Goal: Complete application form: Fill out and submit a form for a specific purpose

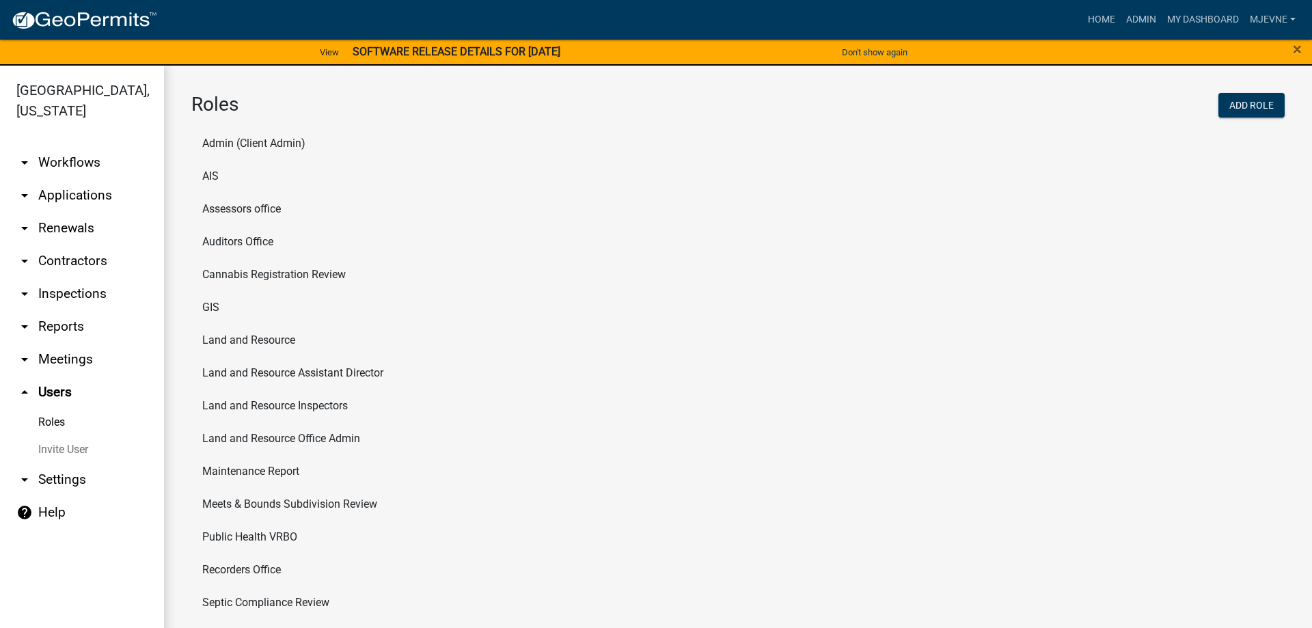
click at [70, 163] on link "arrow_drop_down Workflows" at bounding box center [82, 162] width 164 height 33
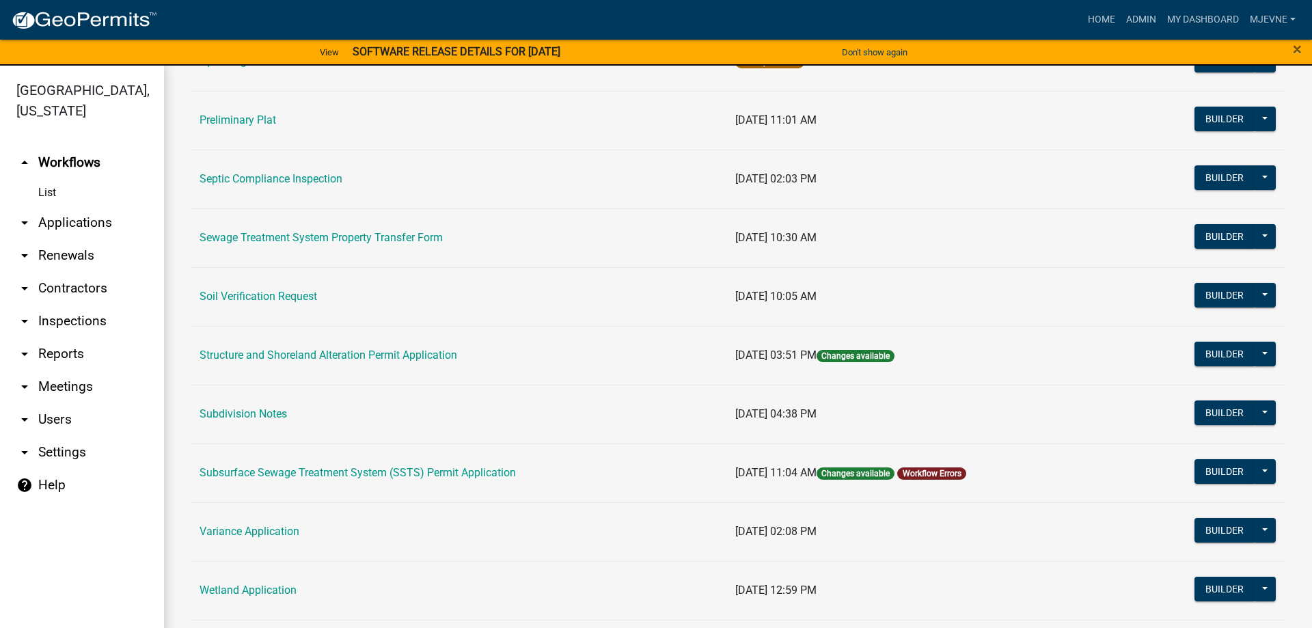
scroll to position [701, 0]
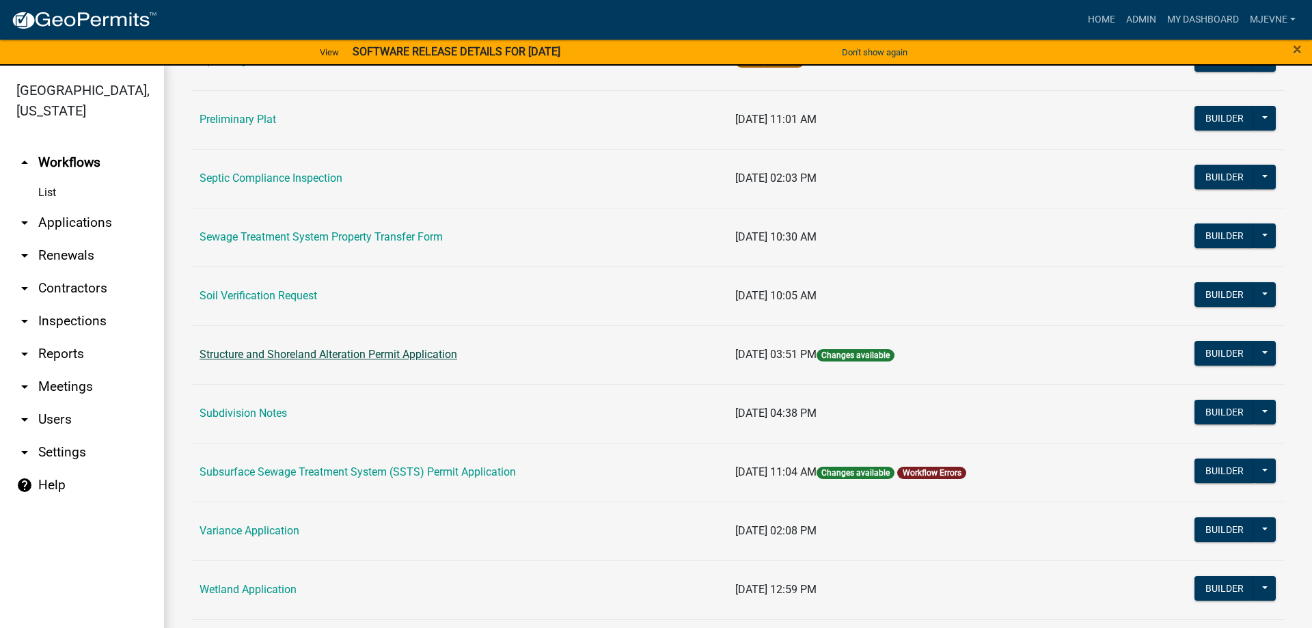
click at [275, 351] on link "Structure and Shoreland Alteration Permit Application" at bounding box center [329, 354] width 258 height 13
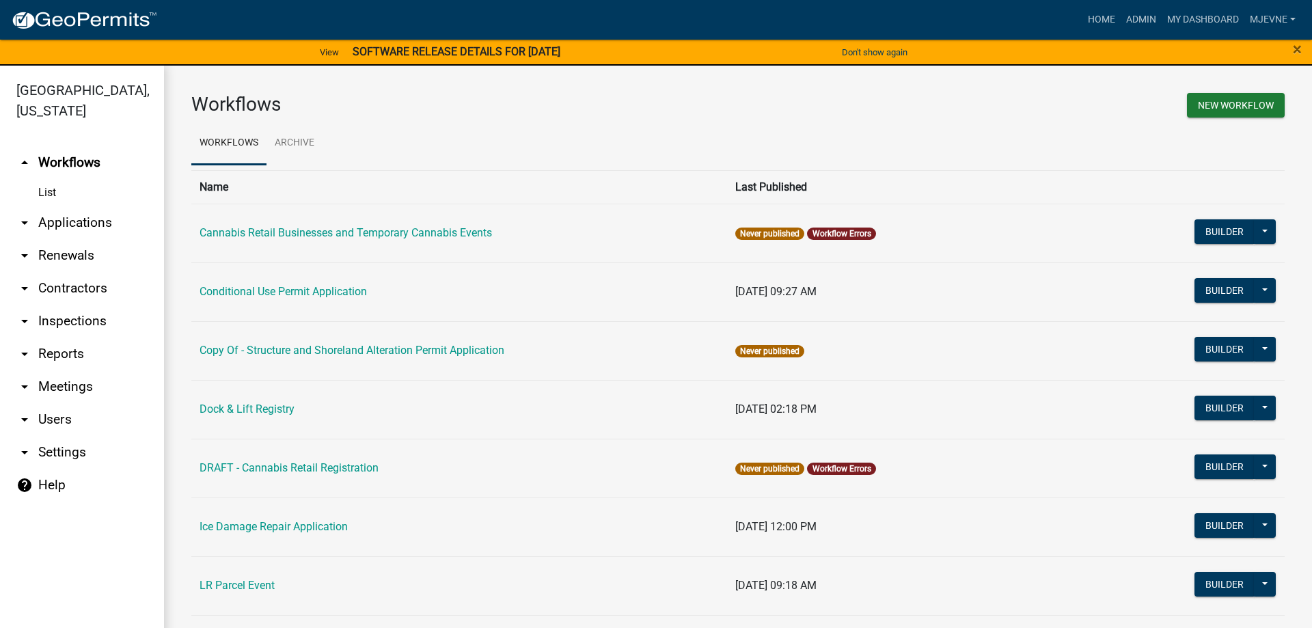
click at [275, 351] on main "Workflows New Workflow Workflows Archive Name Last Published Cannabis Retail Bu…" at bounding box center [738, 355] width 1148 height 579
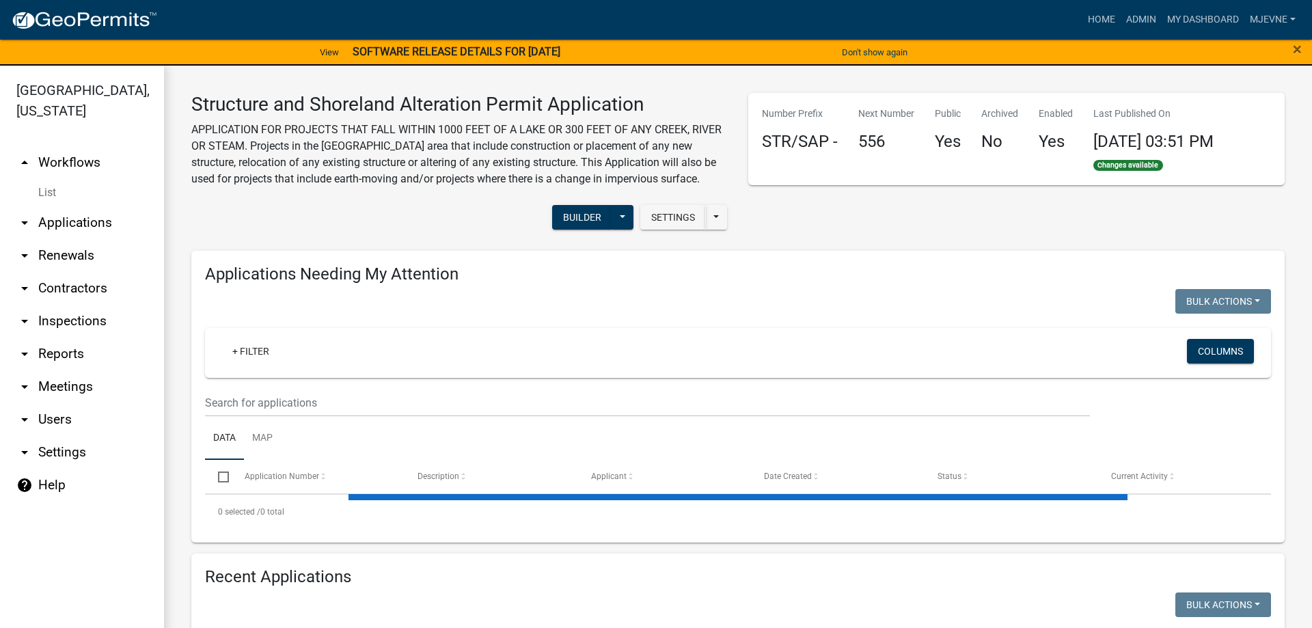
select select "3: 100"
select select "1: 25"
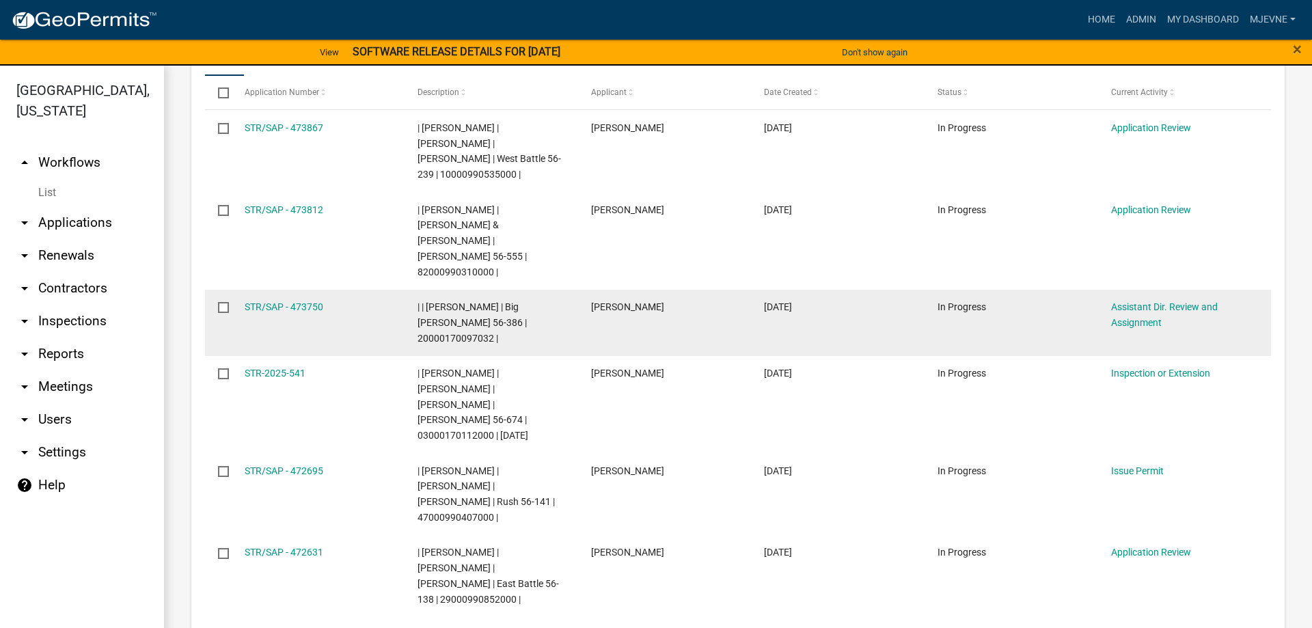
scroll to position [390, 0]
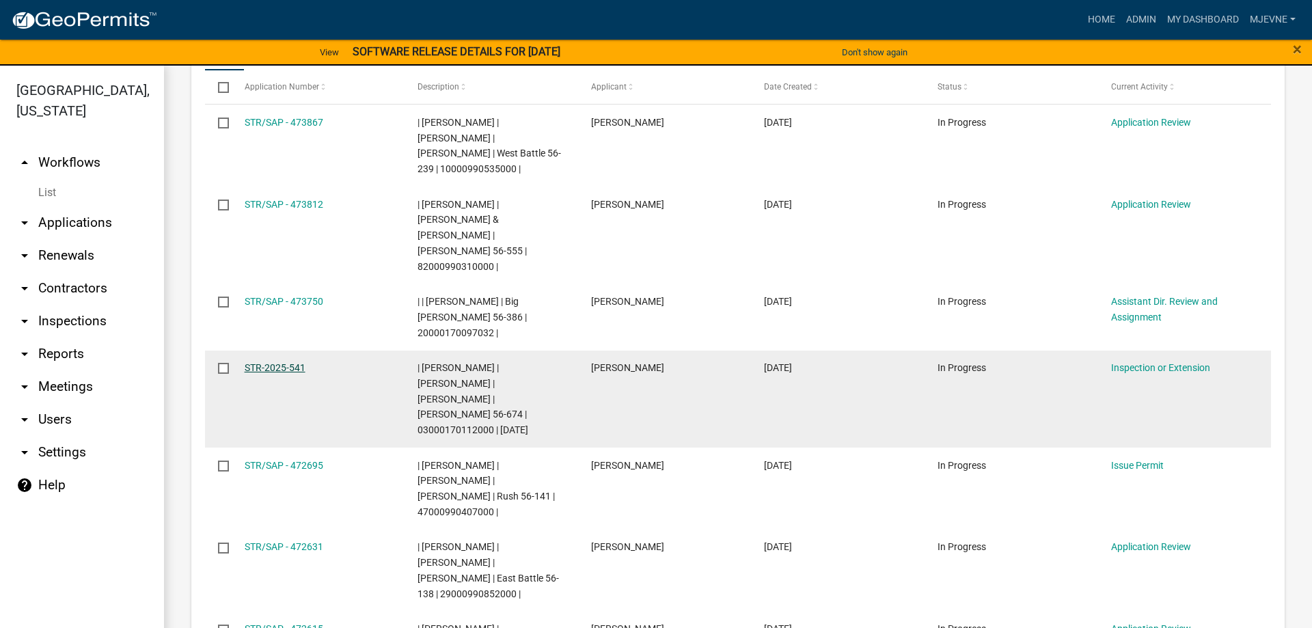
click at [277, 362] on link "STR-2025-541" at bounding box center [275, 367] width 61 height 11
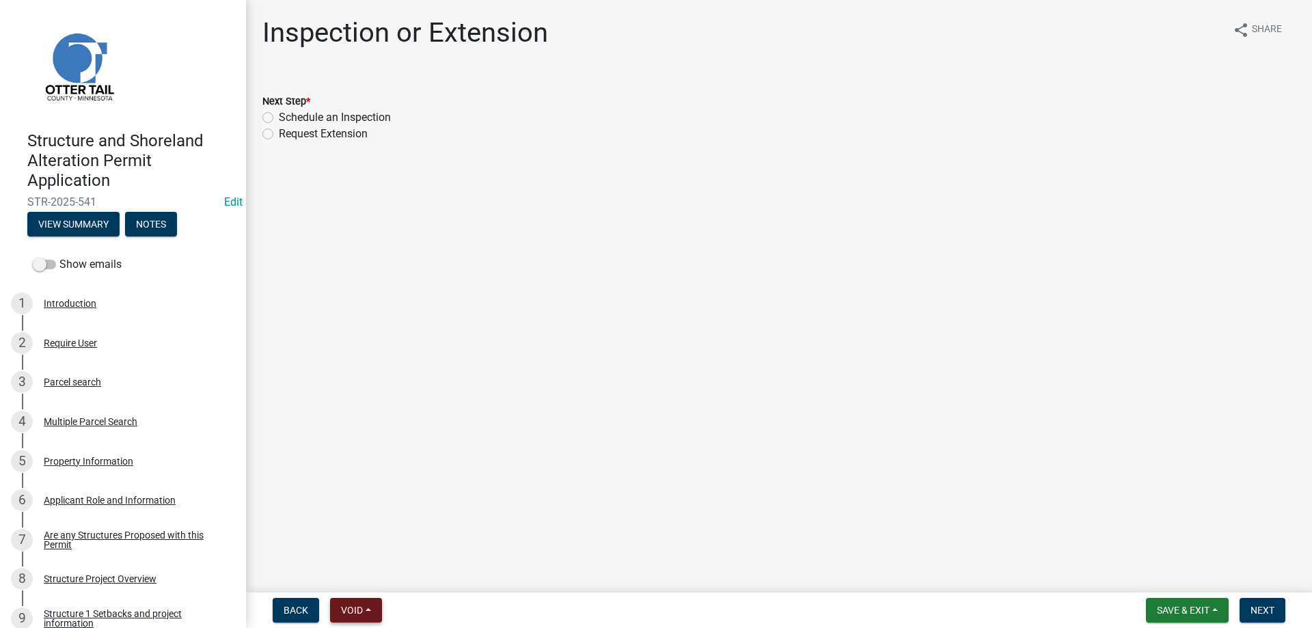
click at [372, 612] on button "Void" at bounding box center [356, 610] width 52 height 25
click at [358, 512] on button "Lock" at bounding box center [384, 509] width 109 height 33
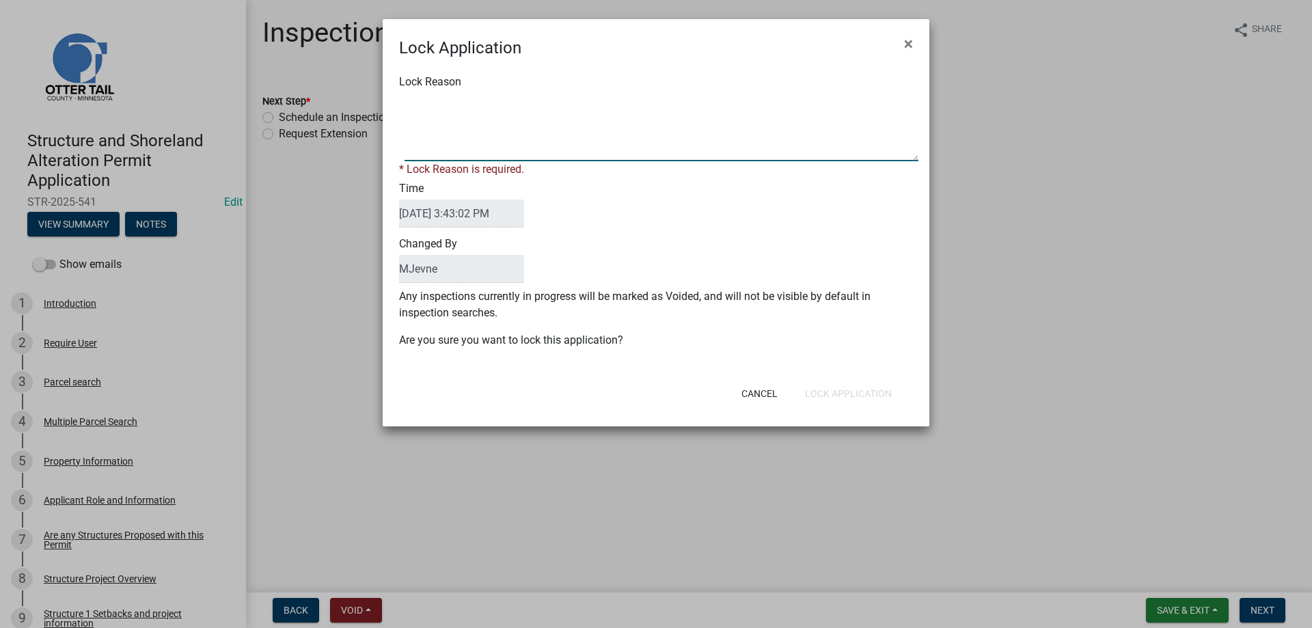
click at [462, 107] on textarea "Lock Reason" at bounding box center [662, 127] width 514 height 68
click at [435, 103] on textarea "Lock Reason" at bounding box center [662, 127] width 514 height 68
type textarea "inspection in process"
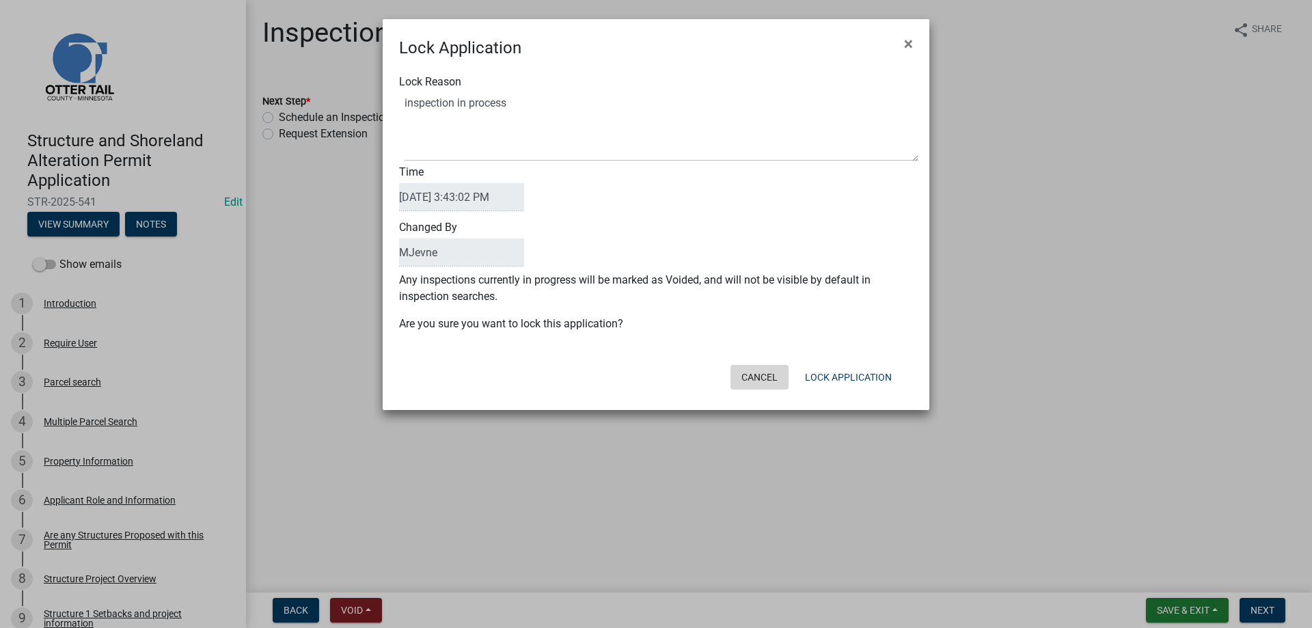
click at [759, 392] on div "Cancel Lock Application" at bounding box center [745, 377] width 337 height 36
click at [769, 374] on button "Cancel" at bounding box center [760, 377] width 58 height 25
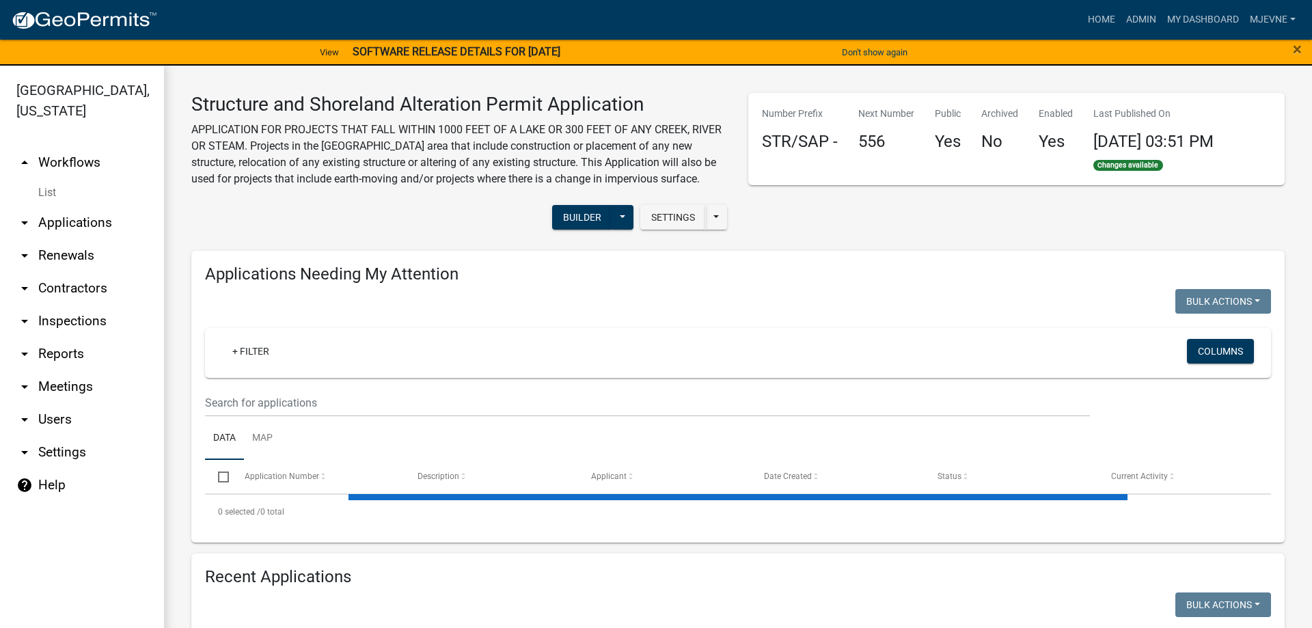
select select "3: 100"
select select "1: 25"
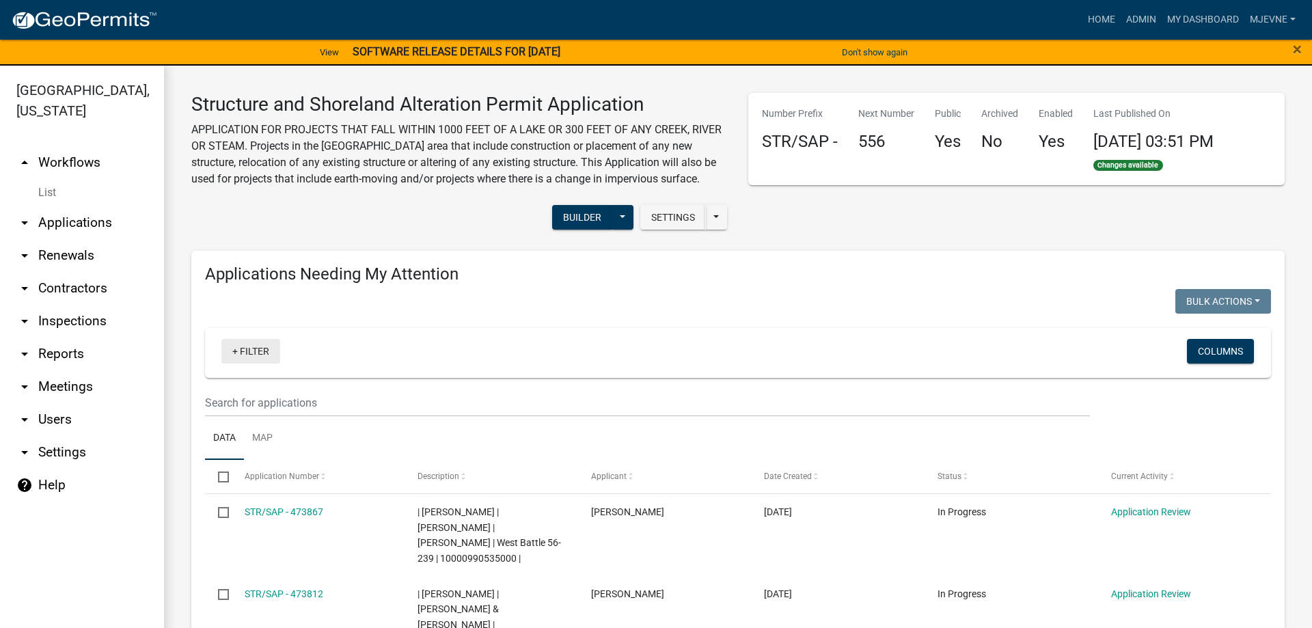
click at [250, 349] on link "+ Filter" at bounding box center [250, 351] width 59 height 25
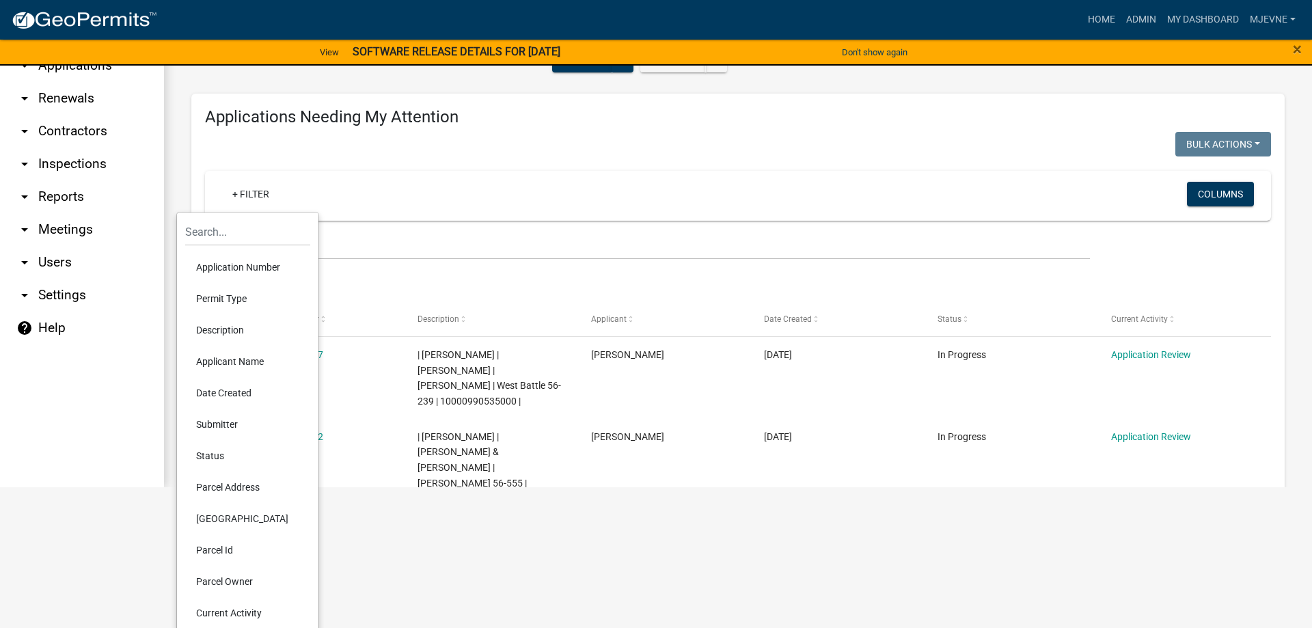
scroll to position [169, 0]
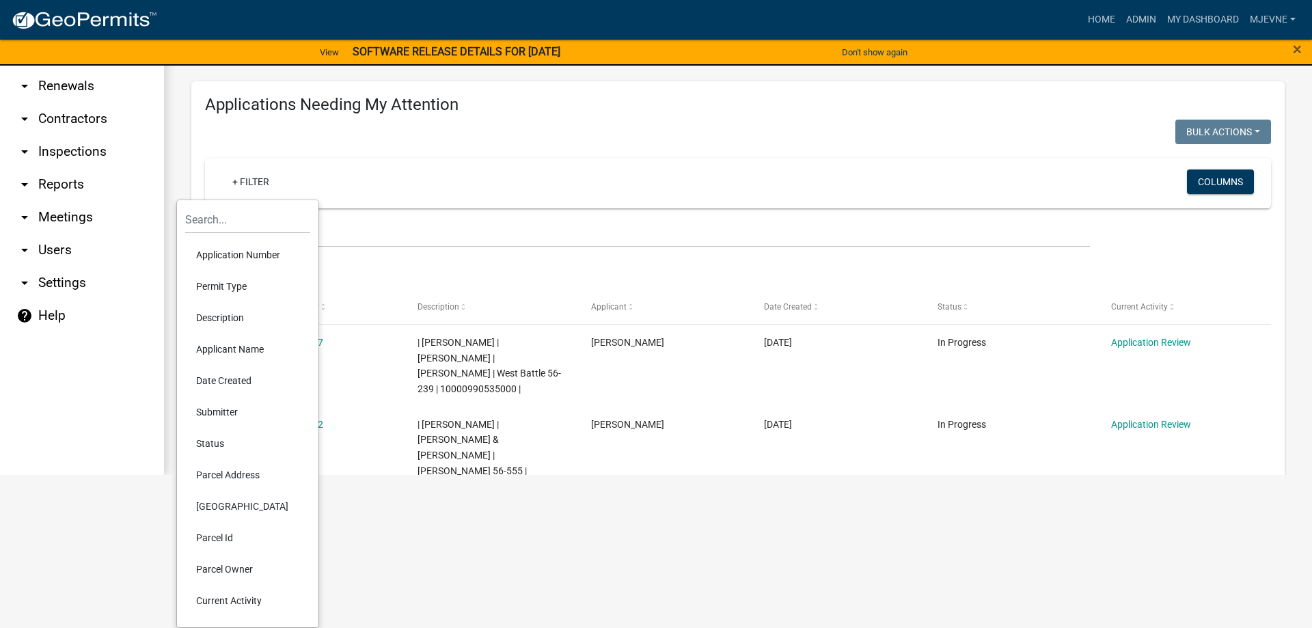
click at [238, 601] on li "Current Activity" at bounding box center [247, 600] width 125 height 31
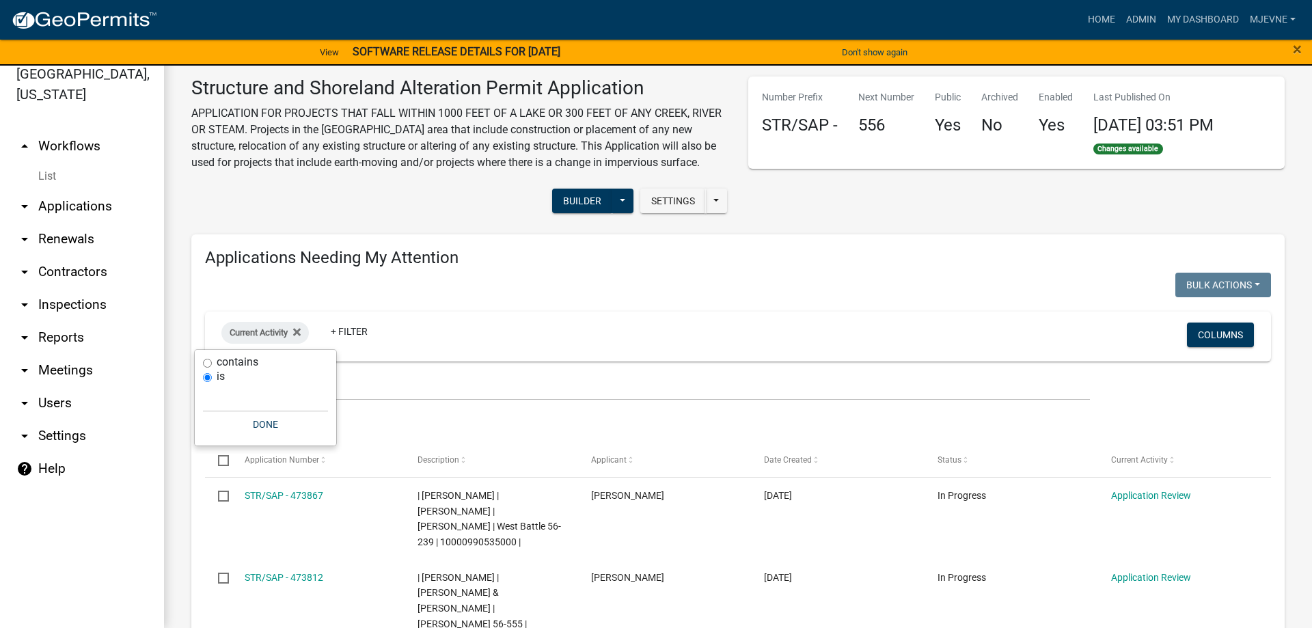
scroll to position [16, 0]
click at [226, 400] on input "text" at bounding box center [265, 398] width 125 height 28
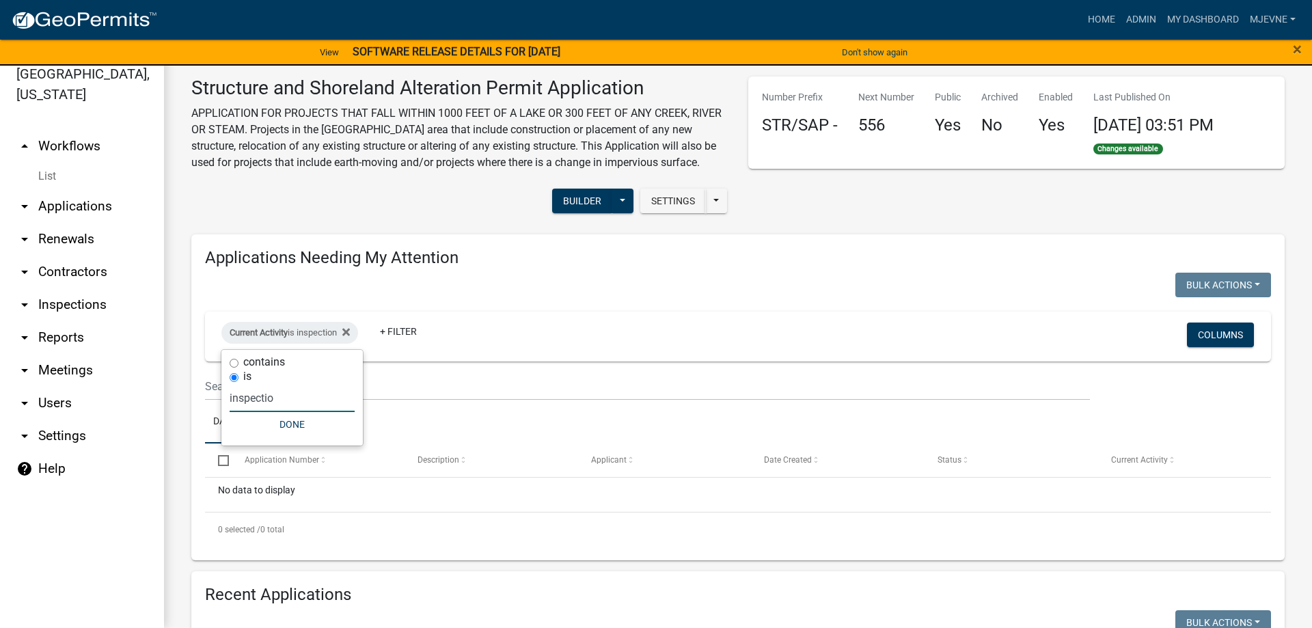
type input "inspection"
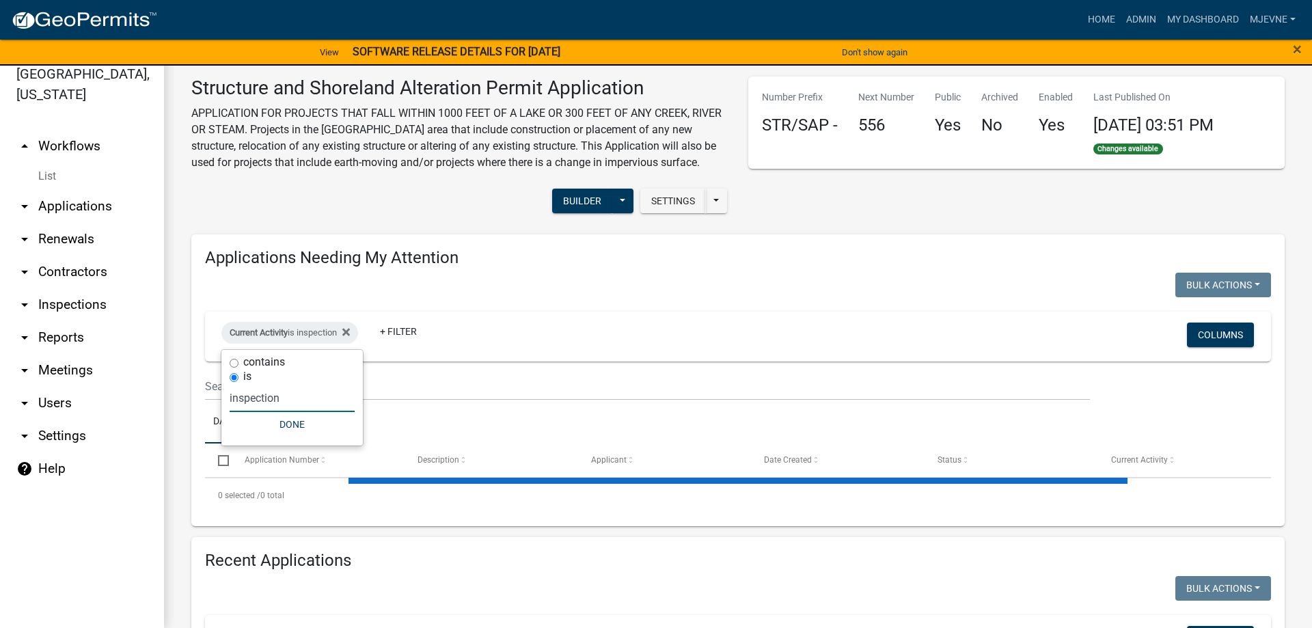
select select "3: 100"
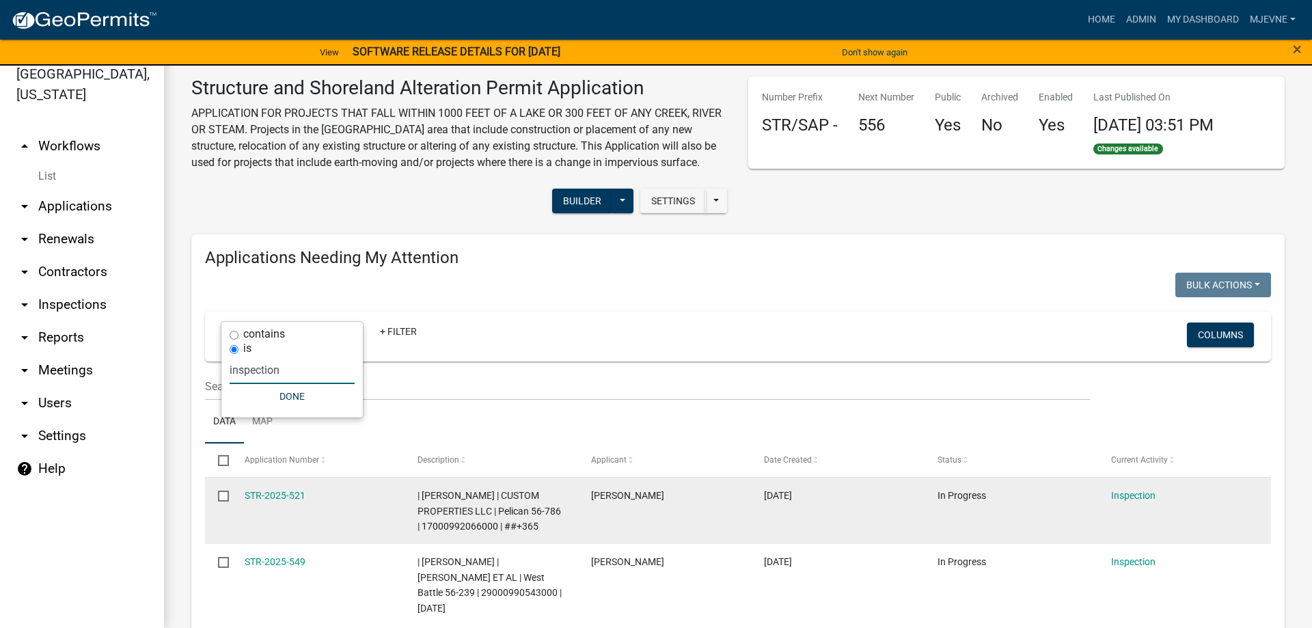
scroll to position [78, 0]
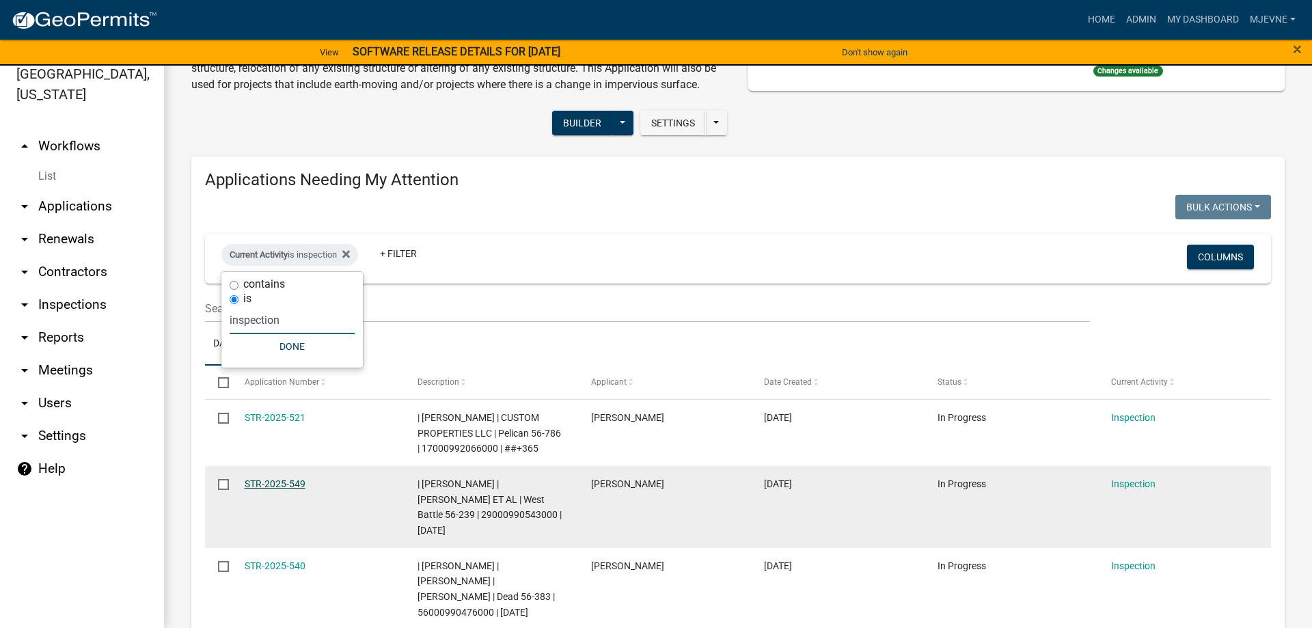
type input "inspection"
click at [277, 482] on link "STR-2025-549" at bounding box center [275, 483] width 61 height 11
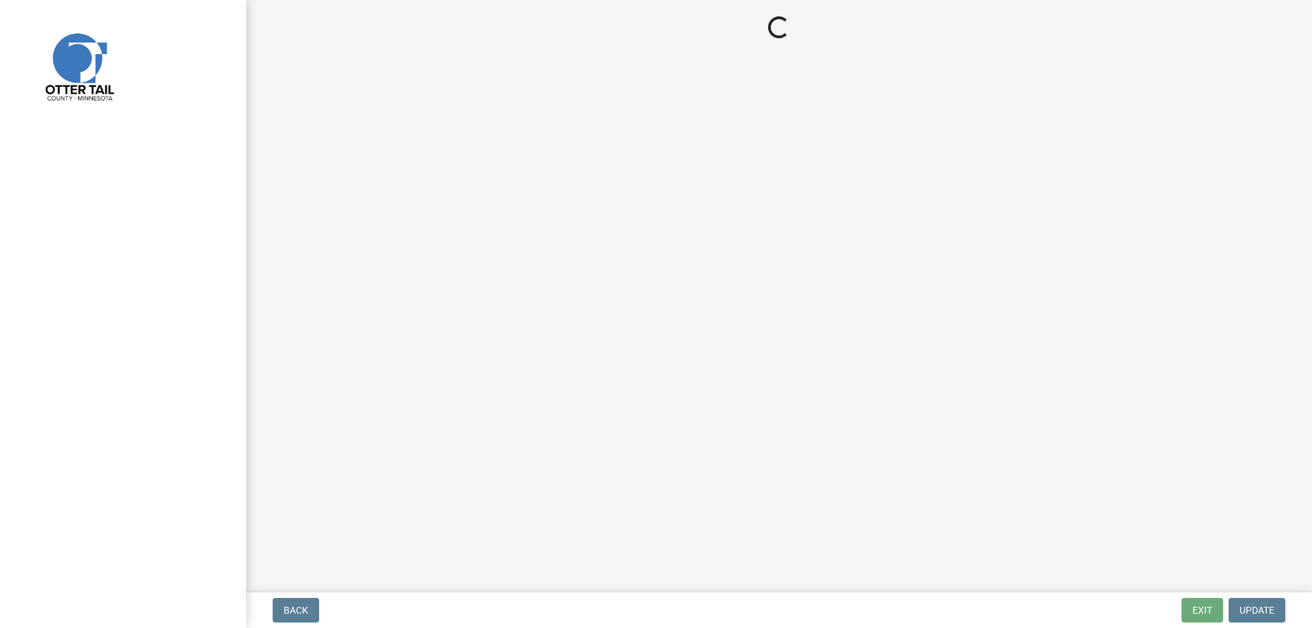
select select "710d5f49-2663-4e73-9718-d0c4e189f5ed"
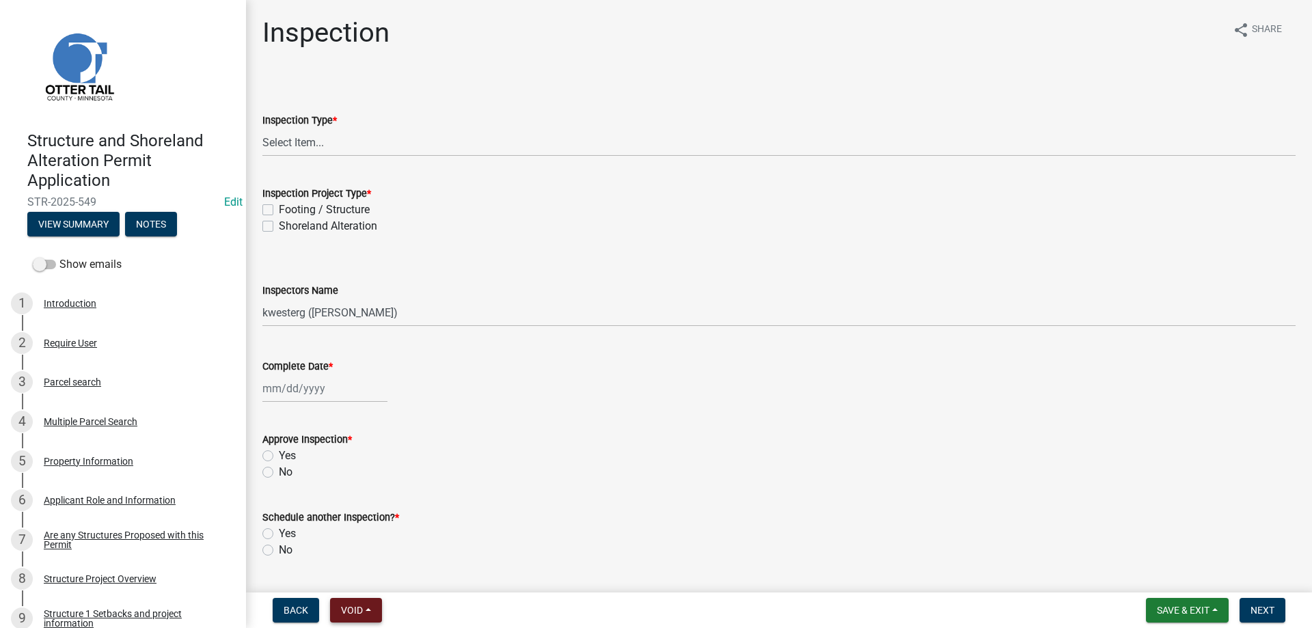
click at [366, 608] on button "Void" at bounding box center [356, 610] width 52 height 25
click at [367, 504] on button "Lock" at bounding box center [384, 509] width 109 height 33
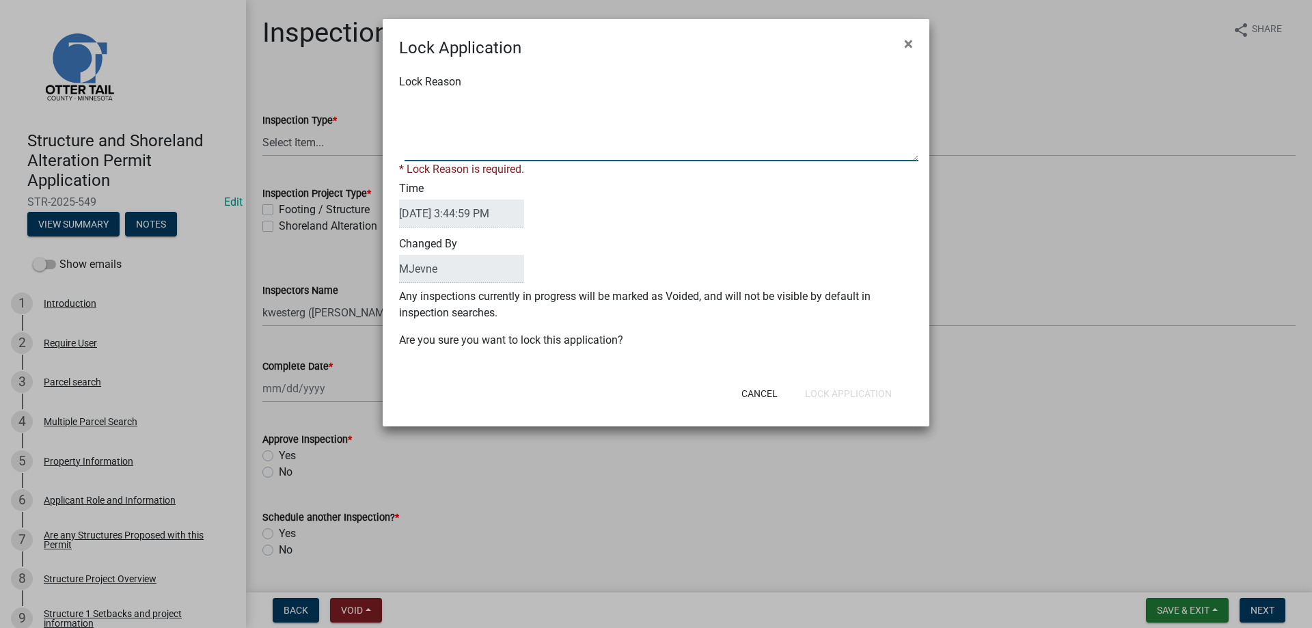
click at [435, 131] on textarea "Lock Reason" at bounding box center [662, 127] width 514 height 68
type textarea "inprocess"
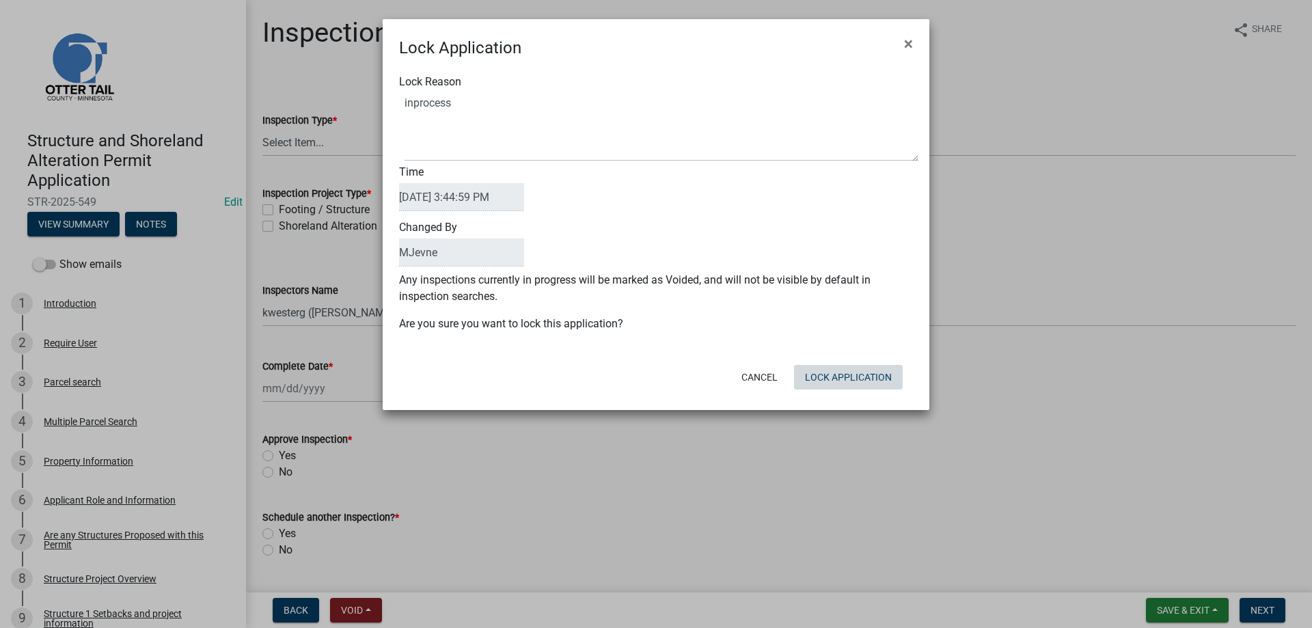
click at [859, 396] on form "Lock Application × Lock Reason Time 09/05/2025 3:44:59 PM Changed By MJevne Any…" at bounding box center [656, 208] width 547 height 379
click at [859, 378] on button "Lock Application" at bounding box center [848, 377] width 109 height 25
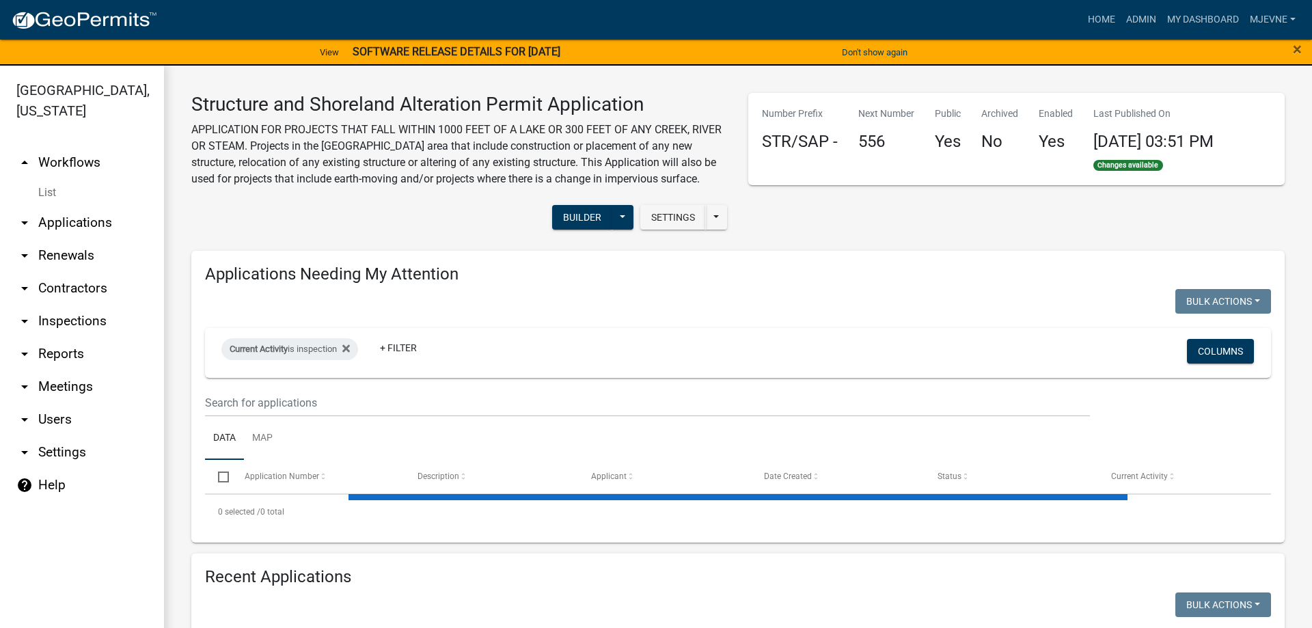
select select "3: 100"
select select "1: 25"
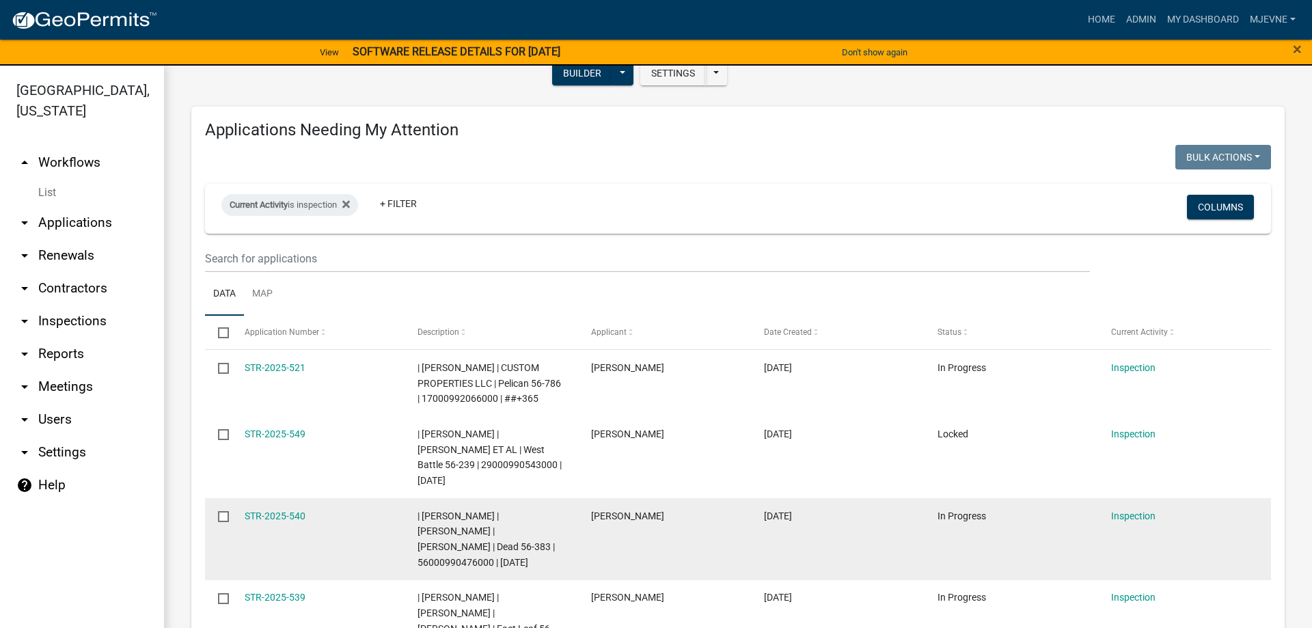
scroll to position [156, 0]
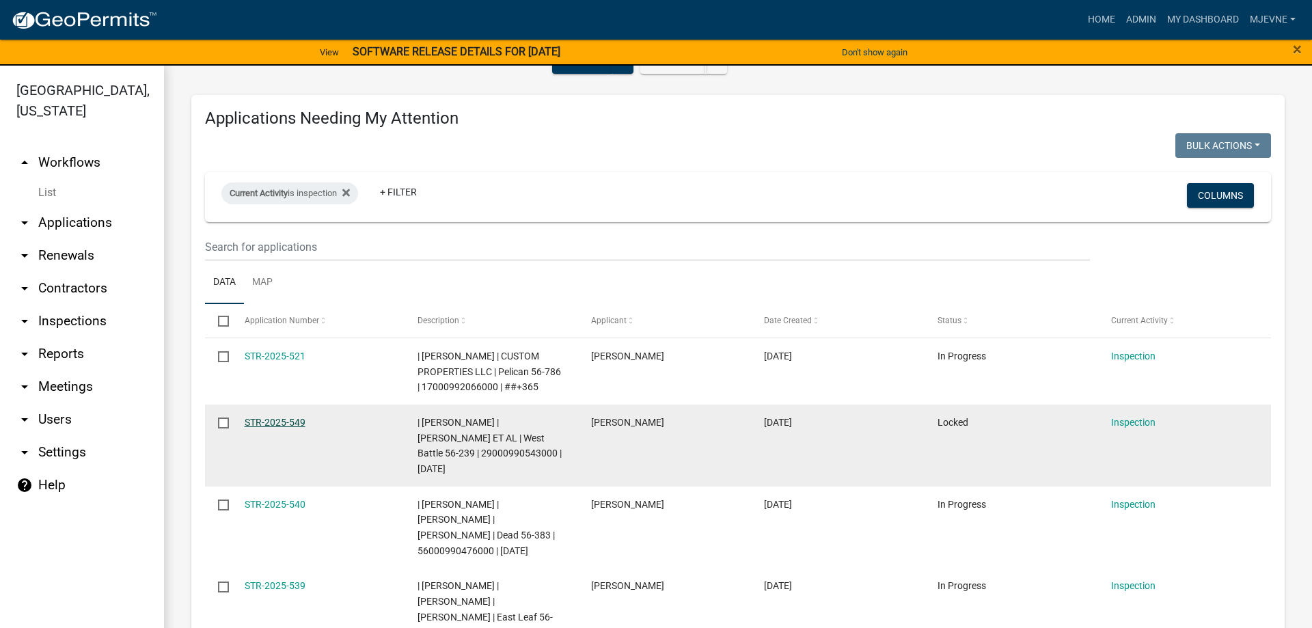
click at [273, 423] on link "STR-2025-549" at bounding box center [275, 422] width 61 height 11
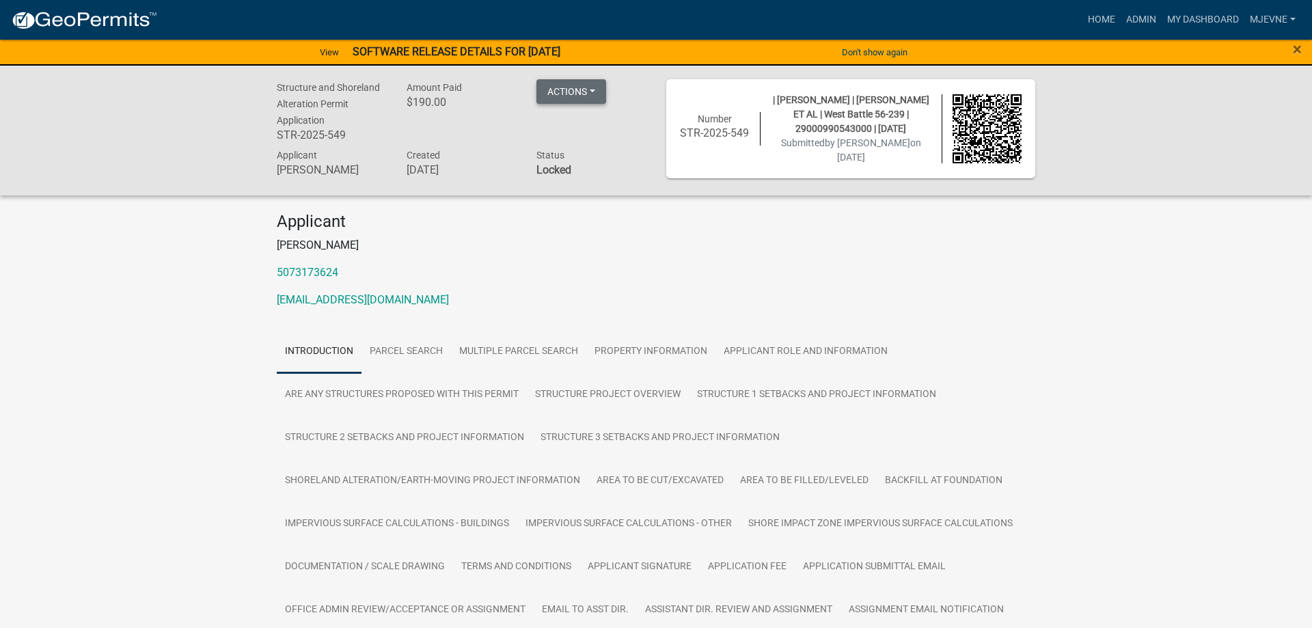
click at [599, 92] on button "Actions" at bounding box center [571, 91] width 70 height 25
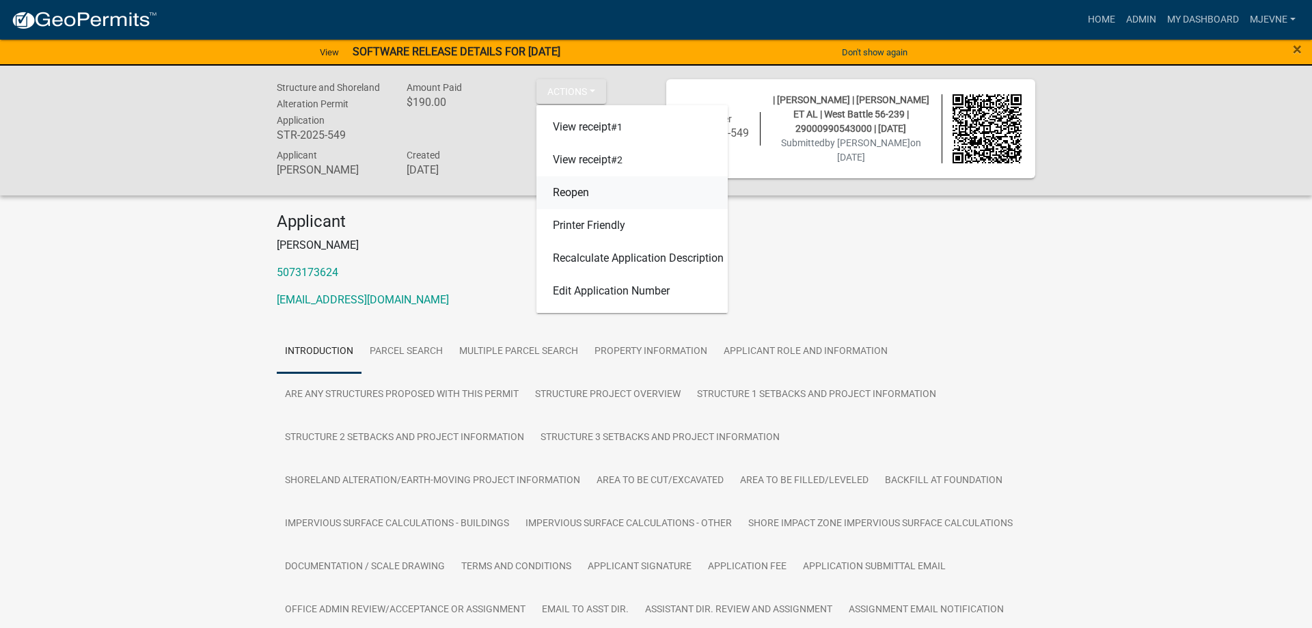
click at [571, 195] on link "Reopen" at bounding box center [631, 192] width 191 height 33
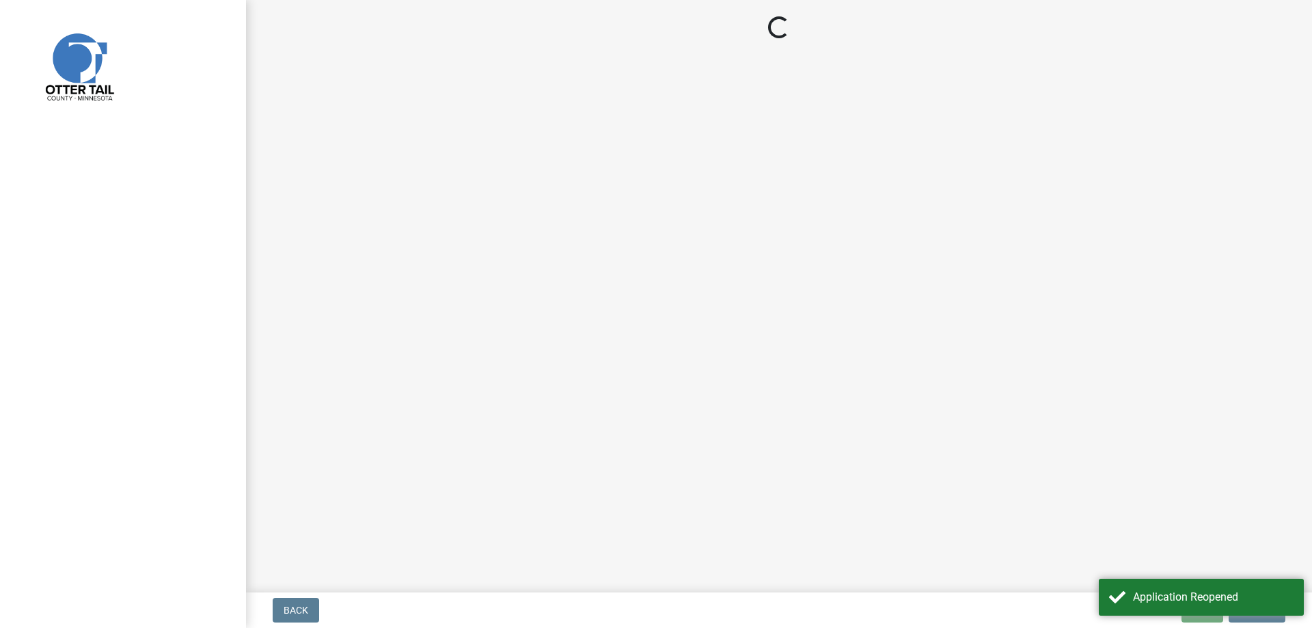
select select "710d5f49-2663-4e73-9718-d0c4e189f5ed"
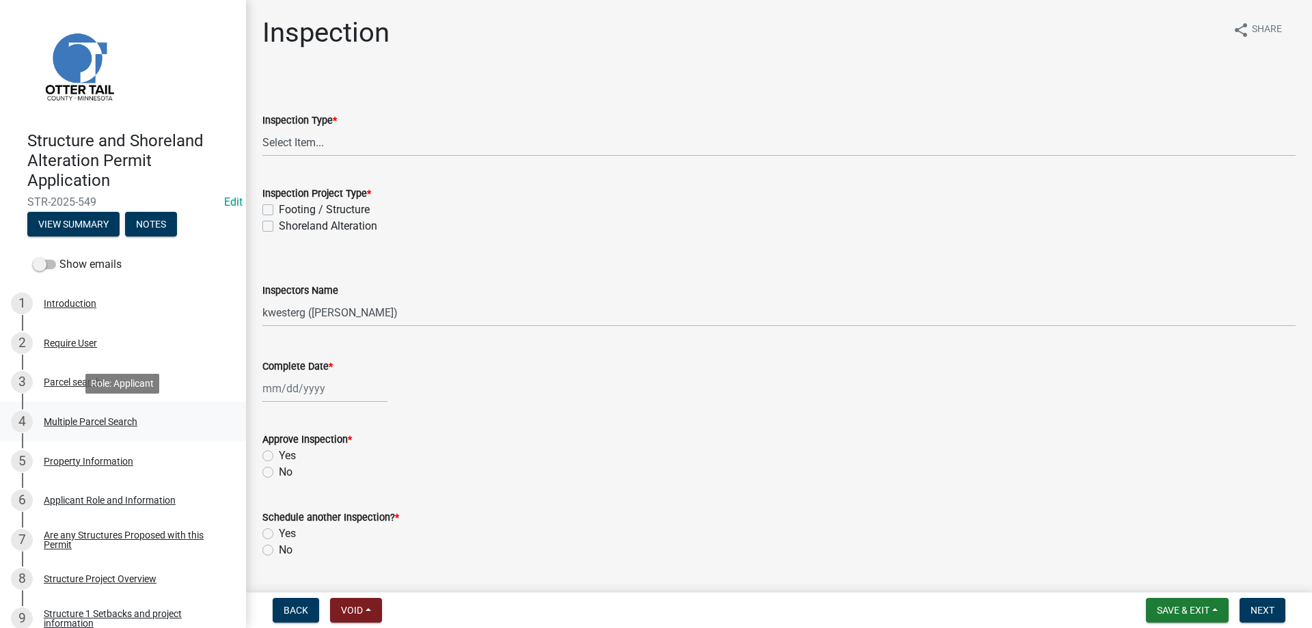
click at [59, 425] on div "Multiple Parcel Search" at bounding box center [91, 422] width 94 height 10
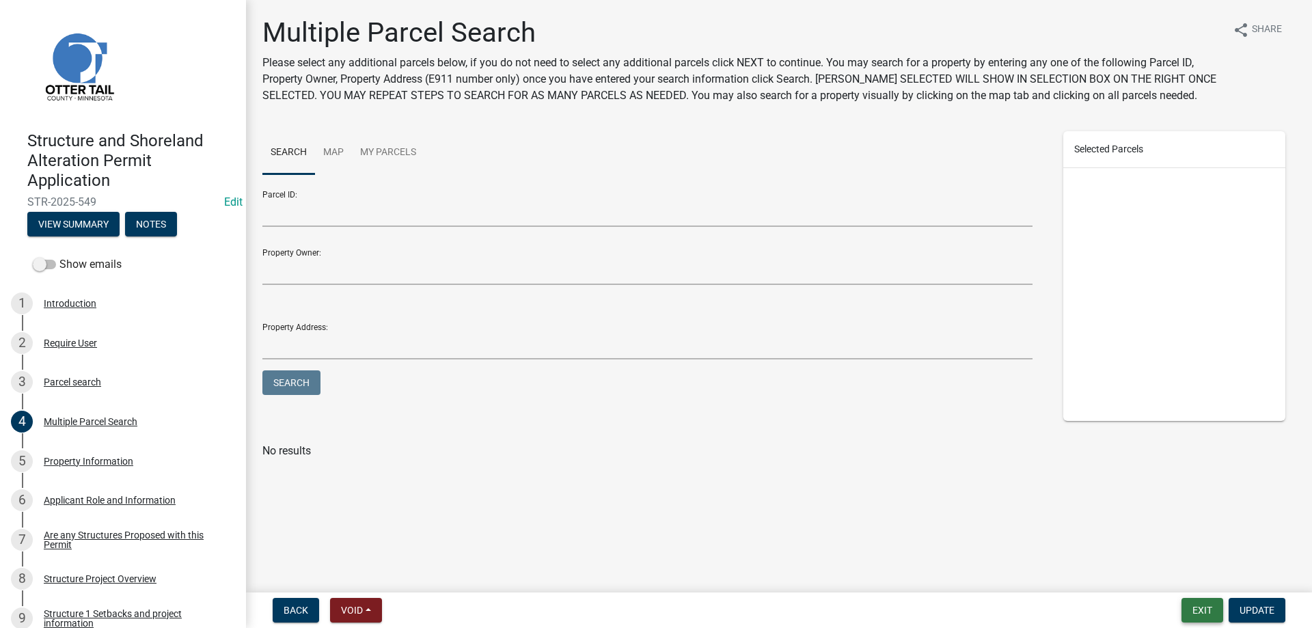
click at [1204, 607] on button "Exit" at bounding box center [1203, 610] width 42 height 25
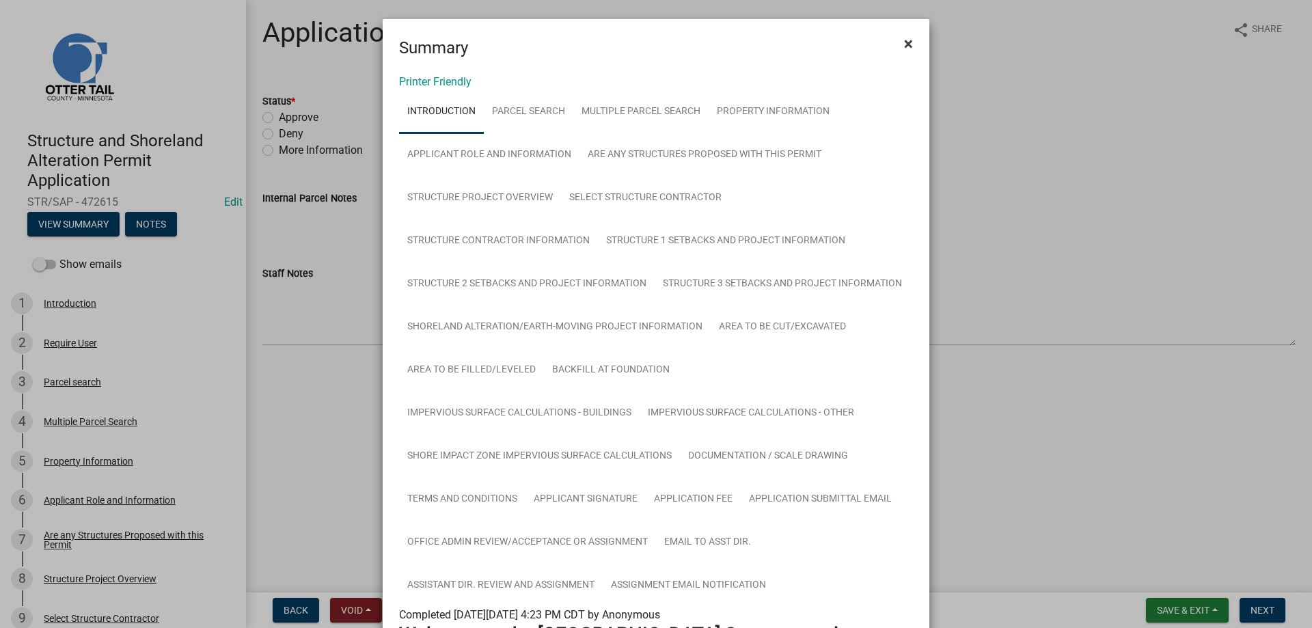
click at [906, 46] on span "×" at bounding box center [908, 43] width 9 height 19
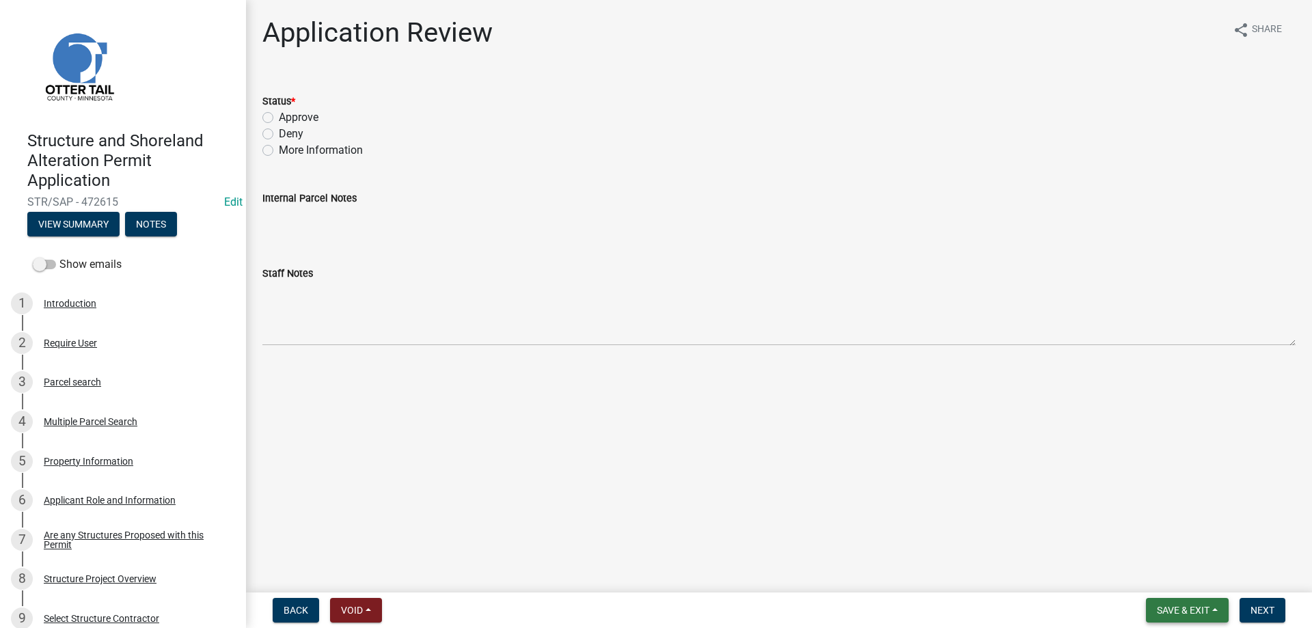
click at [1179, 611] on span "Save & Exit" at bounding box center [1183, 610] width 53 height 11
click at [1152, 580] on button "Save & Exit" at bounding box center [1173, 574] width 109 height 33
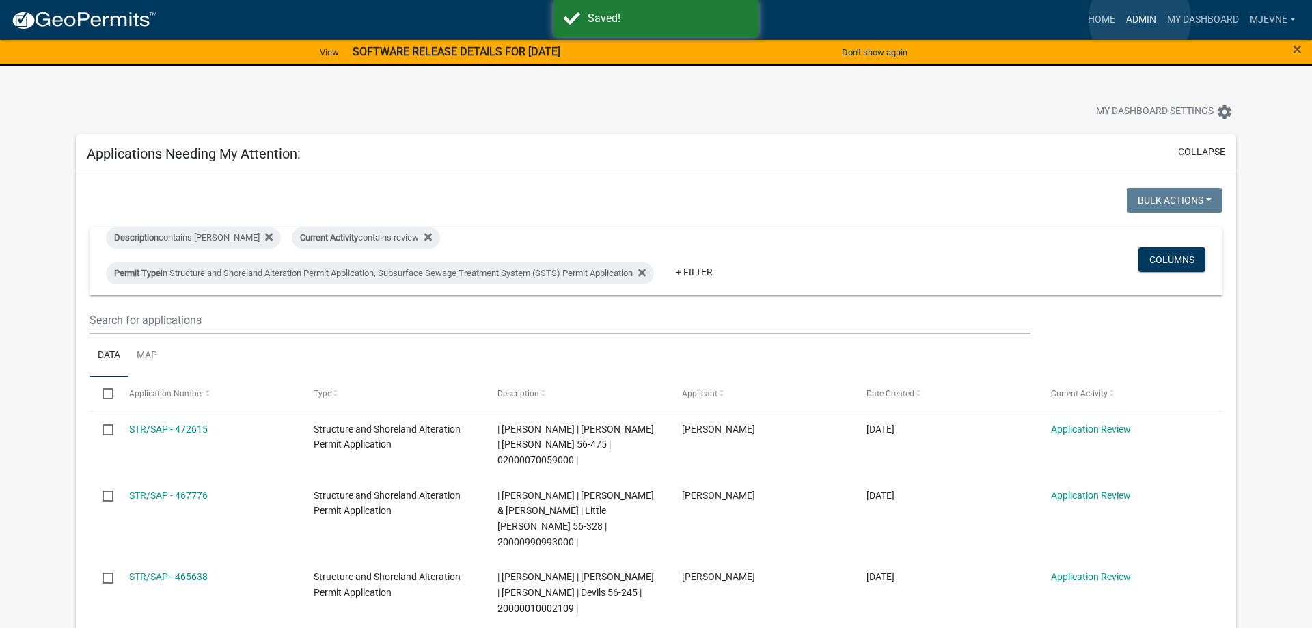
click at [1140, 19] on link "Admin" at bounding box center [1141, 20] width 41 height 26
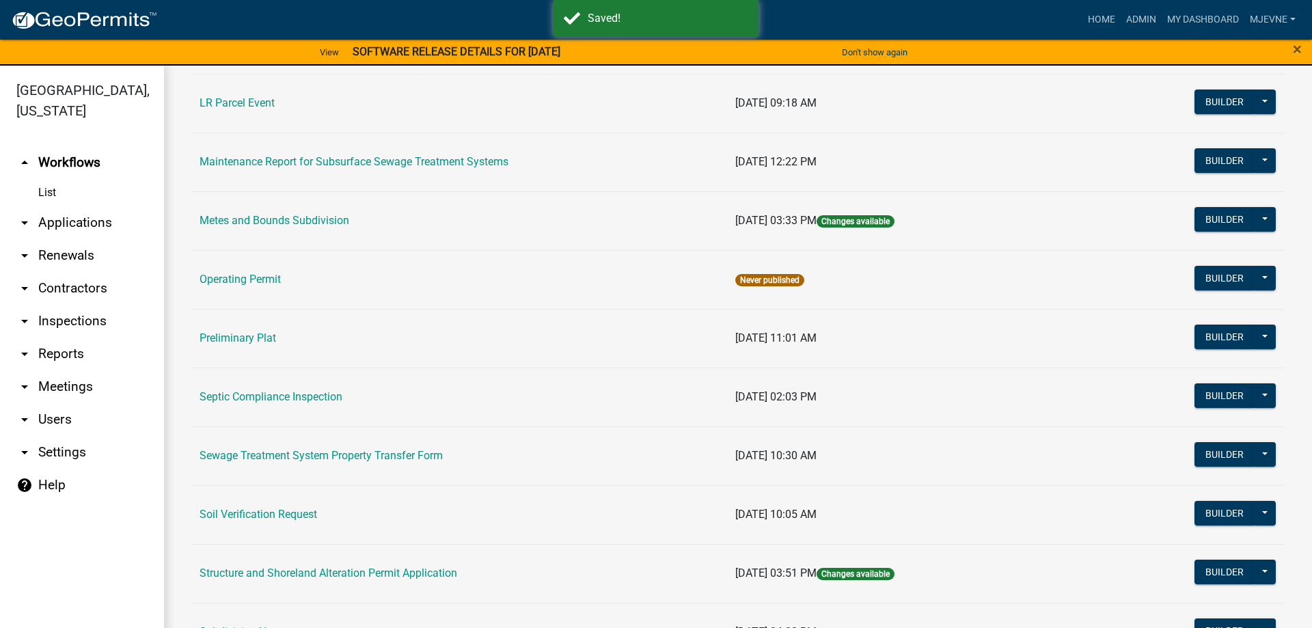
scroll to position [545, 0]
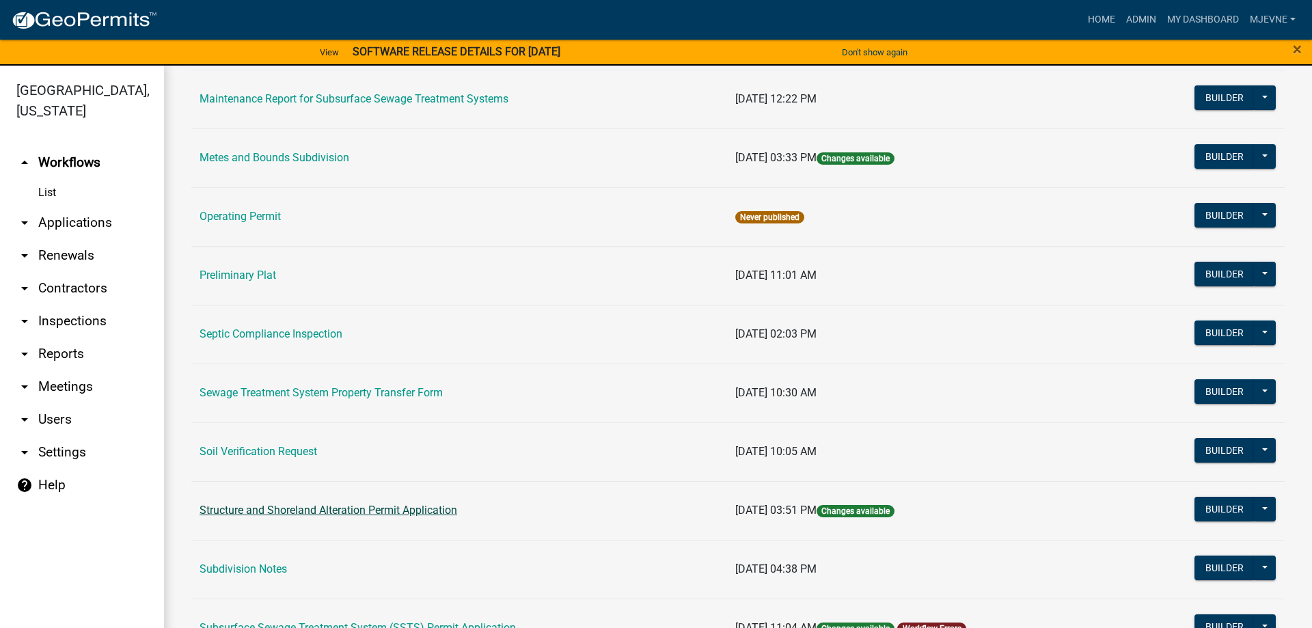
click at [285, 514] on link "Structure and Shoreland Alteration Permit Application" at bounding box center [329, 510] width 258 height 13
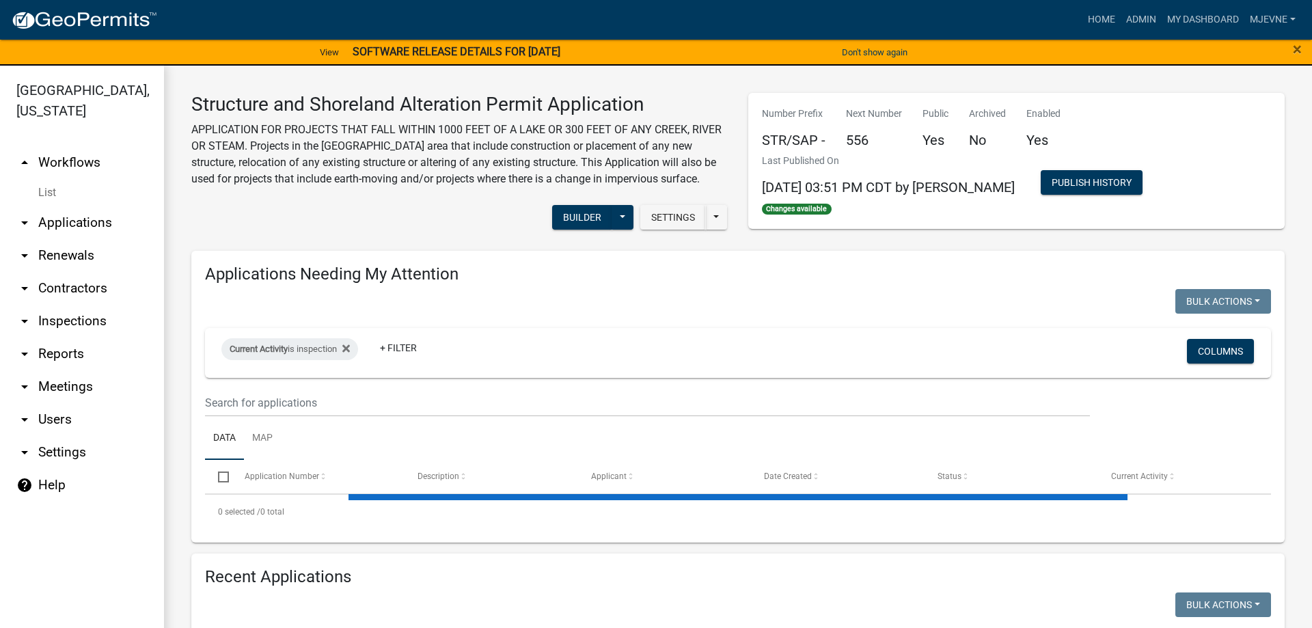
select select "3: 100"
select select "1: 25"
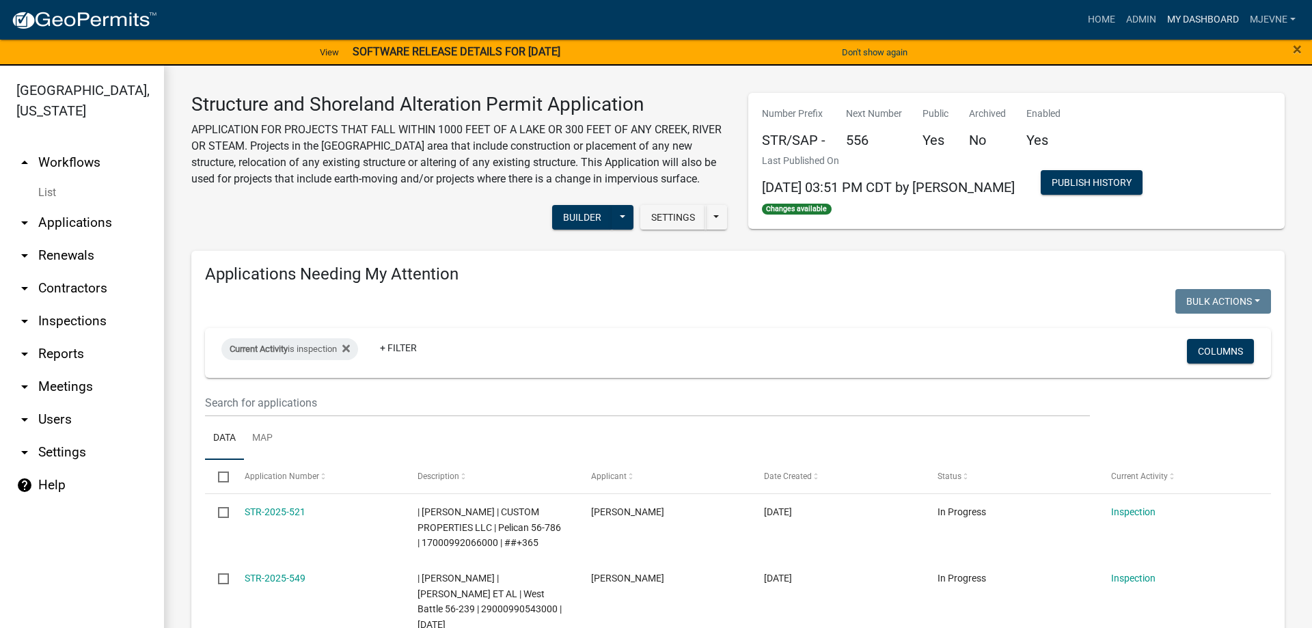
click at [1224, 25] on link "My Dashboard" at bounding box center [1203, 20] width 83 height 26
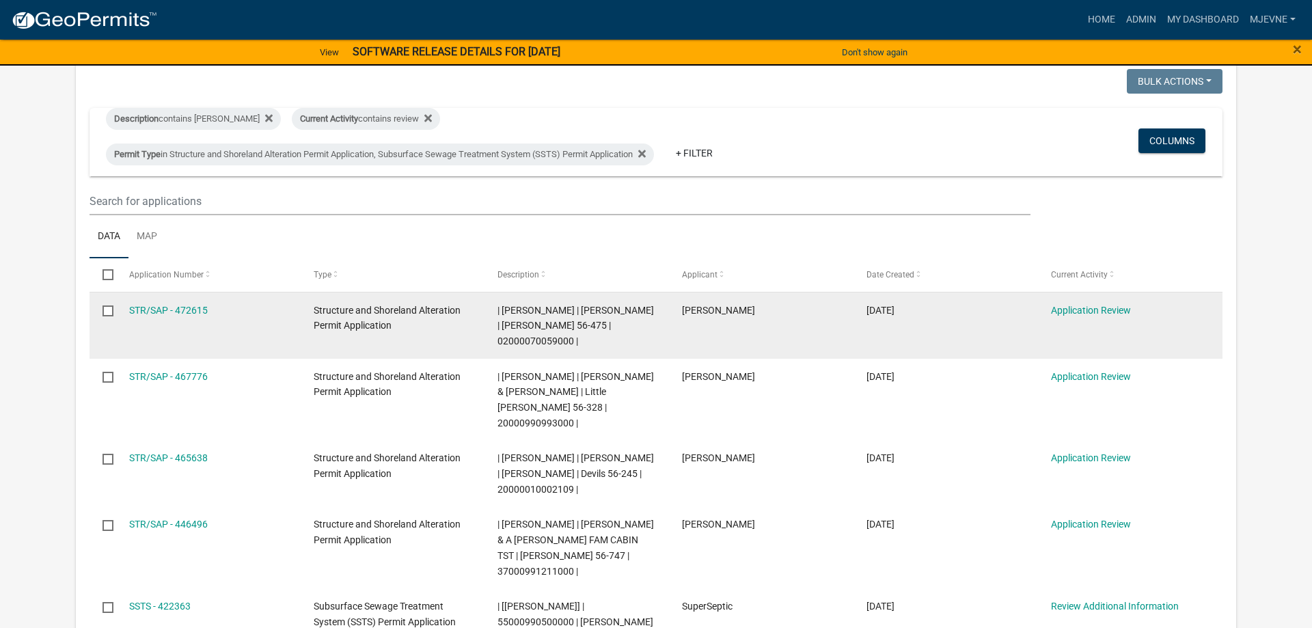
scroll to position [139, 0]
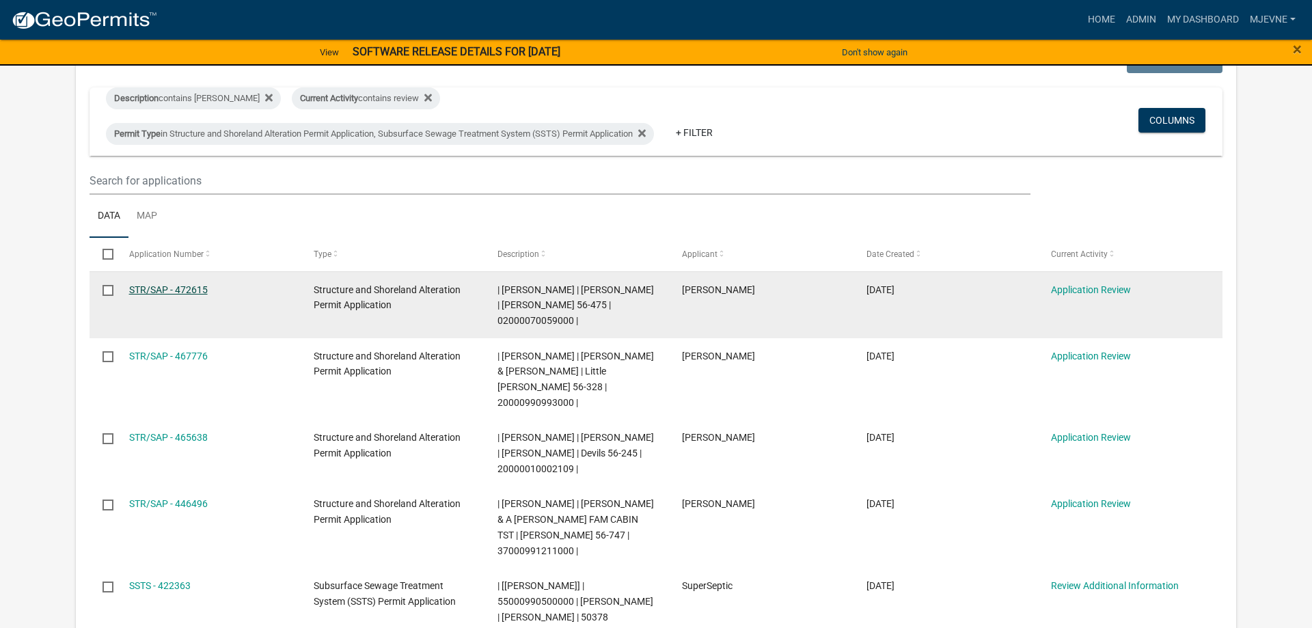
click at [149, 289] on link "STR/SAP - 472615" at bounding box center [168, 289] width 79 height 11
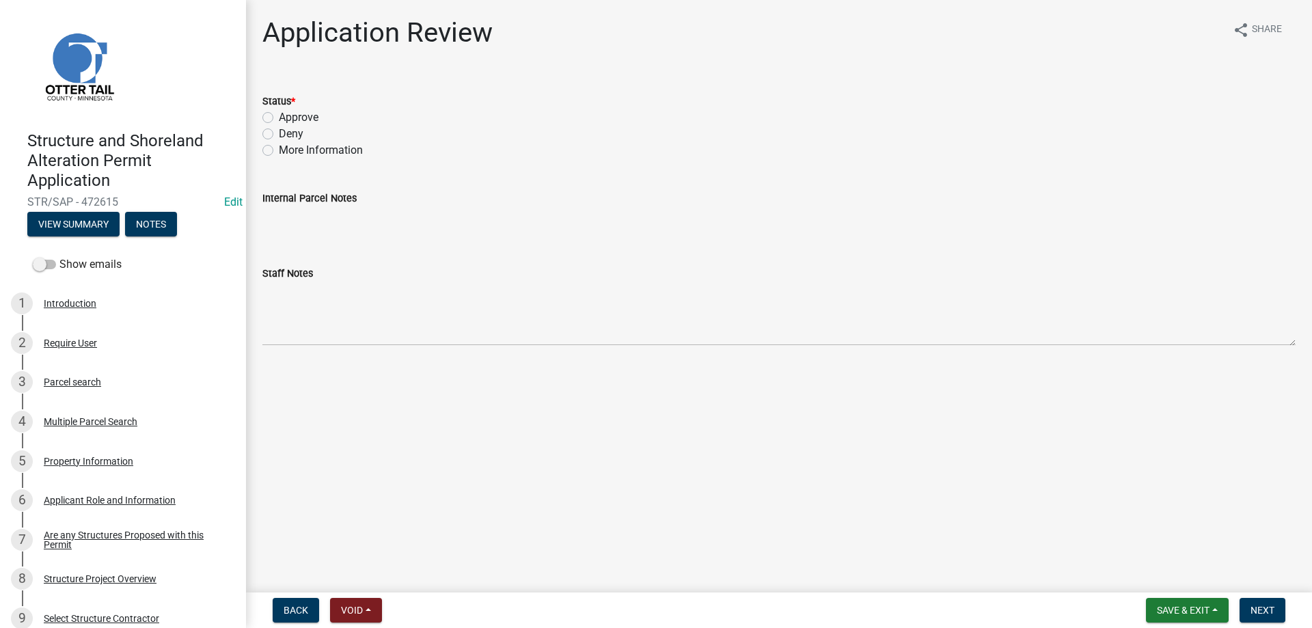
click at [279, 117] on label "Approve" at bounding box center [299, 117] width 40 height 16
click at [279, 117] on input "Approve" at bounding box center [283, 113] width 9 height 9
radio input "true"
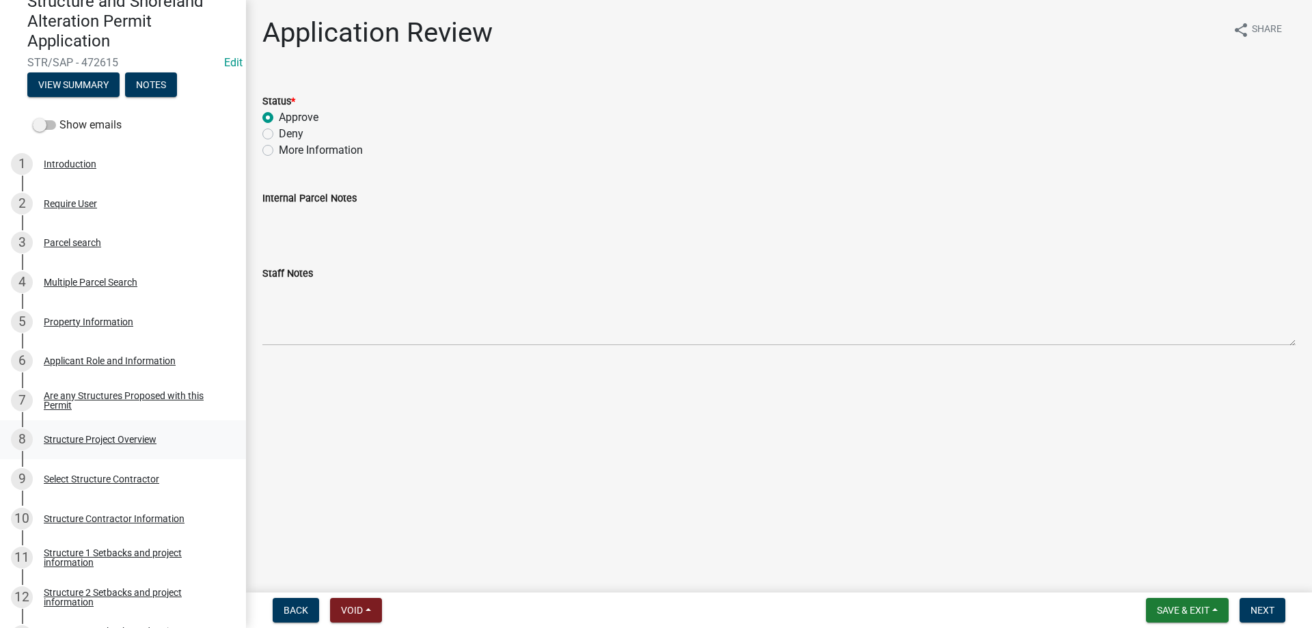
click at [94, 441] on div "Structure Project Overview" at bounding box center [100, 440] width 113 height 10
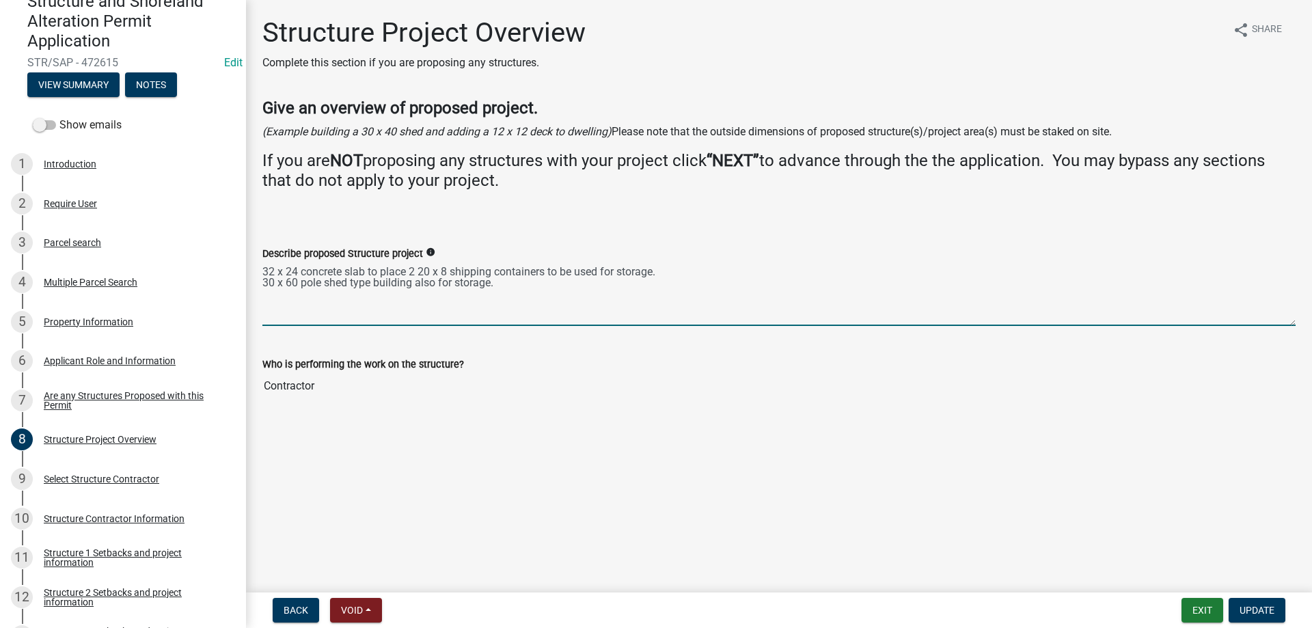
drag, startPoint x: 262, startPoint y: 269, endPoint x: 532, endPoint y: 300, distance: 271.1
click at [532, 300] on textarea "32 x 24 concrete slab to place 2 20 x 8 shipping containers to be used for stor…" at bounding box center [778, 294] width 1033 height 64
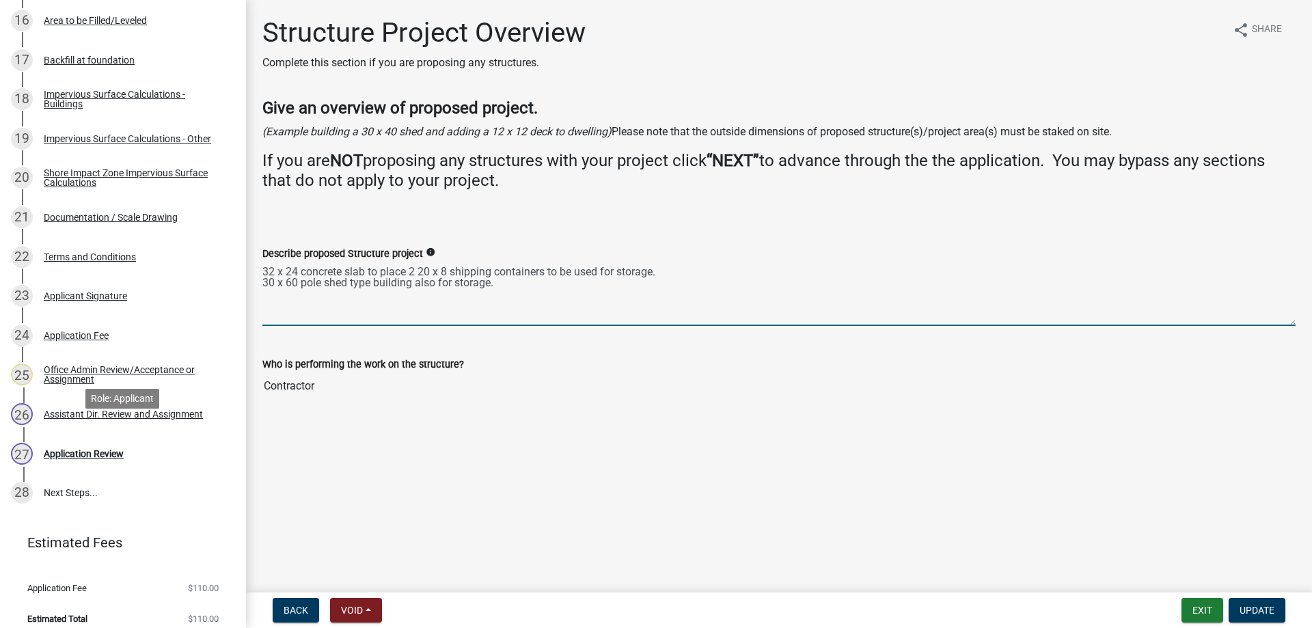
scroll to position [885, 0]
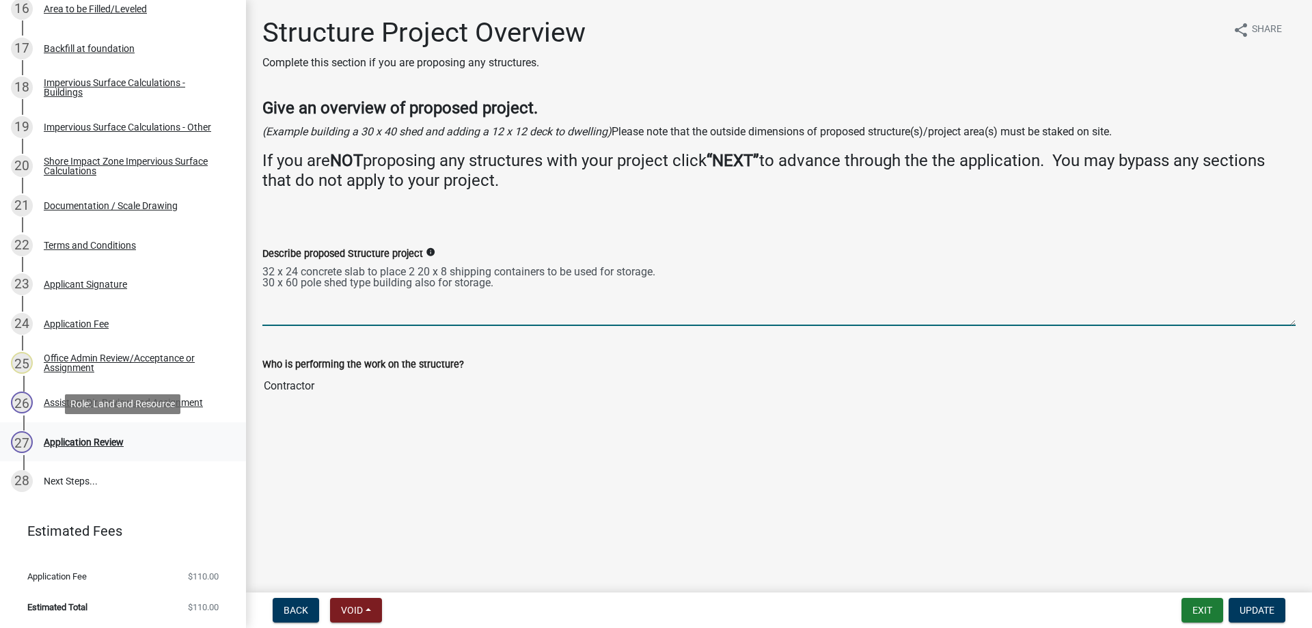
click at [77, 443] on div "Application Review" at bounding box center [84, 442] width 80 height 10
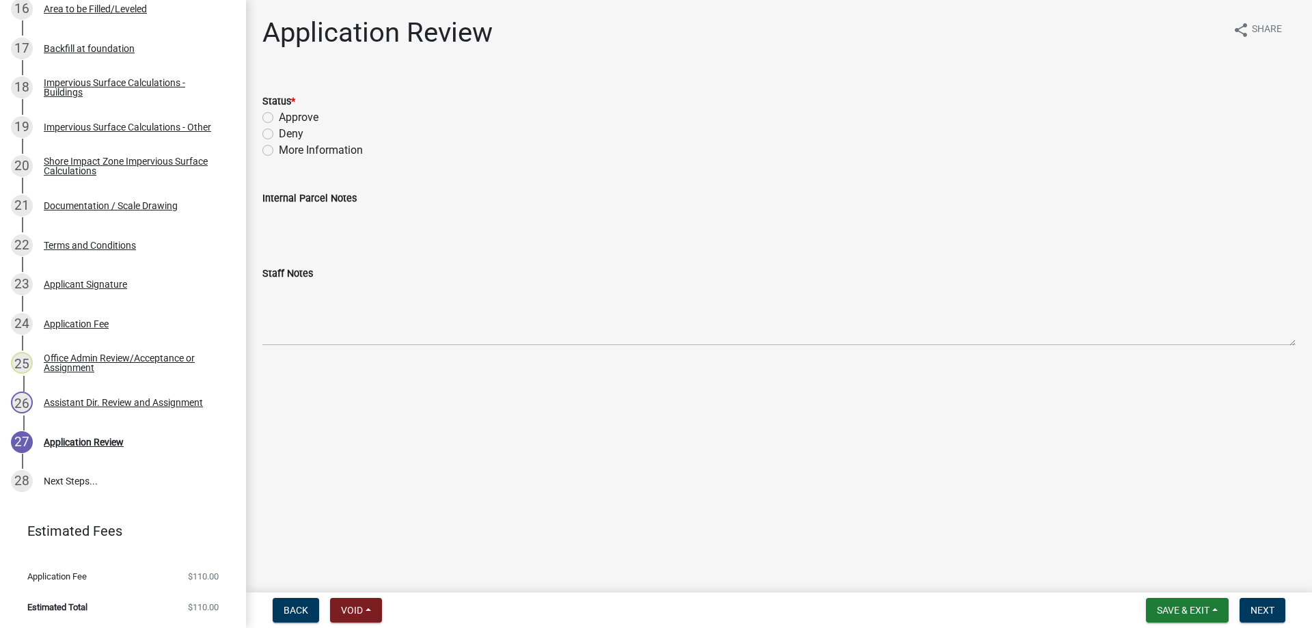
click at [279, 113] on label "Approve" at bounding box center [299, 117] width 40 height 16
click at [279, 113] on input "Approve" at bounding box center [283, 113] width 9 height 9
radio input "true"
click at [1266, 606] on span "Next" at bounding box center [1263, 610] width 24 height 11
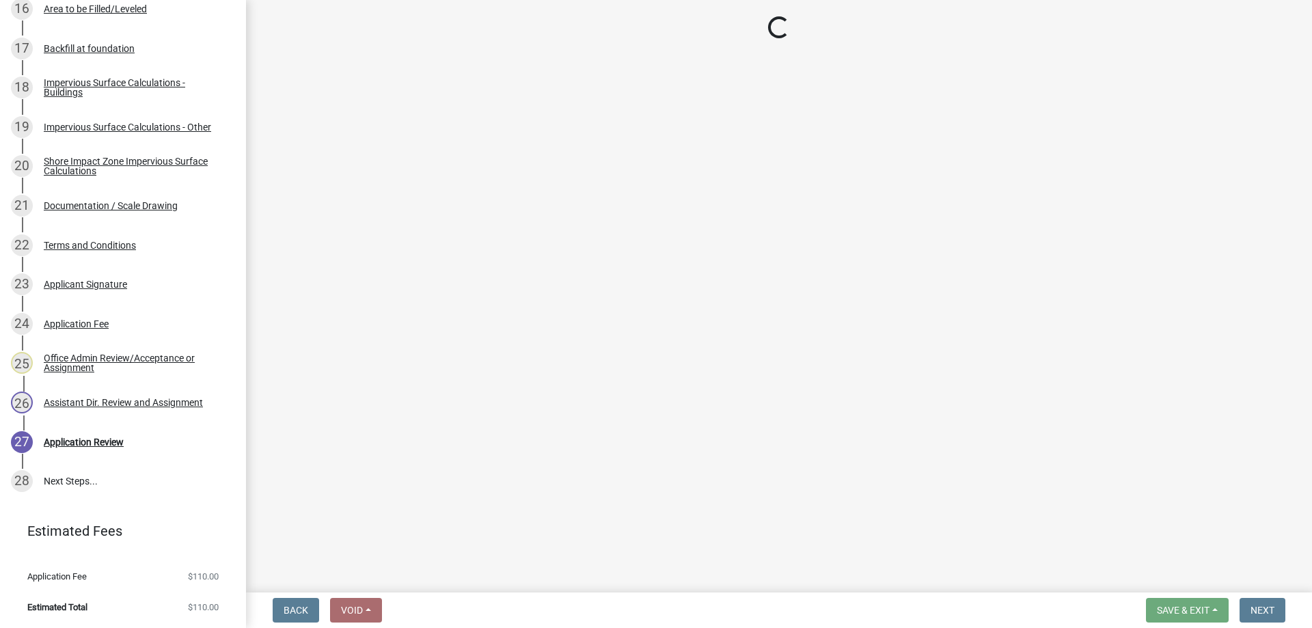
scroll to position [1160, 0]
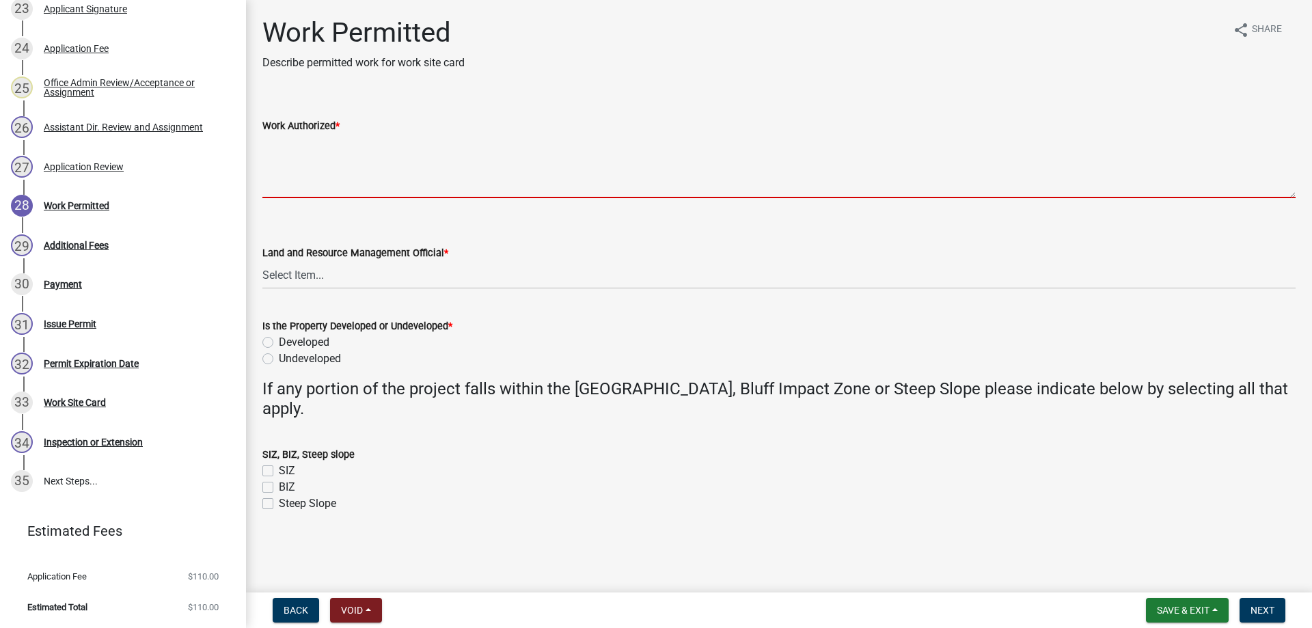
click at [293, 161] on textarea "Work Authorized *" at bounding box center [778, 166] width 1033 height 64
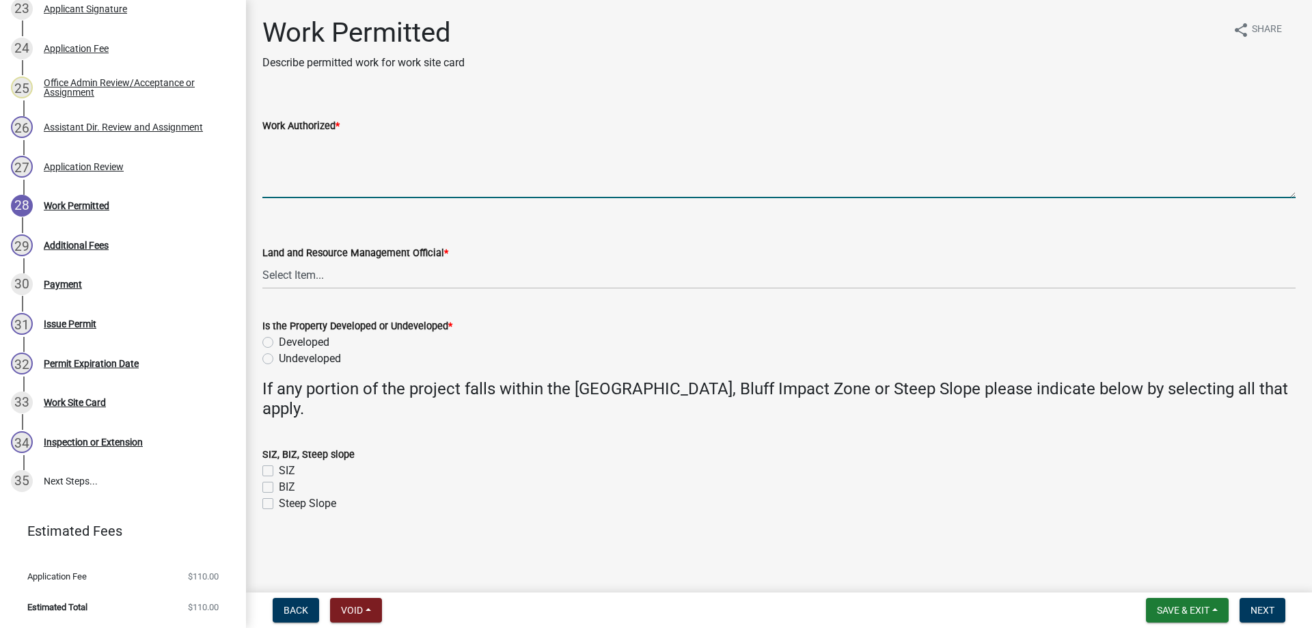
paste textarea "32 x 24 concrete slab to place 2 20 x 8 shipping containers to be used for stor…"
click at [262, 154] on div "Work Authorized * 32 x 24 concrete slab to place 2 20 x 8 shipping containers t…" at bounding box center [779, 148] width 1054 height 100
click at [265, 154] on textarea "32 x 24 concrete slab to place 2 20 x 8 shipping containers to be used for stor…" at bounding box center [778, 166] width 1033 height 64
click at [308, 152] on textarea "Pour a 32 x 24 concrete slab to place 2 20 x 8 shipping containers to be used f…" at bounding box center [778, 166] width 1033 height 64
click at [321, 153] on textarea "Pour a 32' x 24 concrete slab to place 2 20 x 8 shipping containers to be used …" at bounding box center [778, 166] width 1033 height 64
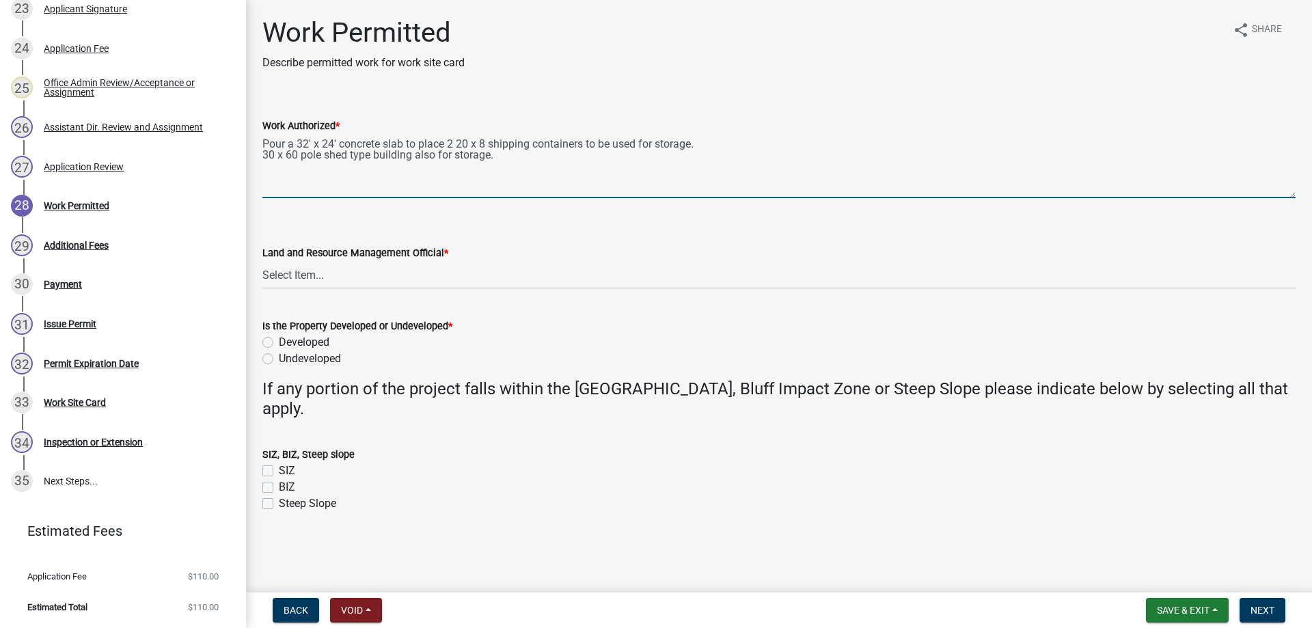
click at [448, 154] on textarea "Pour a 32' x 24' concrete slab to place 2 20 x 8 shipping containers to be used…" at bounding box center [778, 166] width 1033 height 64
click at [476, 152] on textarea "Pour a 32' x 24' concrete slab to place (2) 20 x 8 shipping containers to be us…" at bounding box center [778, 166] width 1033 height 64
click at [496, 153] on textarea "Pour a 32' x 24' concrete slab to place (2) 20' x 8 shipping containers to be u…" at bounding box center [778, 166] width 1033 height 64
click at [708, 154] on textarea "Pour a 32' x 24' concrete slab to place (2) 20' x 8' shipping containers to be …" at bounding box center [778, 166] width 1033 height 64
click at [263, 164] on textarea "Pour a 32' x 24' concrete slab to place (2) 20' x 8' shipping containers to be …" at bounding box center [778, 166] width 1033 height 64
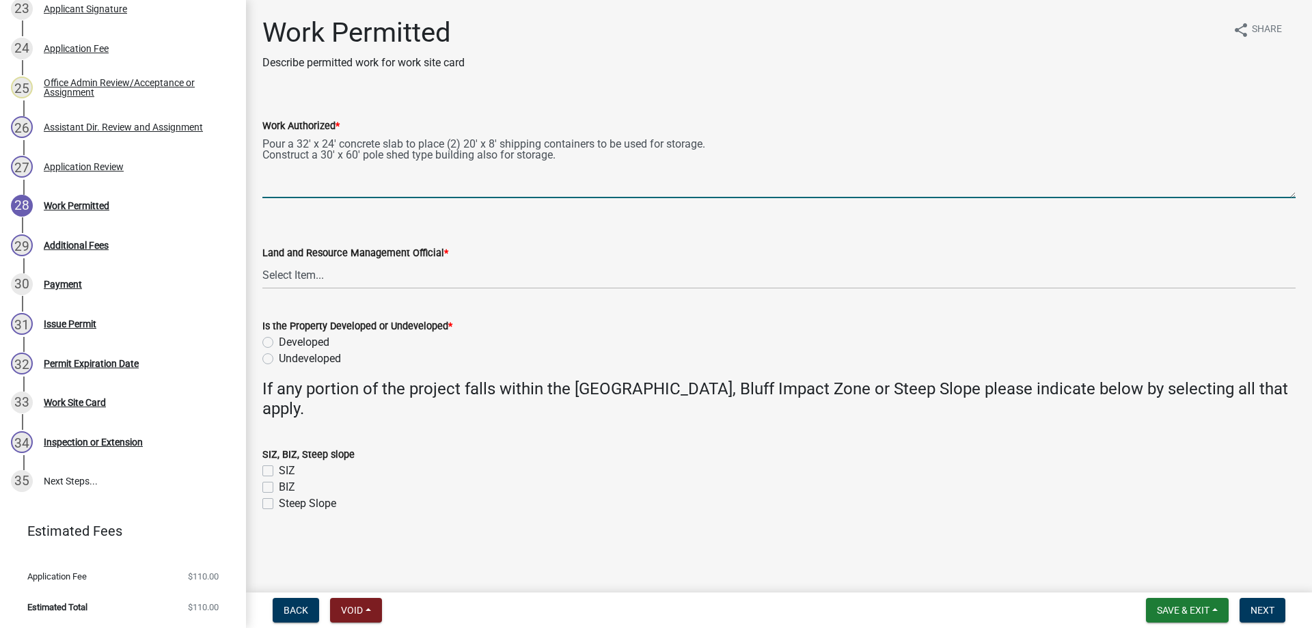
drag, startPoint x: 416, startPoint y: 166, endPoint x: 584, endPoint y: 177, distance: 169.2
click at [584, 177] on textarea "Pour a 32' x 24' concrete slab to place (2) 20' x 8' shipping containers to be …" at bounding box center [778, 166] width 1033 height 64
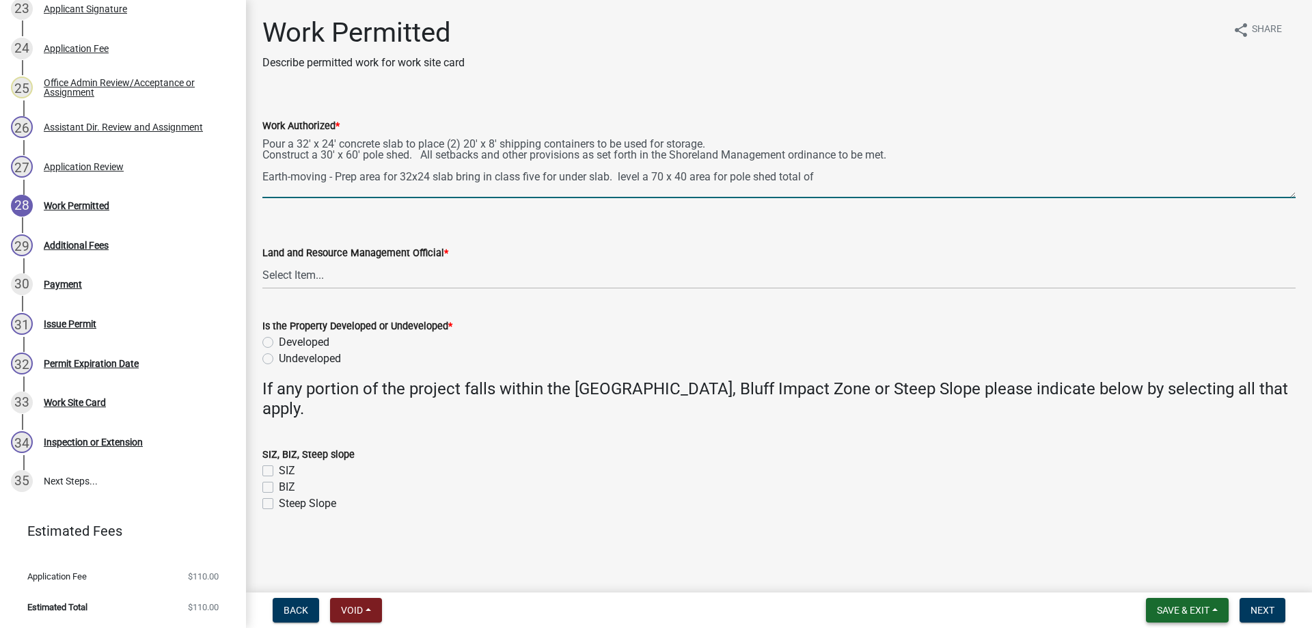
type textarea "Pour a 32' x 24' concrete slab to place (2) 20' x 8' shipping containers to be …"
click at [1163, 611] on span "Save & Exit" at bounding box center [1183, 610] width 53 height 11
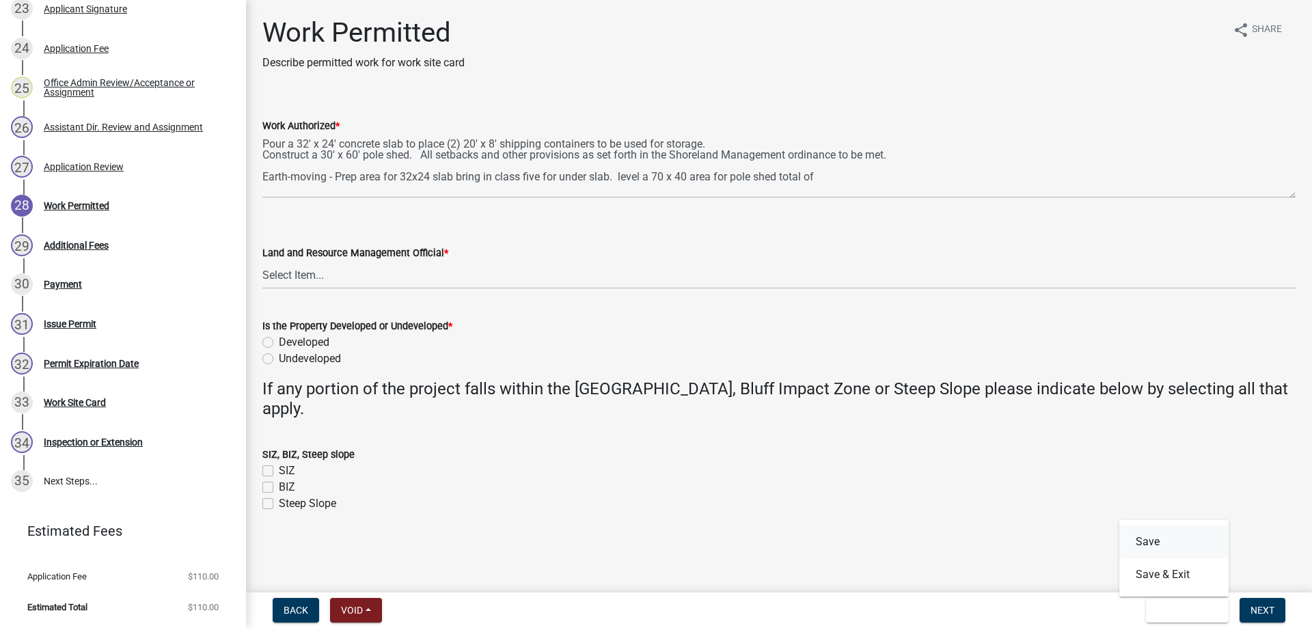
click at [1145, 541] on button "Save" at bounding box center [1173, 542] width 109 height 33
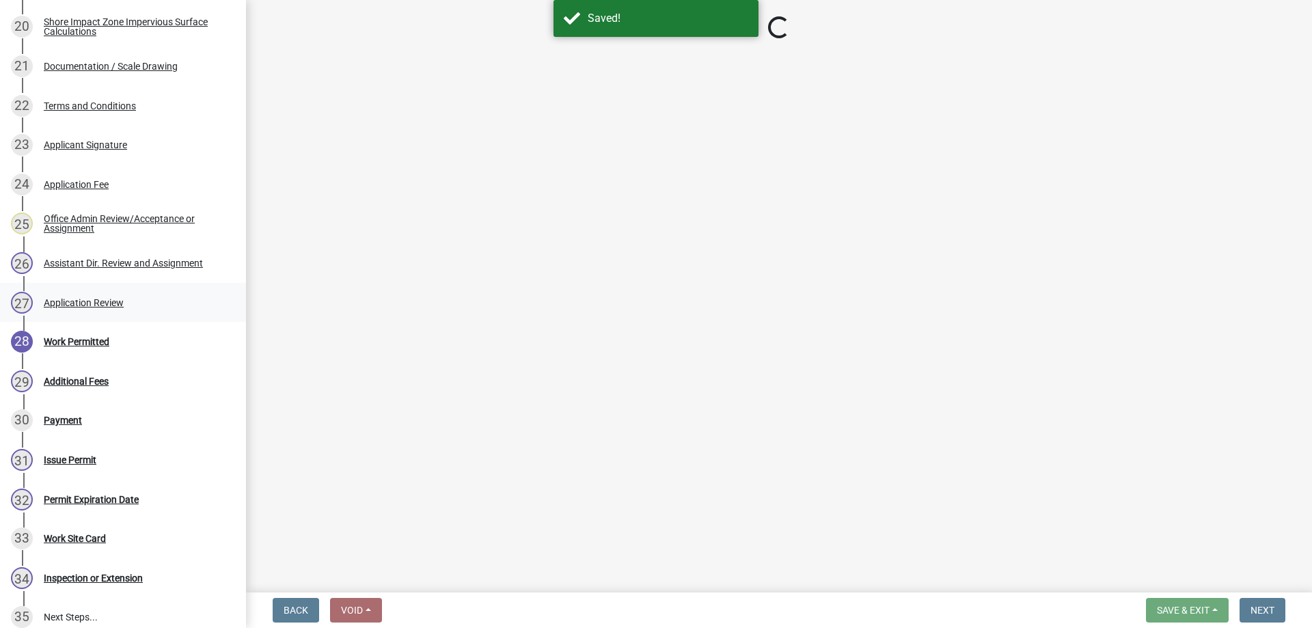
scroll to position [1021, 0]
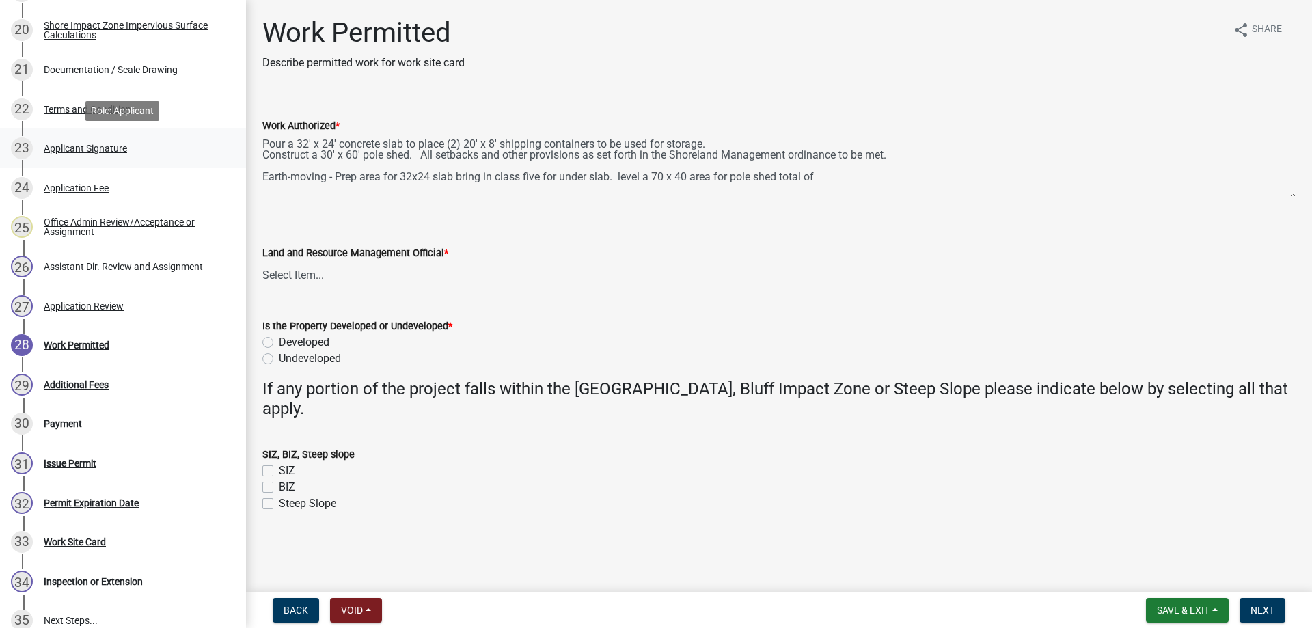
click at [73, 150] on div "Applicant Signature" at bounding box center [85, 149] width 83 height 10
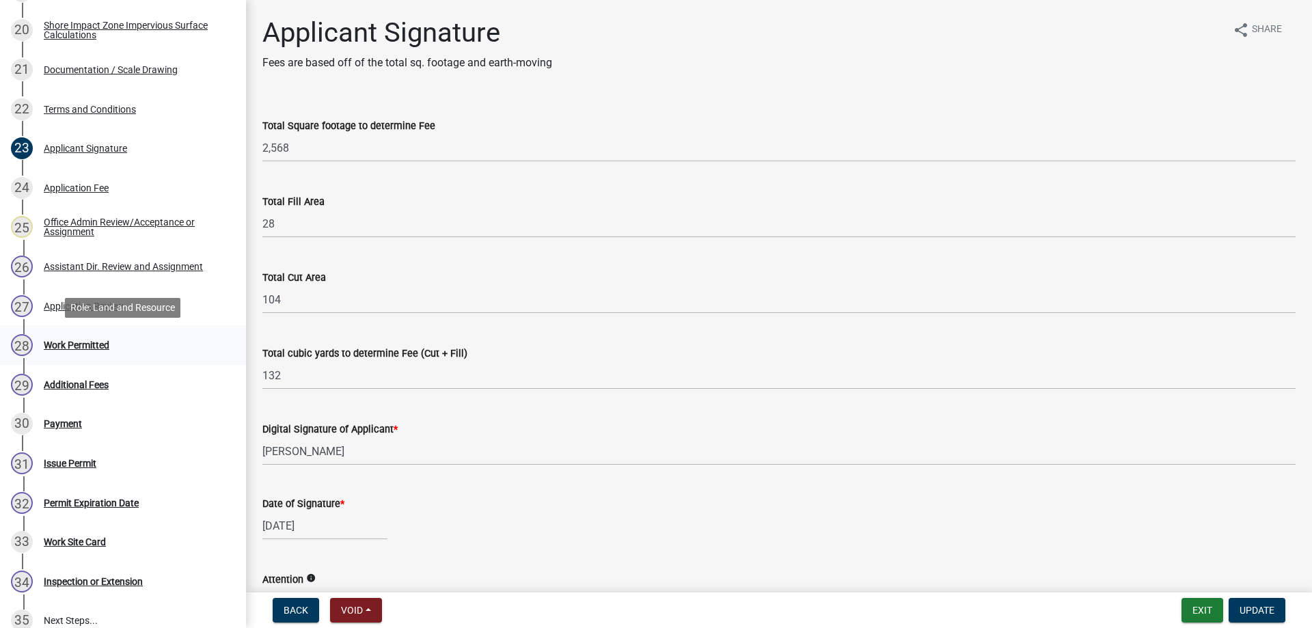
click at [92, 346] on div "Work Permitted" at bounding box center [77, 345] width 66 height 10
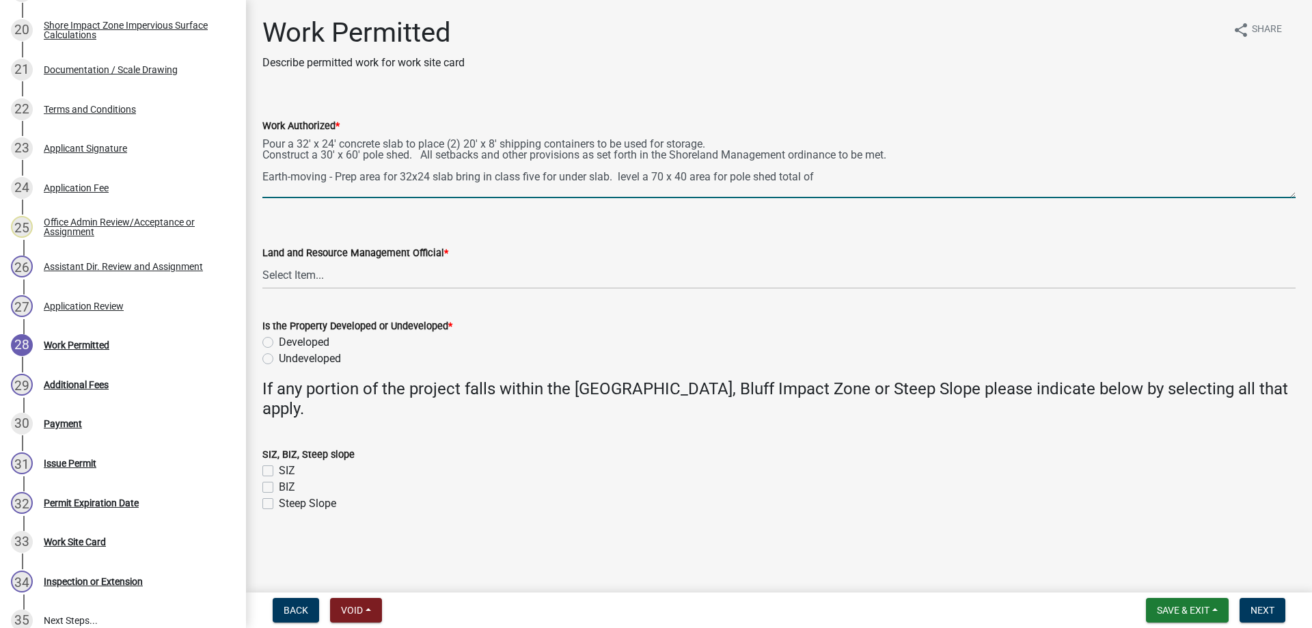
click at [826, 189] on textarea "Pour a 32' x 24' concrete slab to place (2) 20' x 8' shipping containers to be …" at bounding box center [778, 166] width 1033 height 64
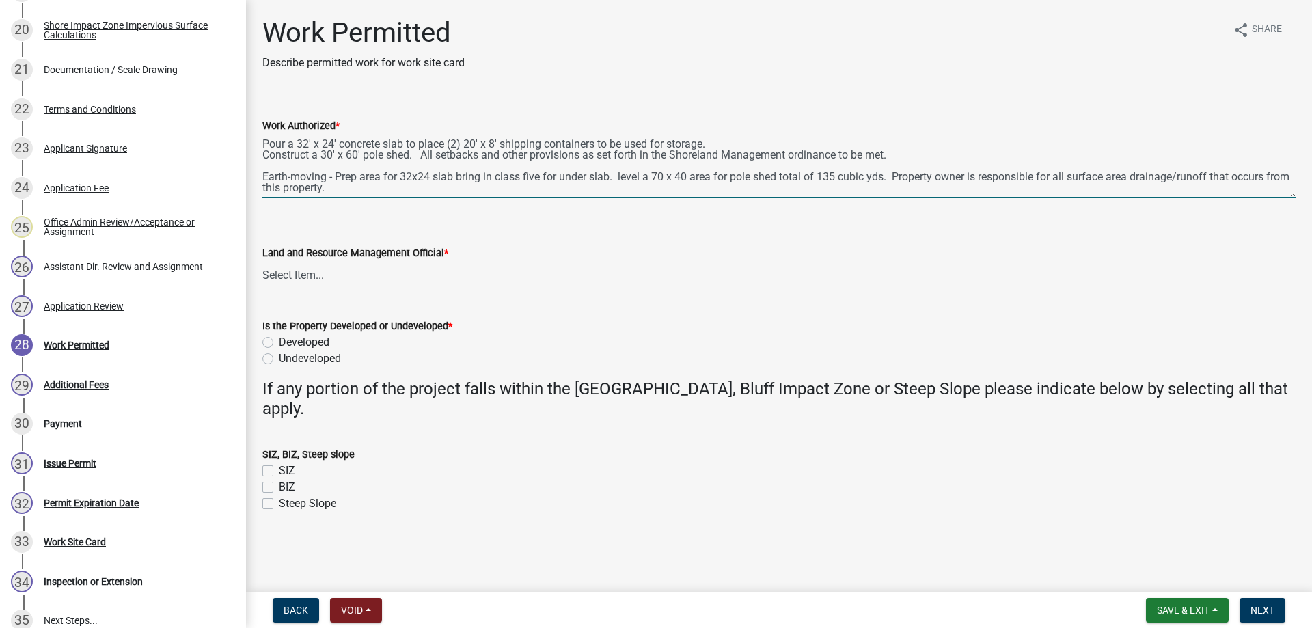
scroll to position [28, 0]
type textarea "Pour a 32' x 24' concrete slab to place (2) 20' x 8' shipping containers to be …"
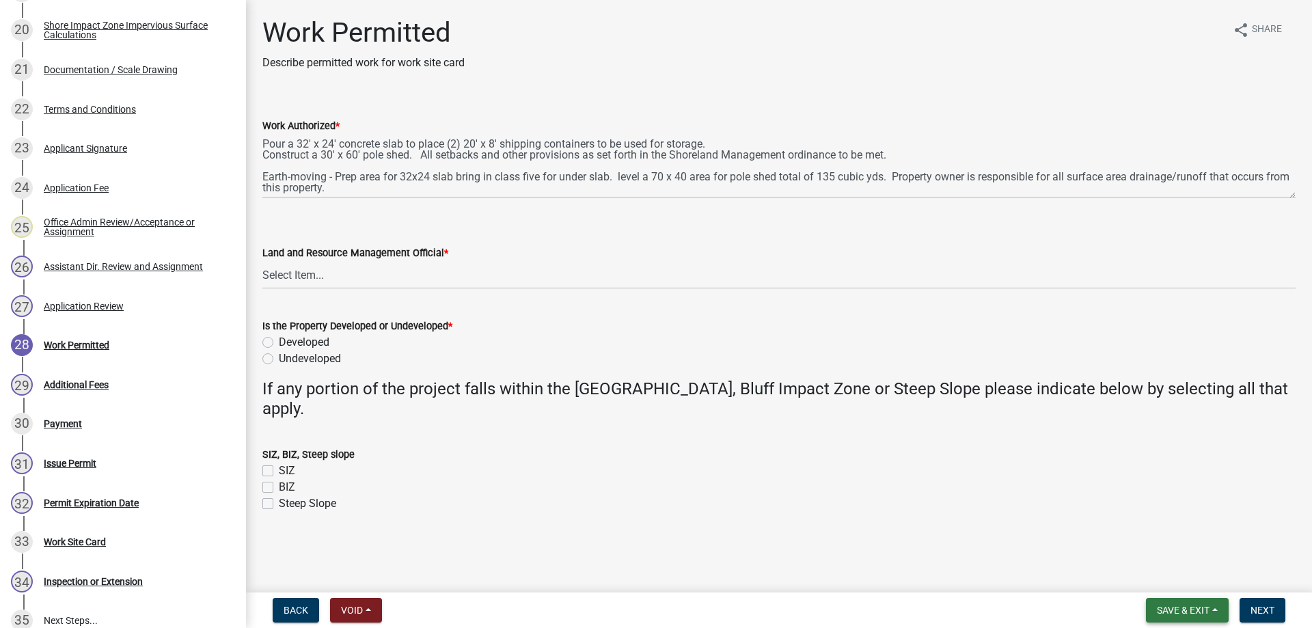
click at [1174, 611] on span "Save & Exit" at bounding box center [1183, 610] width 53 height 11
click at [1147, 545] on button "Save" at bounding box center [1173, 542] width 109 height 33
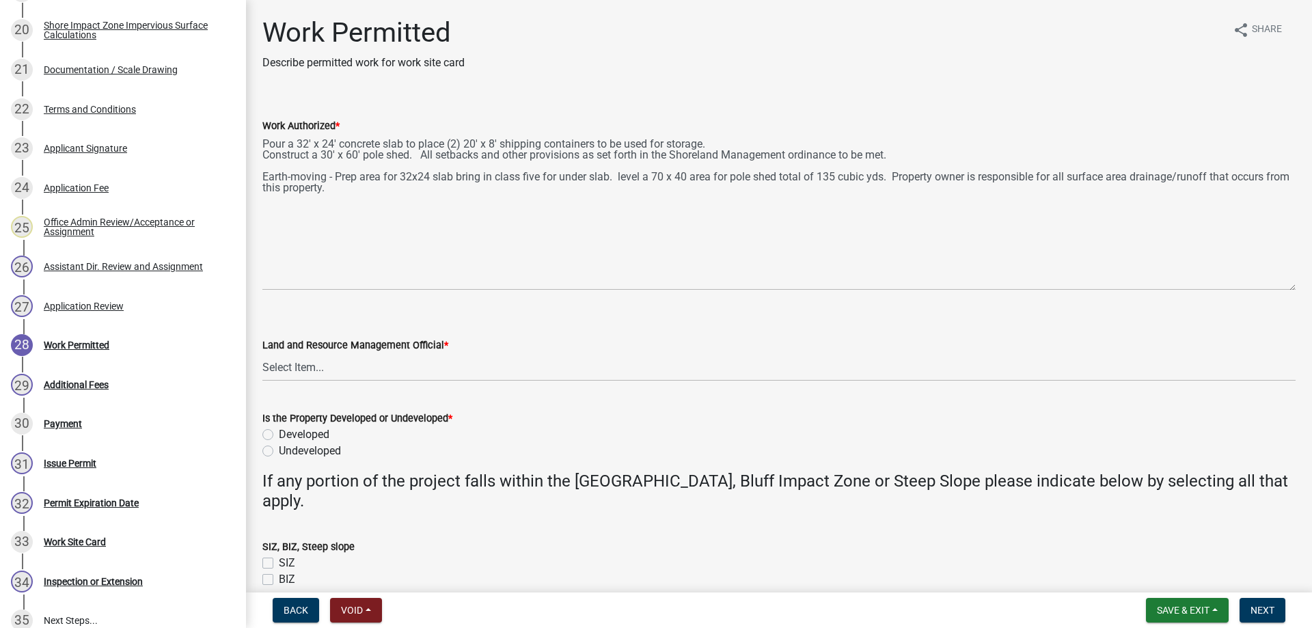
drag, startPoint x: 1288, startPoint y: 194, endPoint x: 1305, endPoint y: 301, distance: 108.0
click at [1296, 290] on textarea "Pour a 32' x 24' concrete slab to place (2) 20' x 8' shipping containers to be …" at bounding box center [778, 212] width 1033 height 157
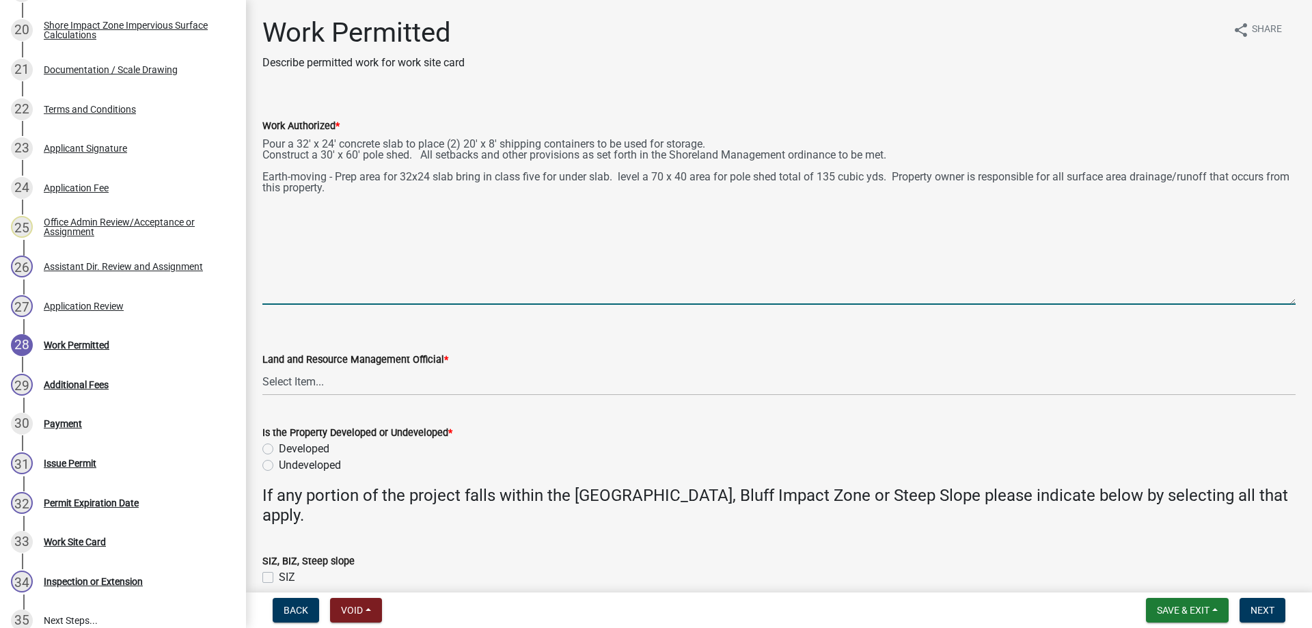
click at [336, 241] on textarea "Pour a 32' x 24' concrete slab to place (2) 20' x 8' shipping containers to be …" at bounding box center [778, 219] width 1033 height 171
type textarea "Pour a 32' x 24' concrete slab to place (2) 20' x 8' shipping containers to be …"
click at [262, 368] on select "Select Item... [PERSON_NAME] [PERSON_NAME] [PERSON_NAME] [PERSON_NAME] [PERSON_…" at bounding box center [778, 382] width 1033 height 28
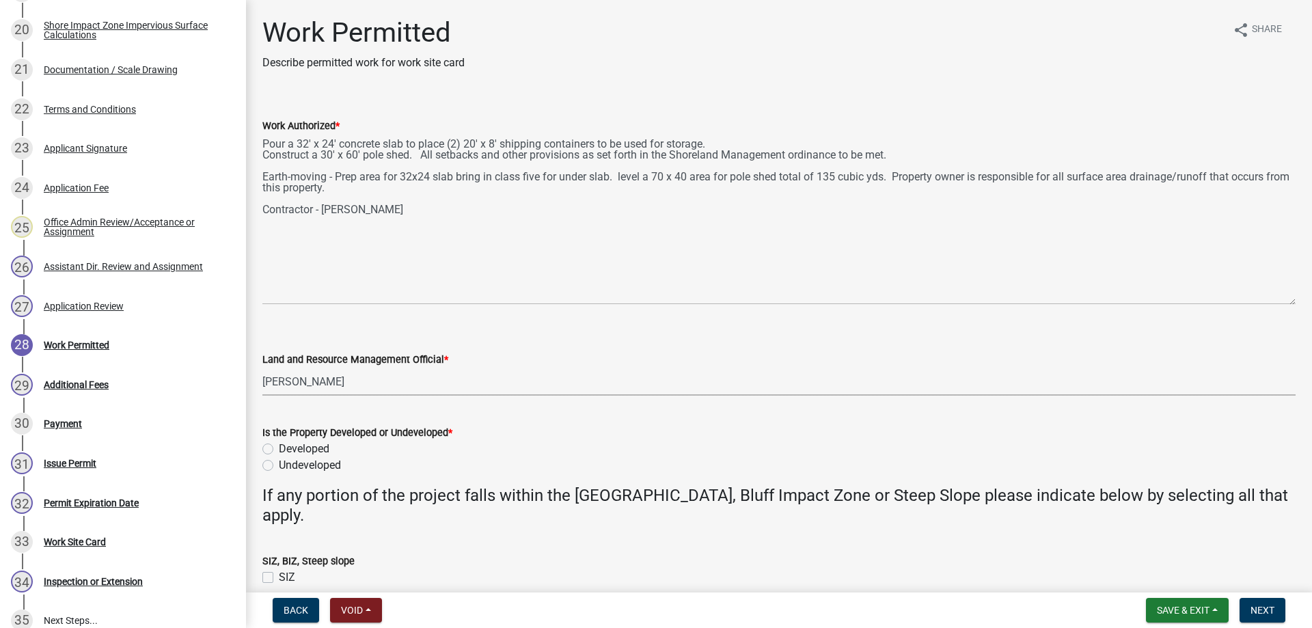
click option "[PERSON_NAME]" at bounding box center [0, 0] width 0 height 0
select select "b4c12476-3918-4c31-b34d-126d47b866fd"
click at [279, 465] on label "Undeveloped" at bounding box center [310, 465] width 62 height 16
click at [279, 465] on input "Undeveloped" at bounding box center [283, 461] width 9 height 9
radio input "true"
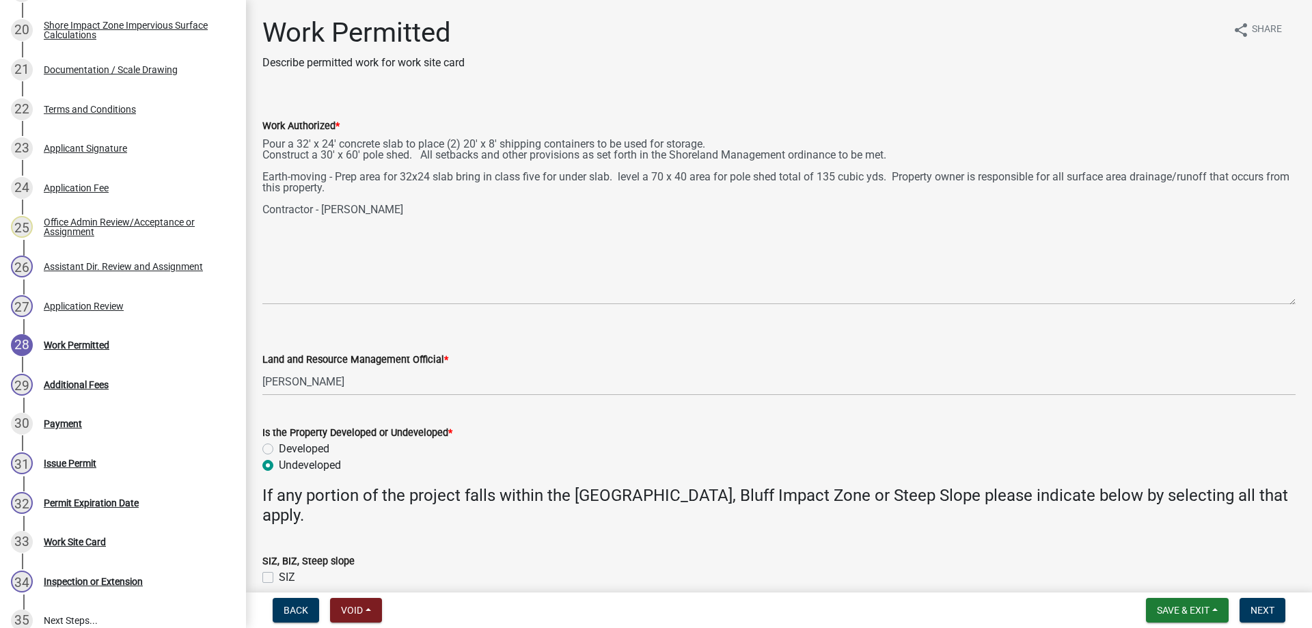
scroll to position [97, 0]
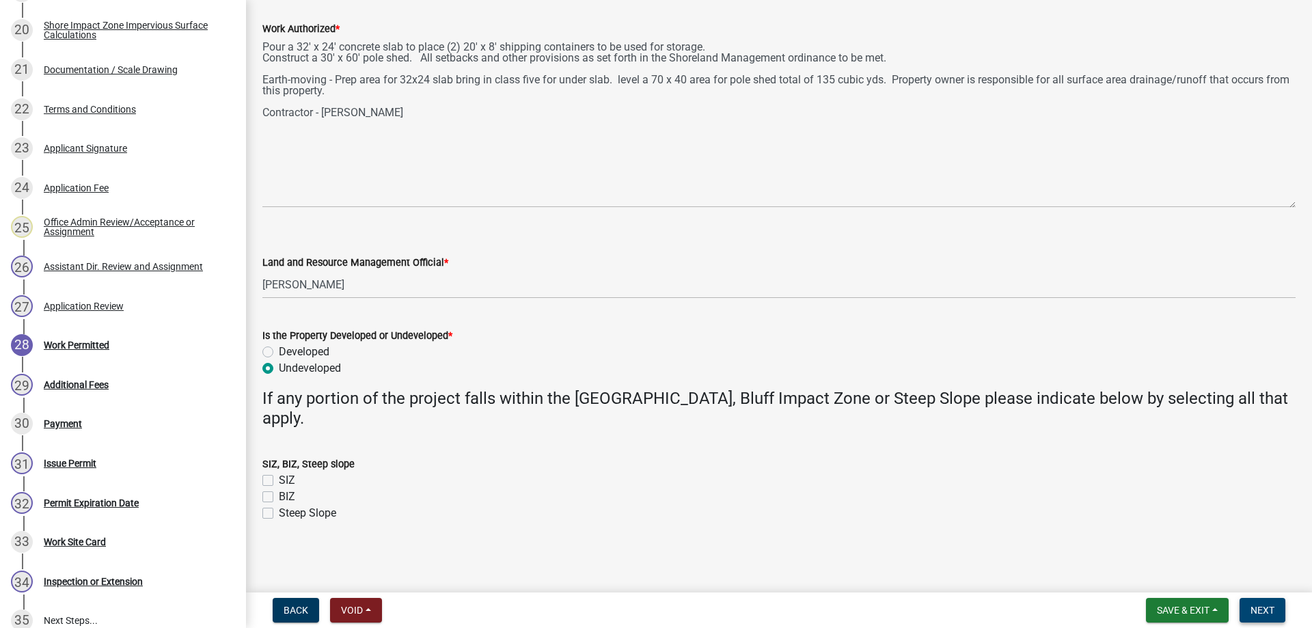
click at [1264, 612] on span "Next" at bounding box center [1263, 610] width 24 height 11
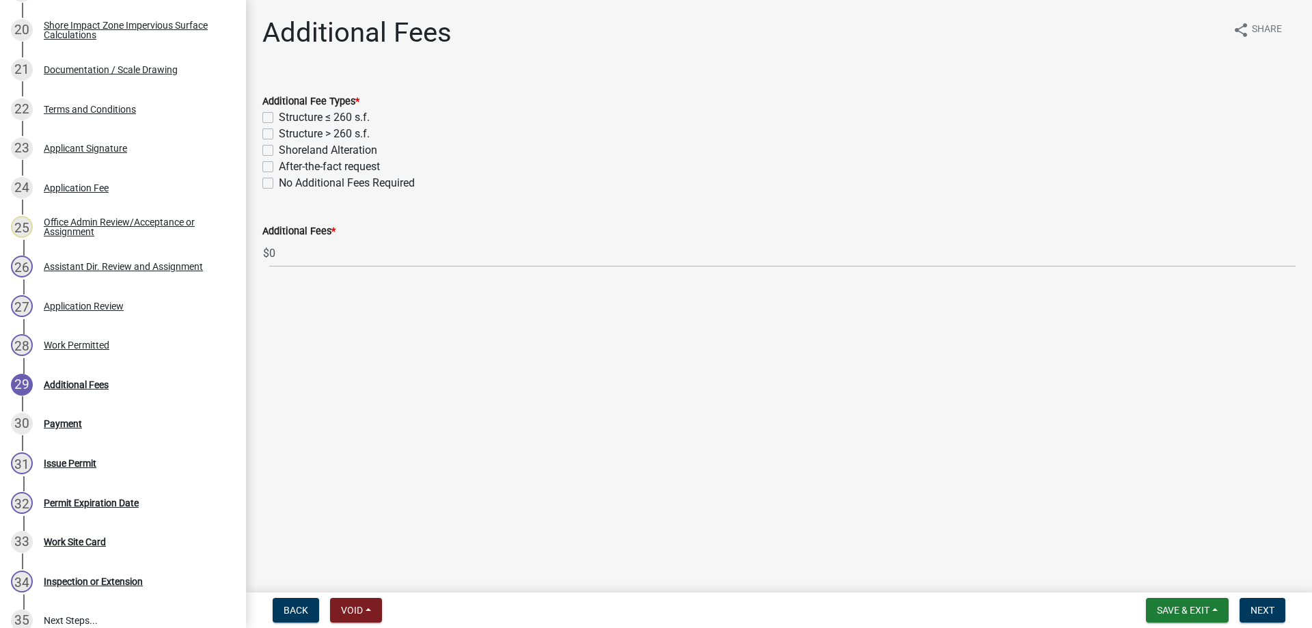
click at [279, 113] on label "Structure ≤ 260 s.f." at bounding box center [324, 117] width 91 height 16
click at [279, 113] on input "Structure ≤ 260 s.f." at bounding box center [283, 113] width 9 height 9
checkbox input "true"
checkbox input "false"
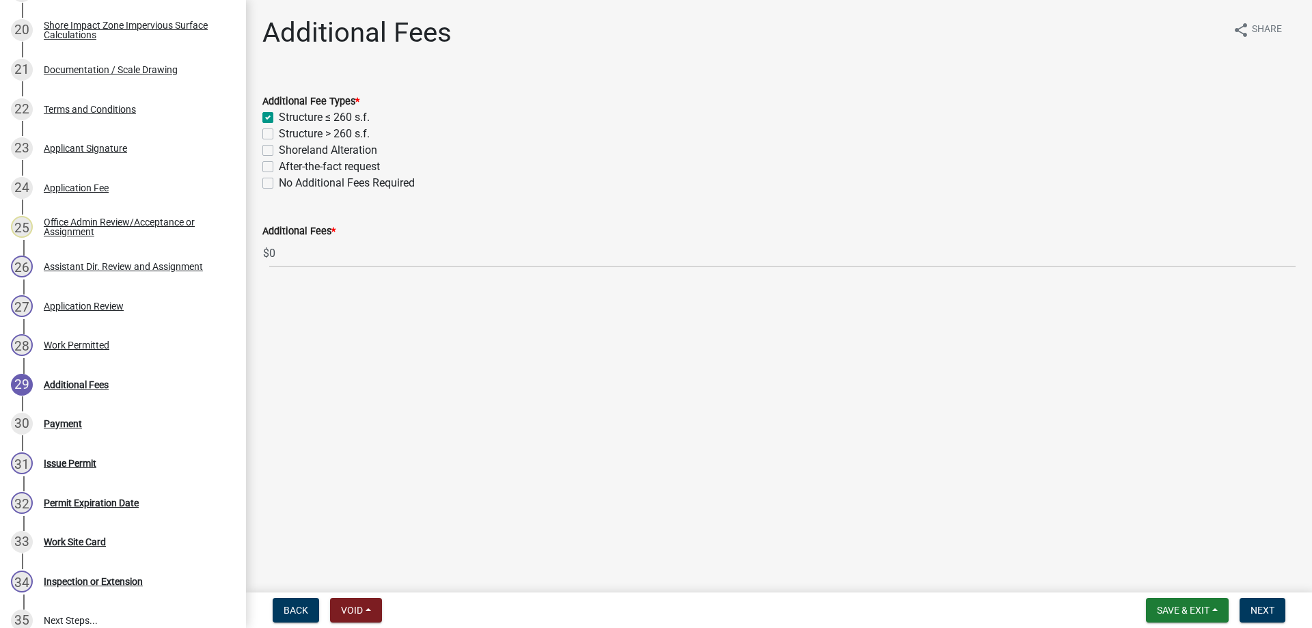
checkbox input "false"
click at [279, 150] on label "Shoreland Alteration" at bounding box center [328, 150] width 98 height 16
click at [279, 150] on input "Shoreland Alteration" at bounding box center [283, 146] width 9 height 9
checkbox input "true"
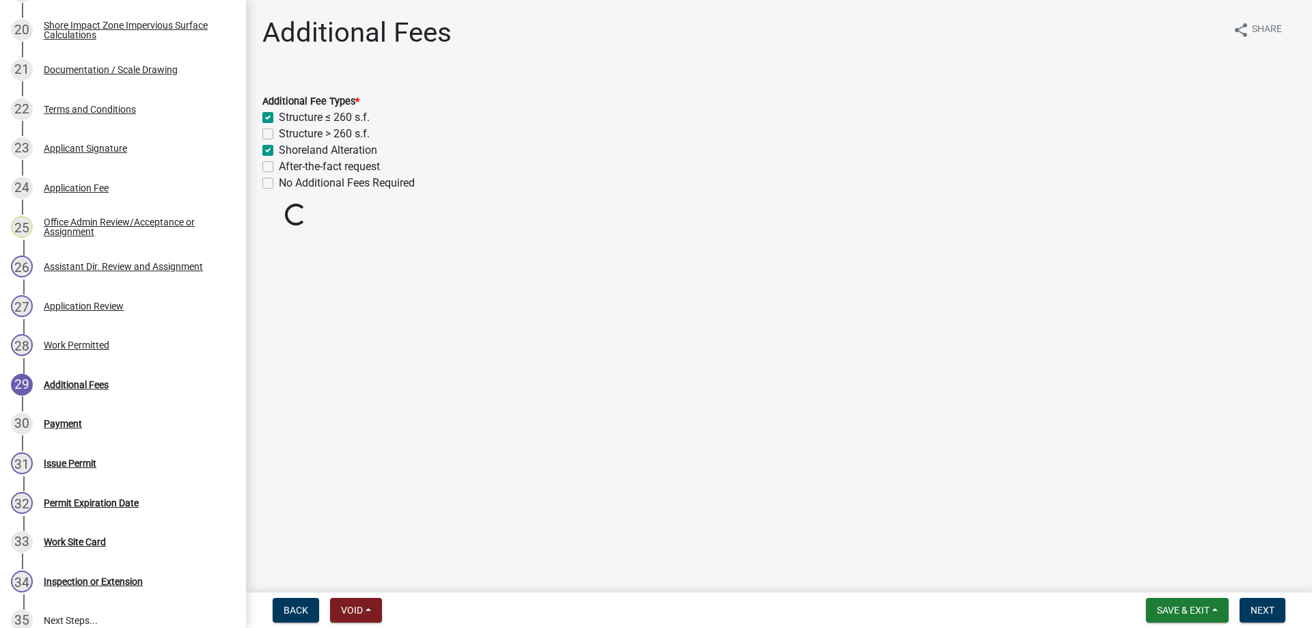
checkbox input "true"
checkbox input "false"
checkbox input "true"
checkbox input "false"
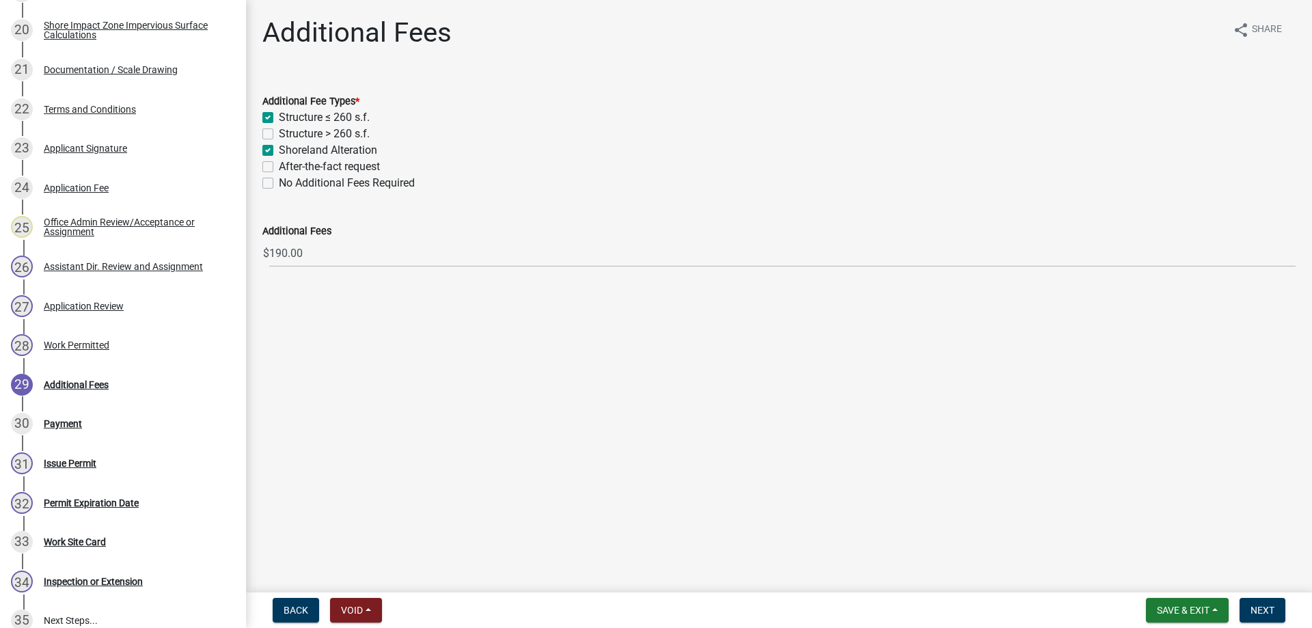
click at [279, 133] on label "Structure > 260 s.f." at bounding box center [324, 134] width 91 height 16
click at [279, 133] on input "Structure > 260 s.f." at bounding box center [283, 130] width 9 height 9
checkbox input "true"
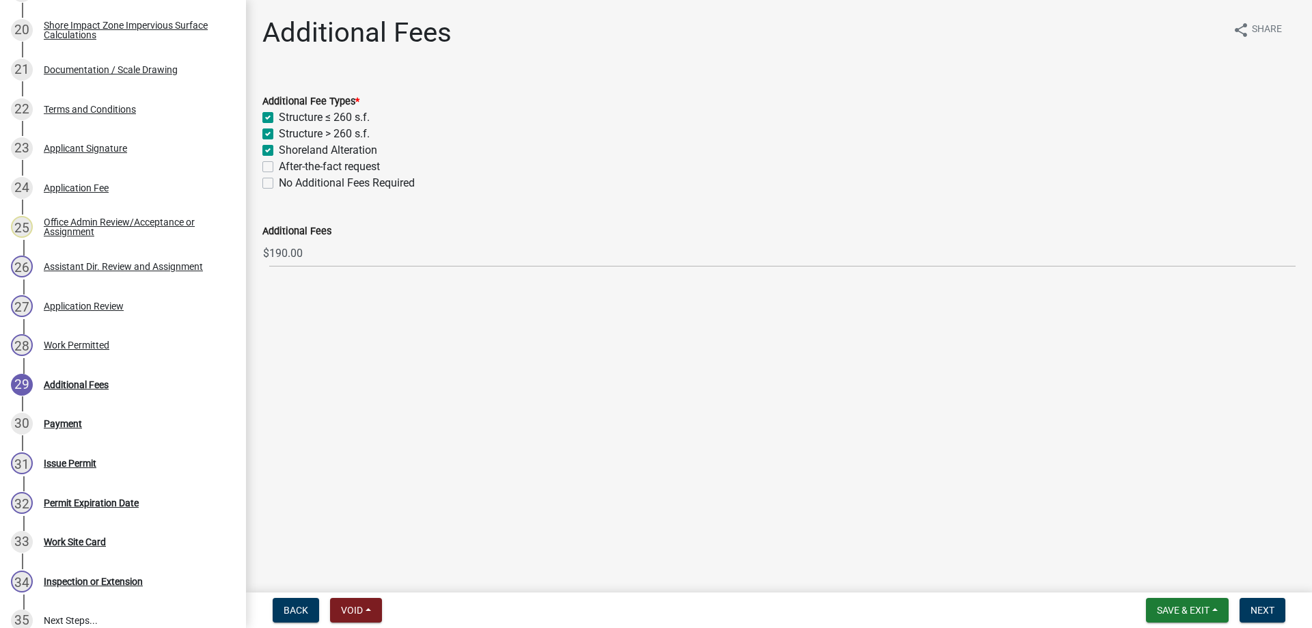
checkbox input "true"
checkbox input "false"
click at [279, 113] on label "Structure ≤ 260 s.f." at bounding box center [324, 117] width 91 height 16
click at [279, 113] on input "Structure ≤ 260 s.f." at bounding box center [283, 113] width 9 height 9
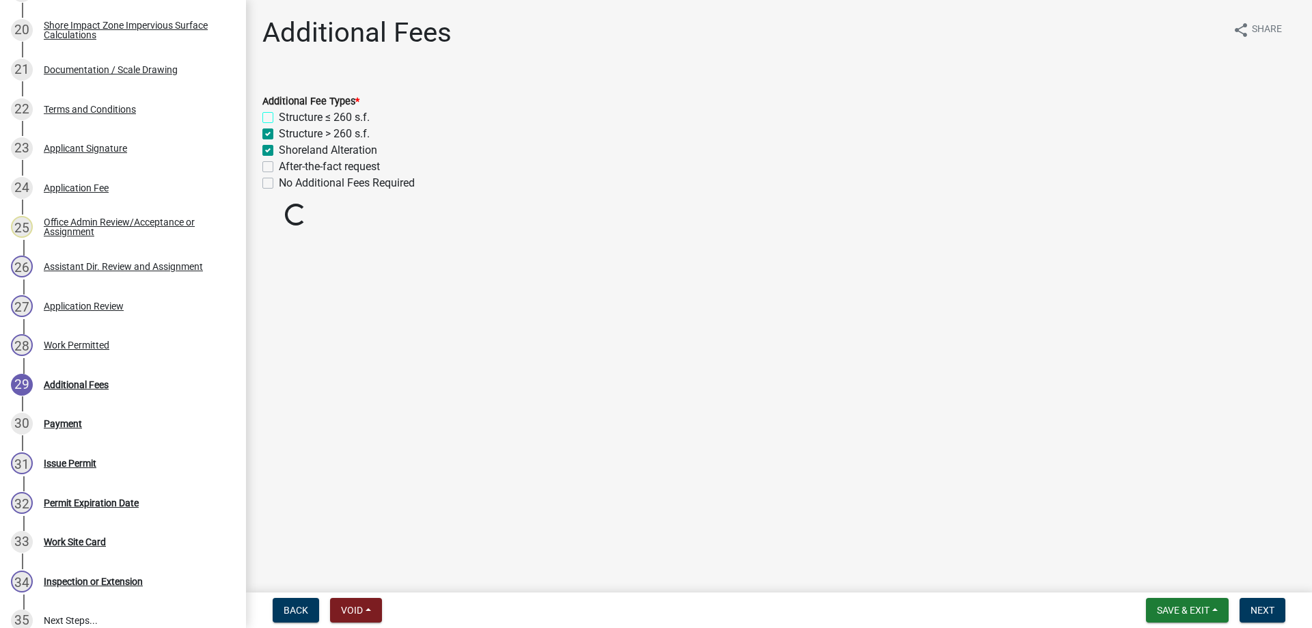
checkbox input "false"
checkbox input "true"
checkbox input "false"
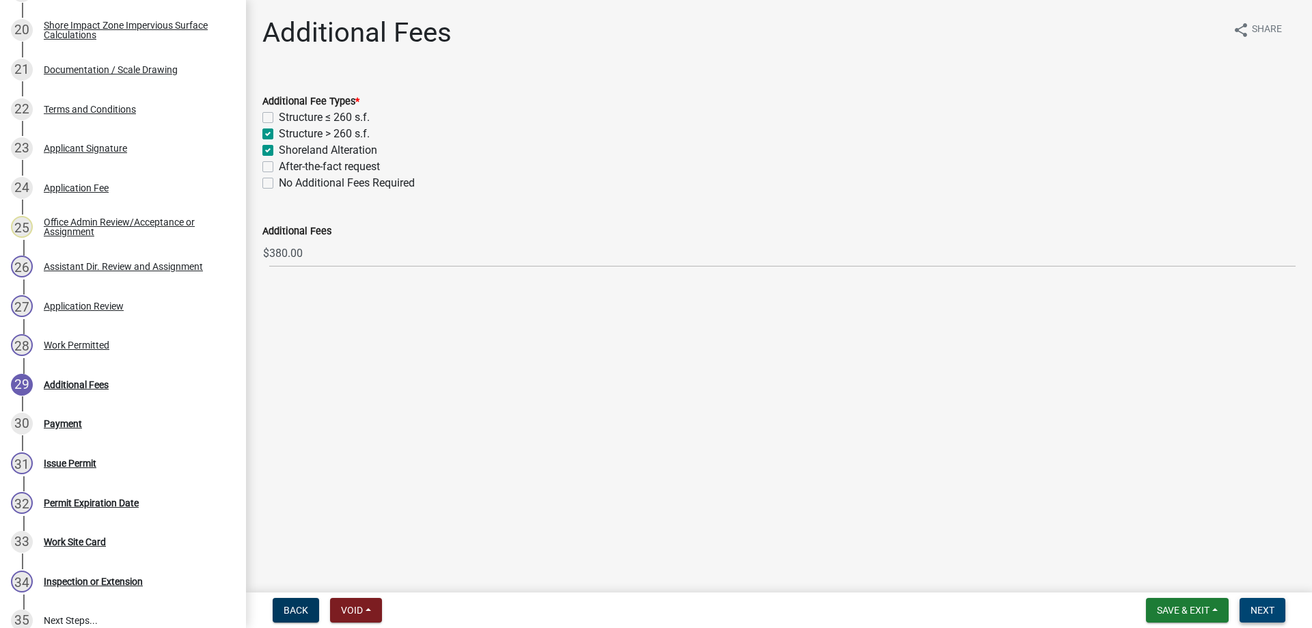
click at [1265, 608] on span "Next" at bounding box center [1263, 610] width 24 height 11
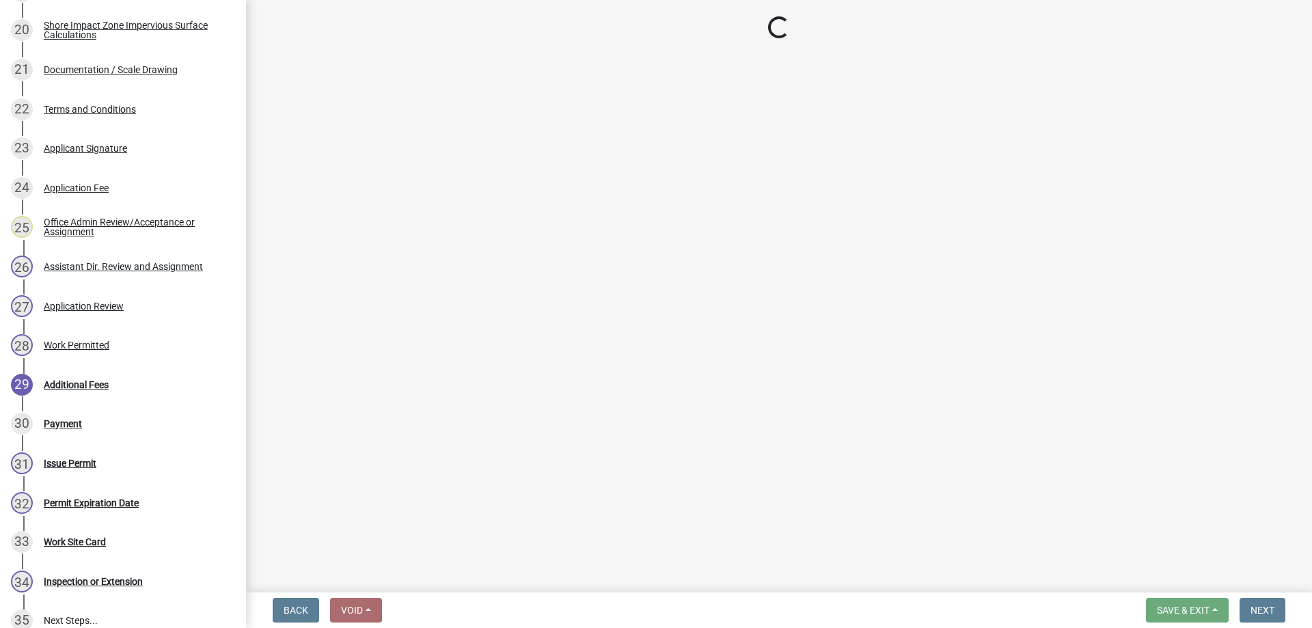
select select "3: 3"
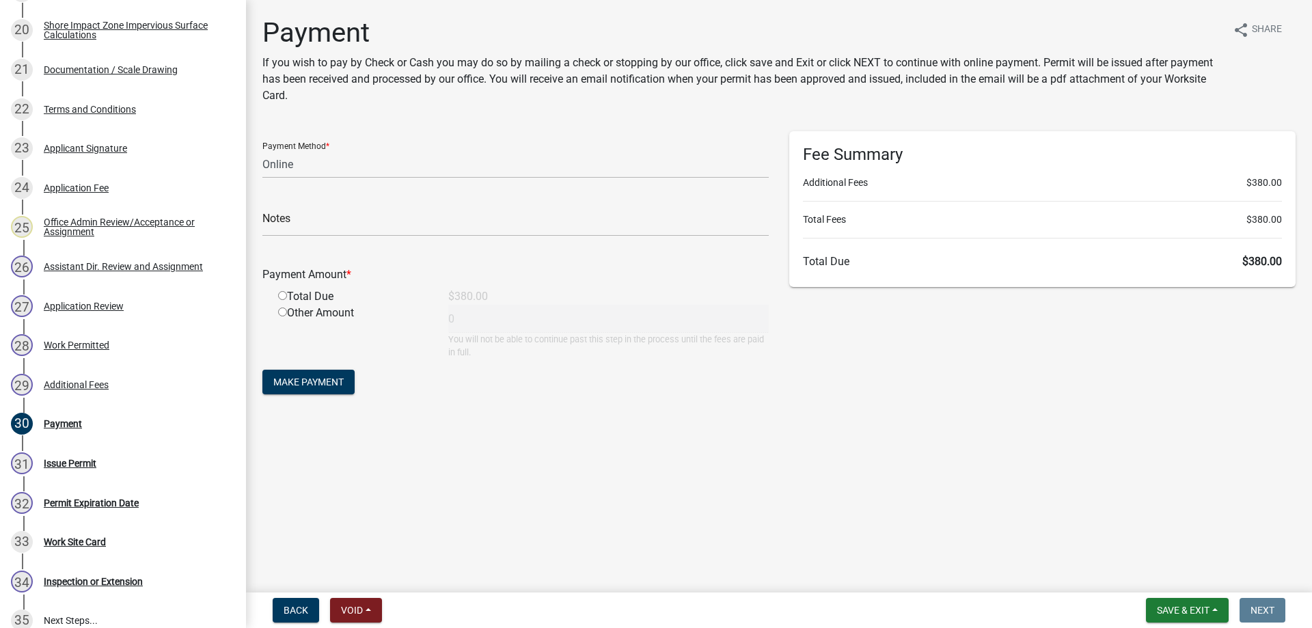
click at [282, 297] on input "radio" at bounding box center [282, 295] width 9 height 9
radio input "true"
type input "380"
click at [307, 383] on span "Make Payment" at bounding box center [308, 382] width 70 height 11
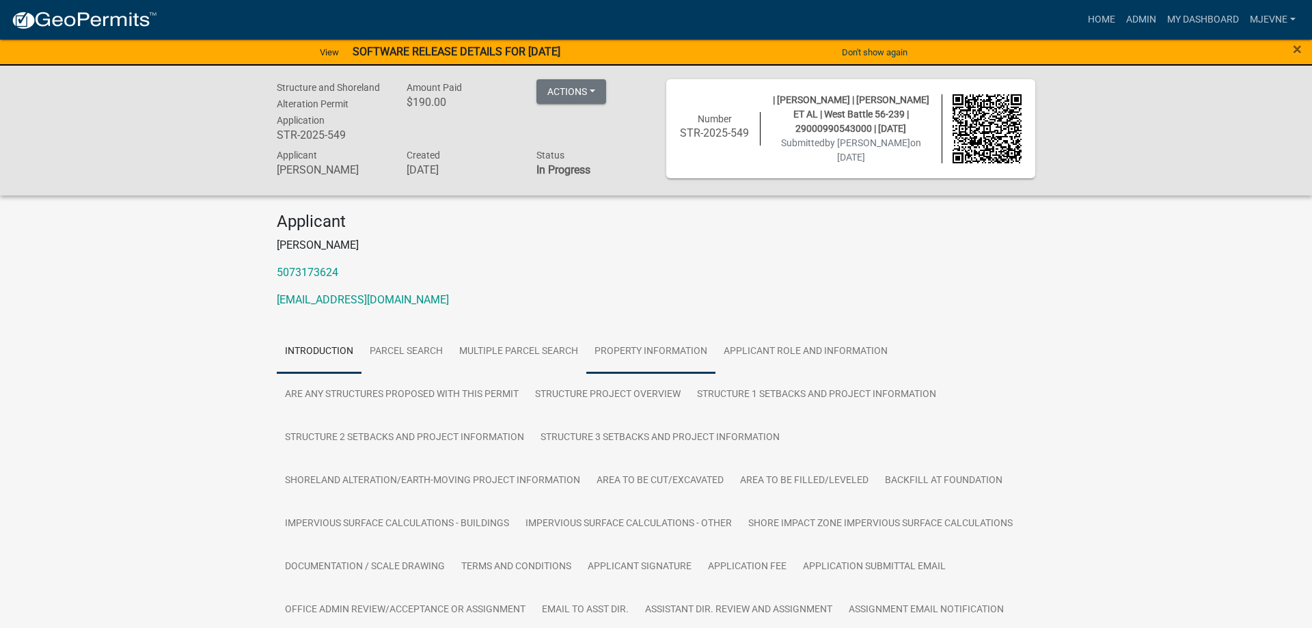
click at [651, 350] on link "Property Information" at bounding box center [650, 352] width 129 height 44
click at [595, 92] on button "Actions" at bounding box center [571, 91] width 70 height 25
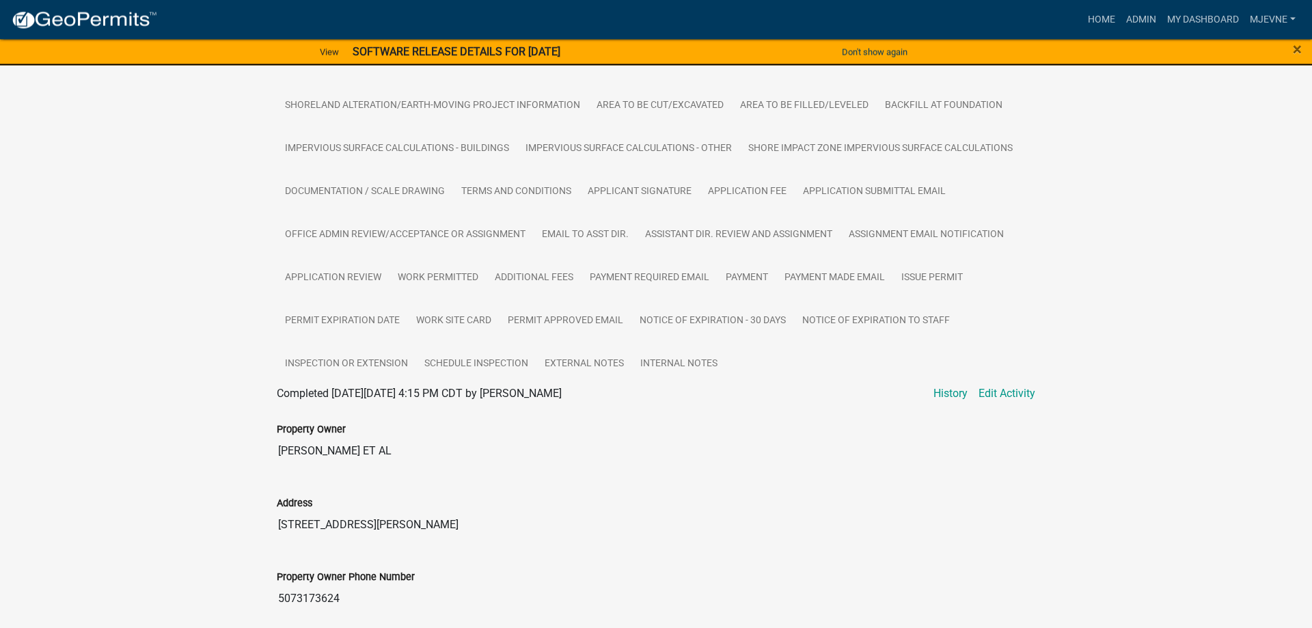
scroll to position [349, 0]
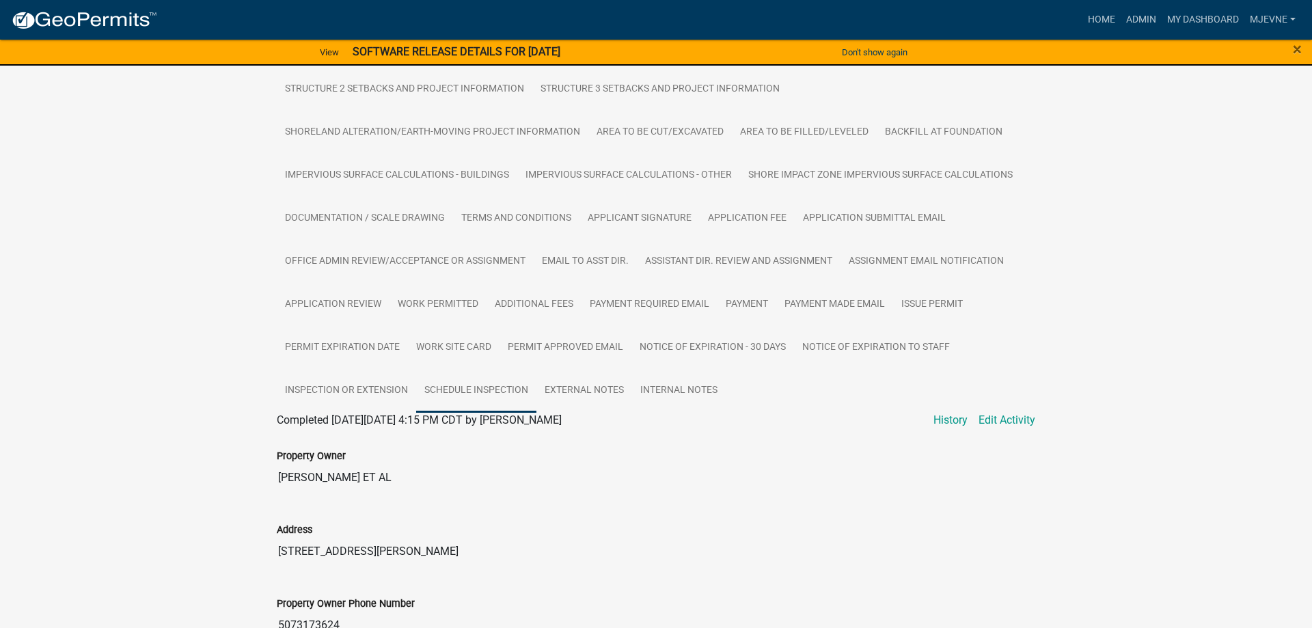
click at [497, 397] on link "Schedule Inspection" at bounding box center [476, 391] width 120 height 44
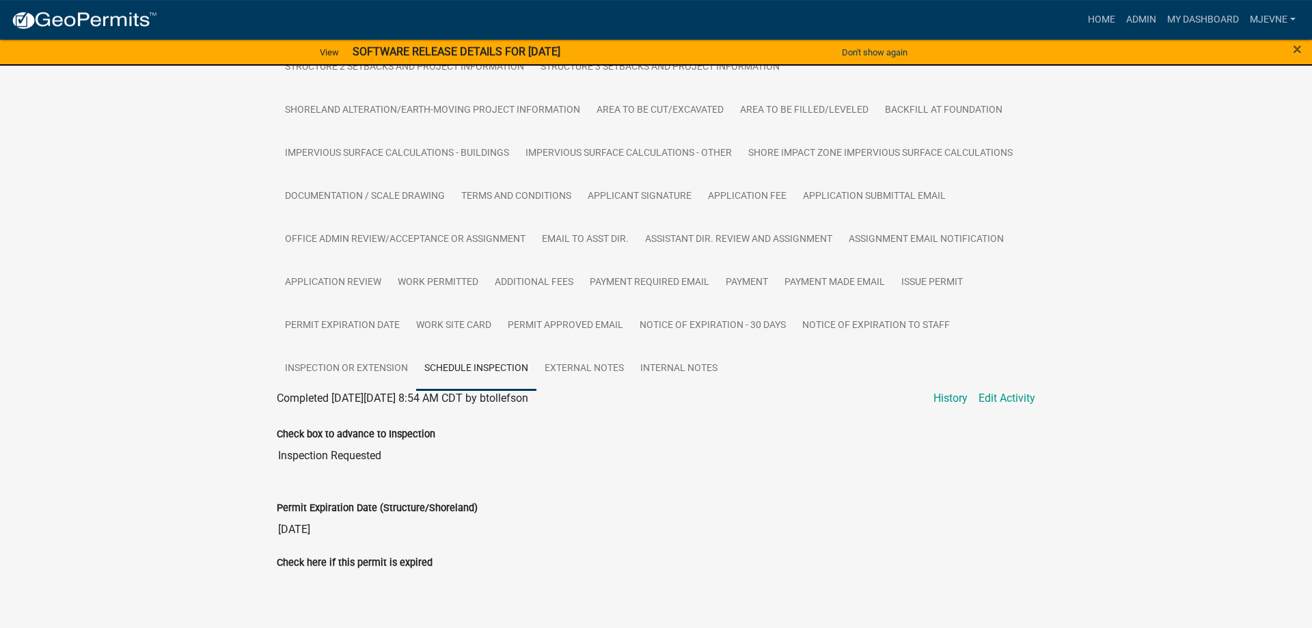
scroll to position [381, 0]
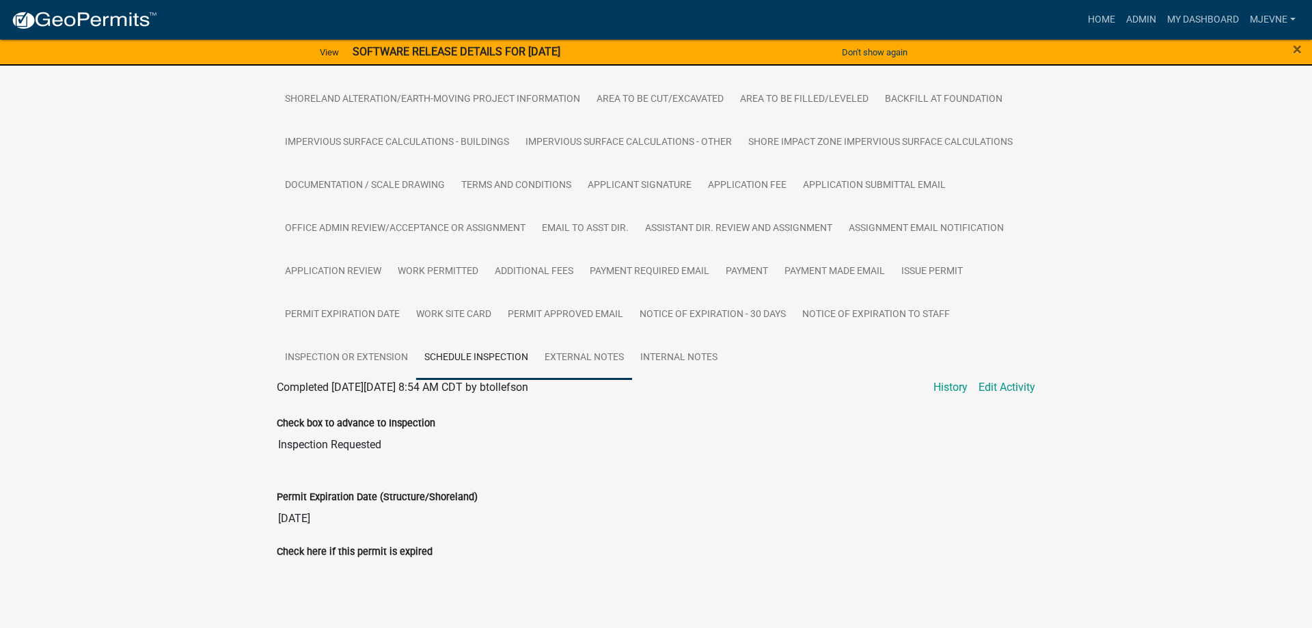
click at [595, 372] on link "External Notes" at bounding box center [584, 358] width 96 height 44
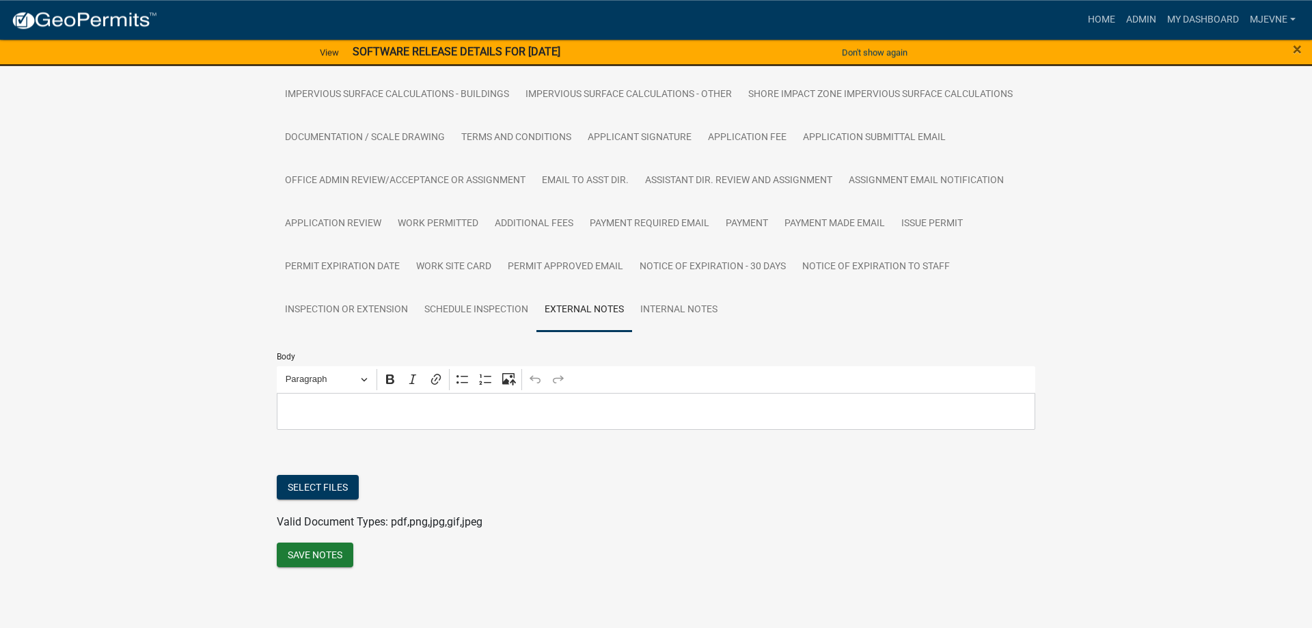
scroll to position [431, 0]
click at [690, 318] on link "Internal Notes" at bounding box center [679, 310] width 94 height 44
click at [345, 323] on link "Inspection or Extension" at bounding box center [346, 310] width 139 height 44
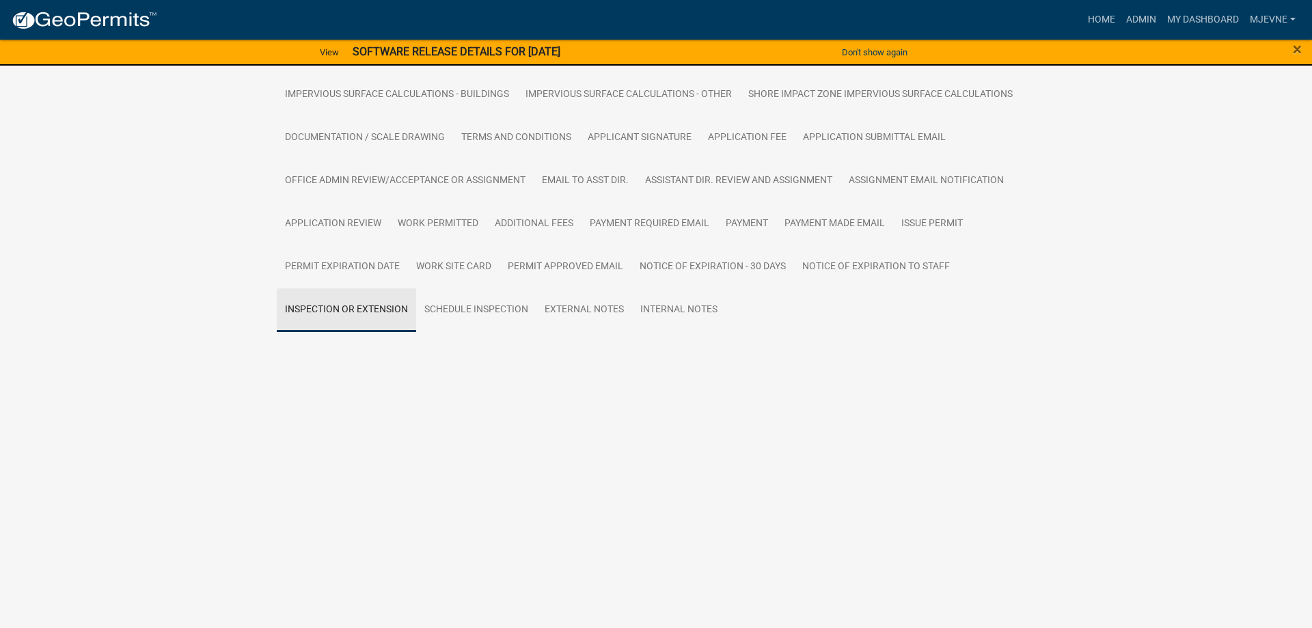
scroll to position [280, 0]
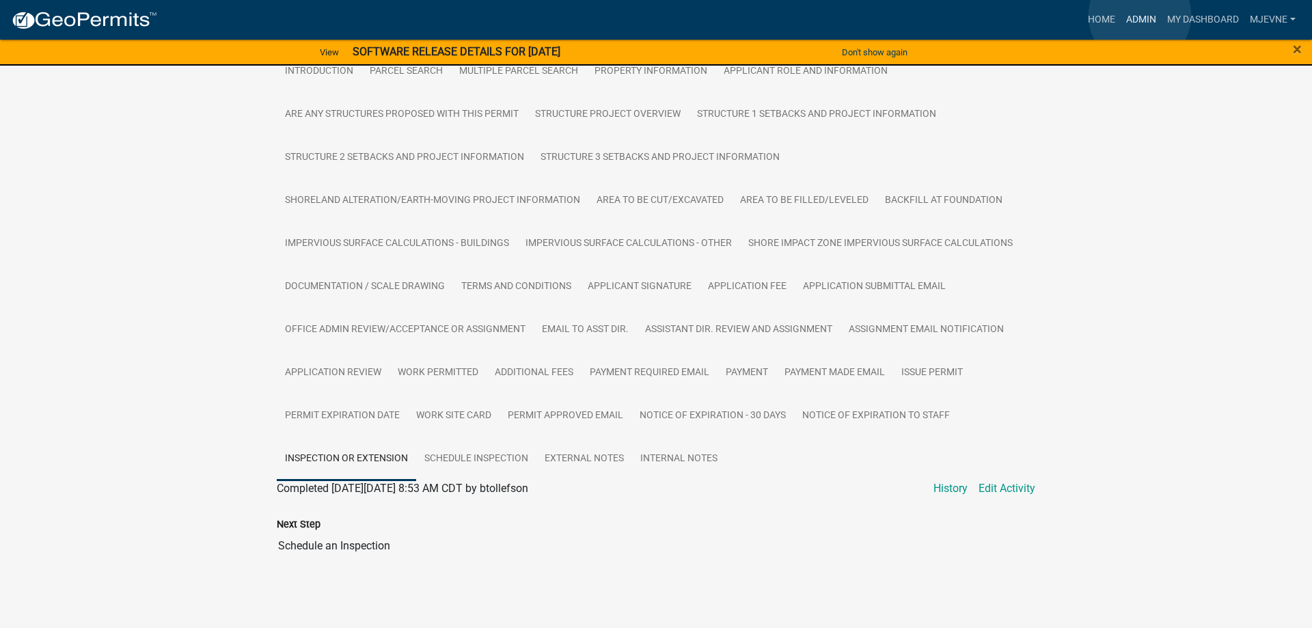
click at [1140, 16] on link "Admin" at bounding box center [1141, 20] width 41 height 26
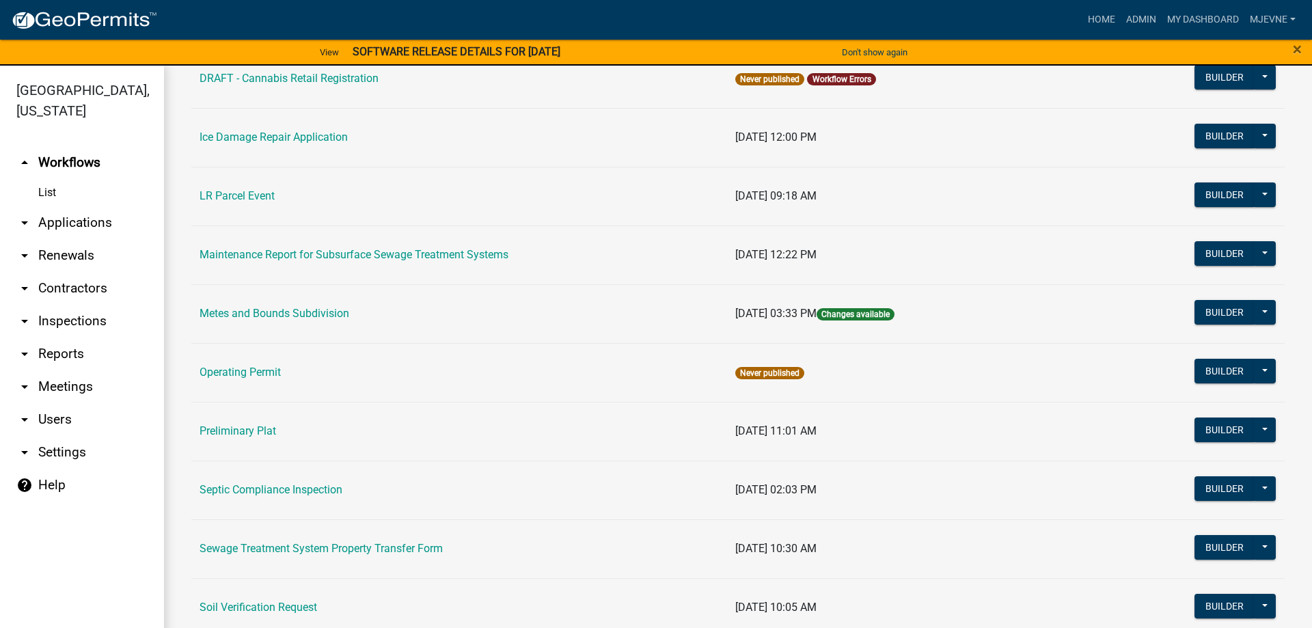
scroll to position [891, 0]
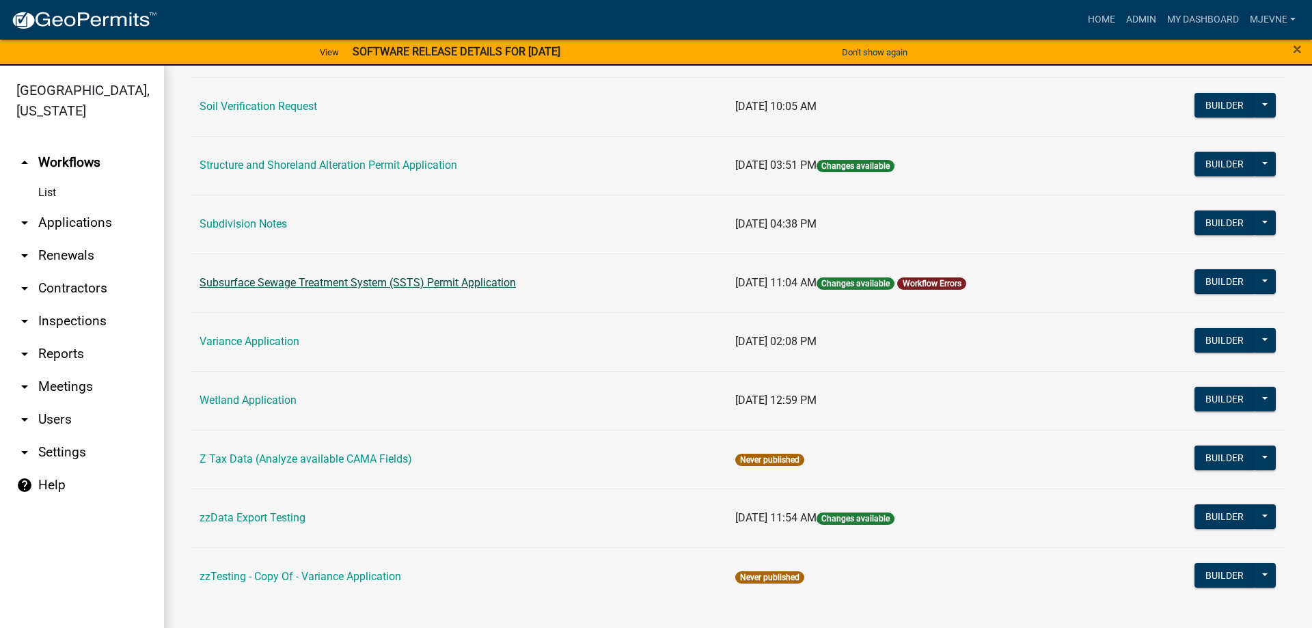
click at [360, 282] on link "Subsurface Sewage Treatment System (SSTS) Permit Application" at bounding box center [358, 282] width 316 height 13
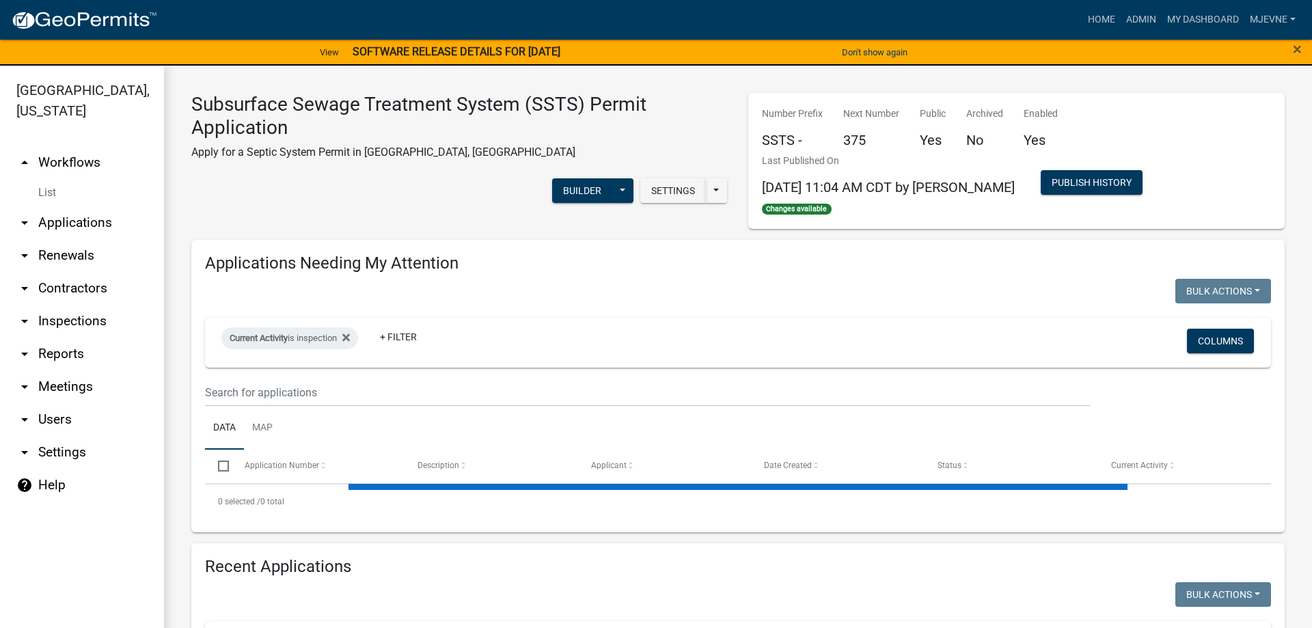
select select "1: 25"
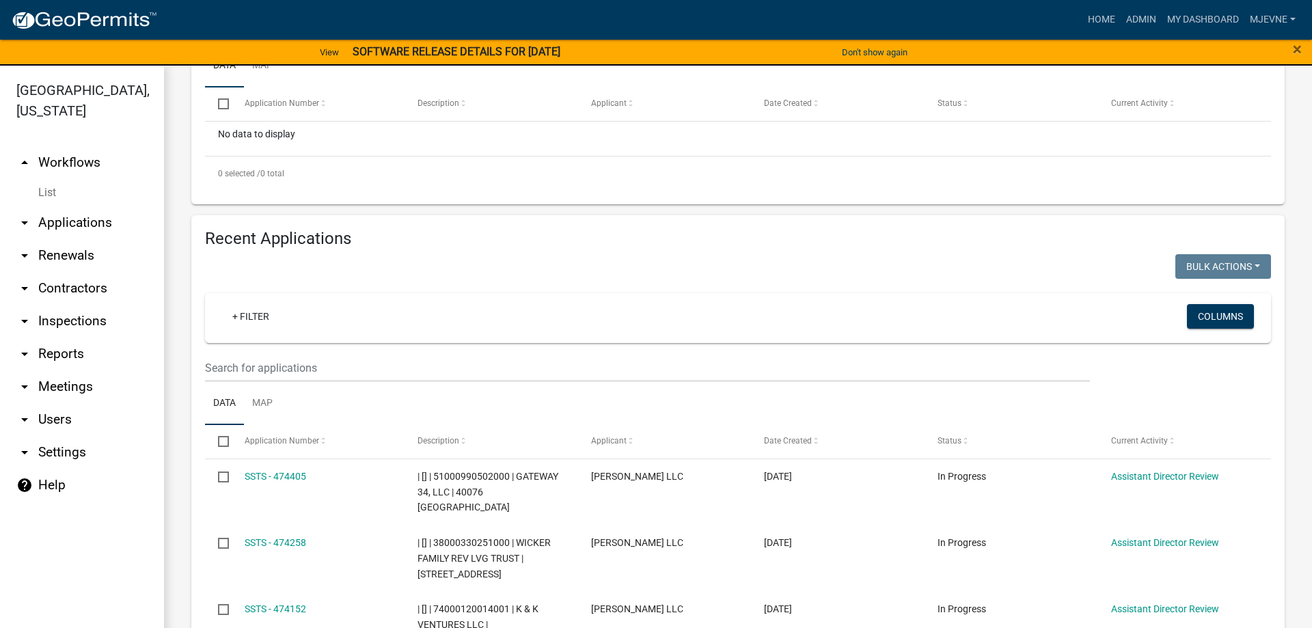
scroll to position [390, 0]
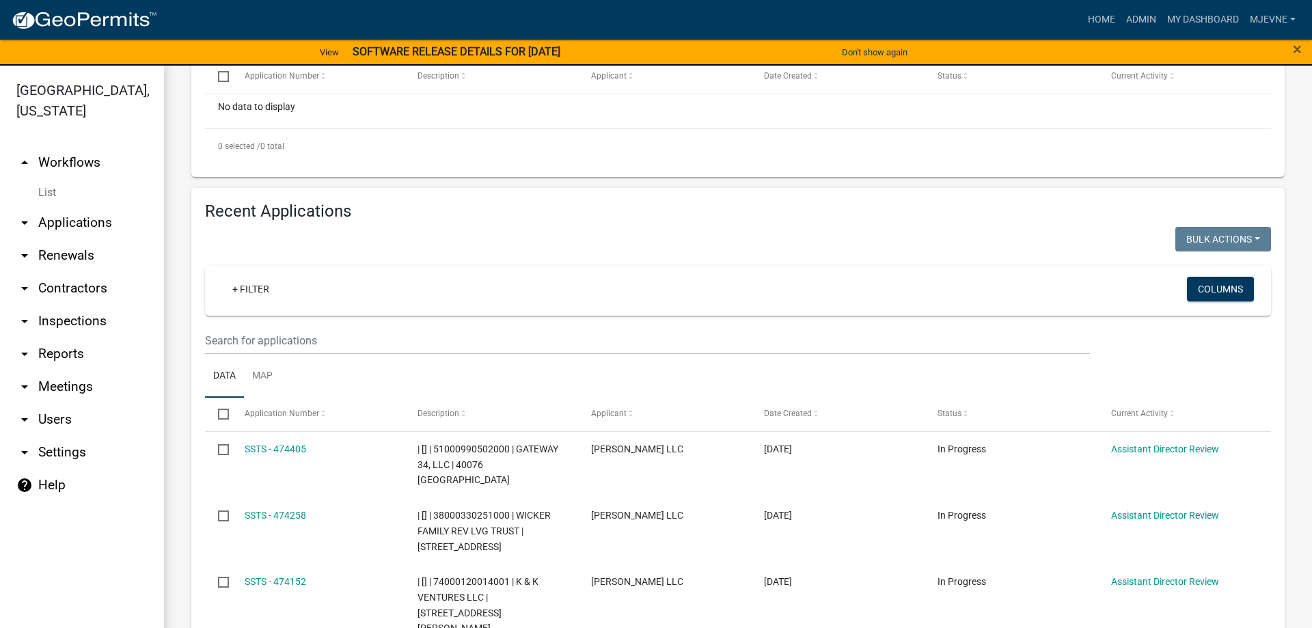
click at [68, 163] on link "arrow_drop_up Workflows" at bounding box center [82, 162] width 164 height 33
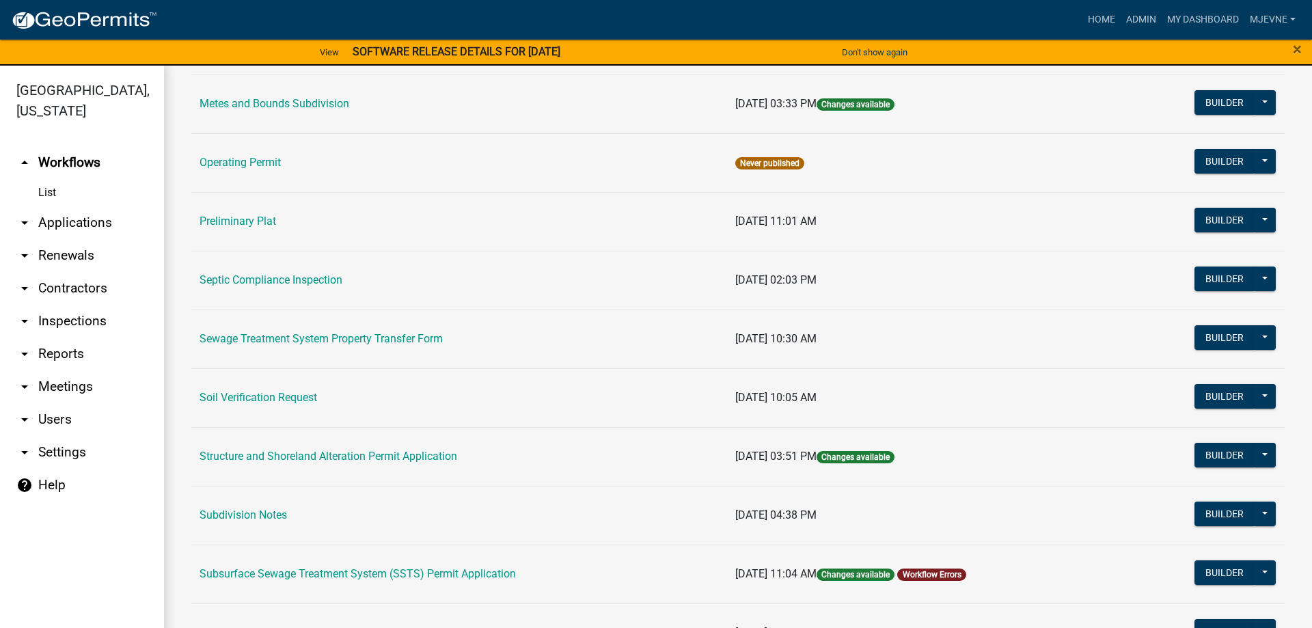
scroll to position [545, 0]
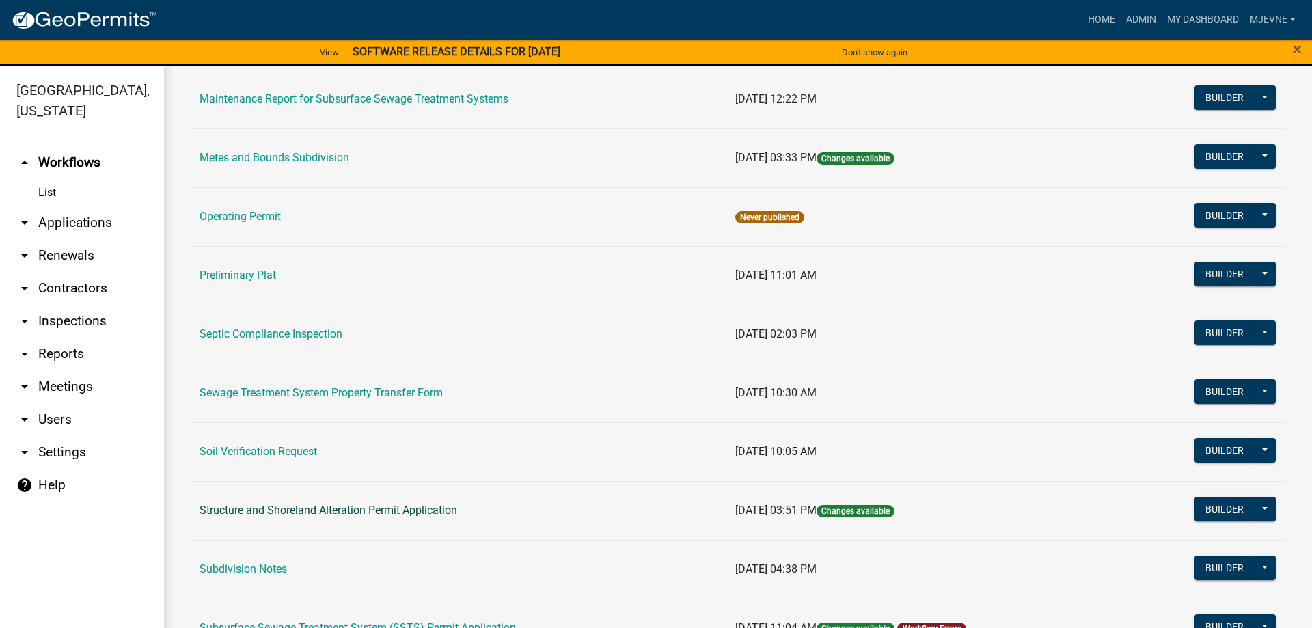
click at [304, 511] on link "Structure and Shoreland Alteration Permit Application" at bounding box center [329, 510] width 258 height 13
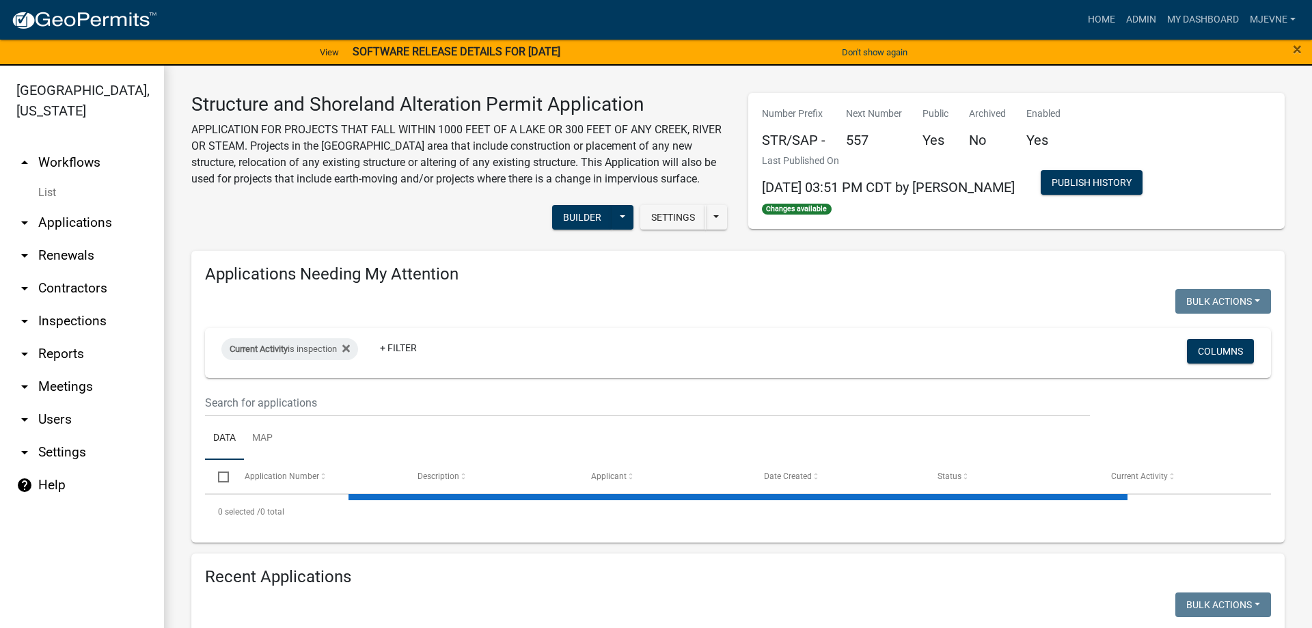
select select "3: 100"
select select "1: 25"
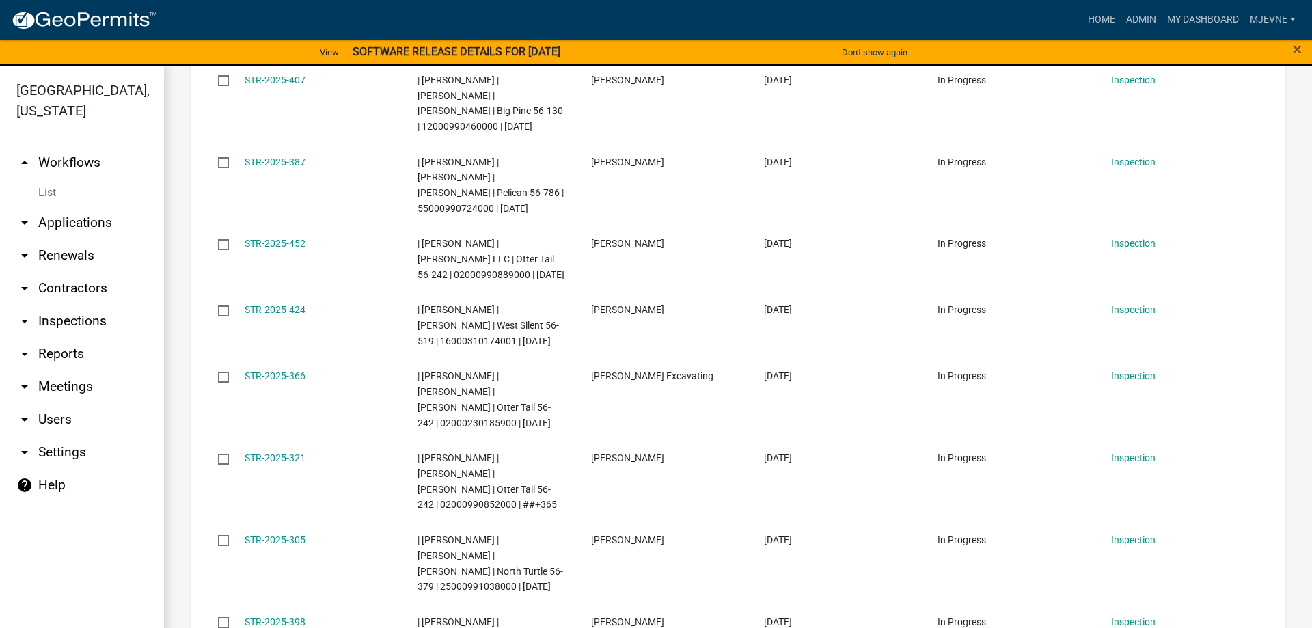
scroll to position [545, 0]
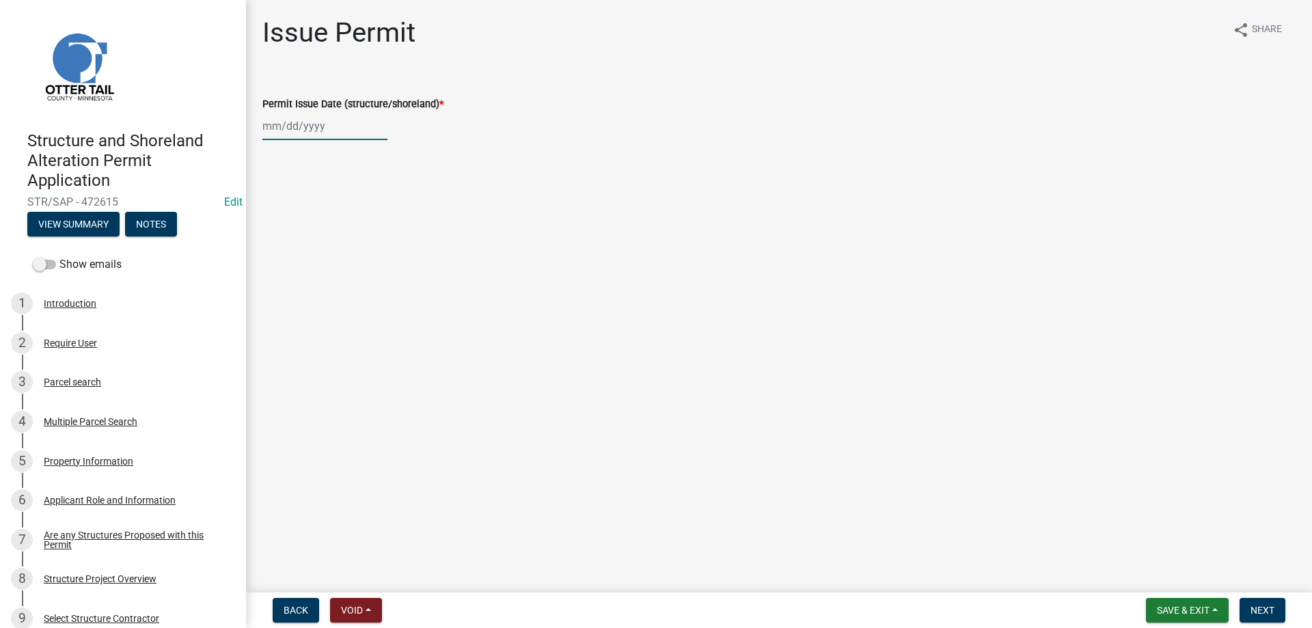
click at [290, 126] on input "Permit Issue Date (structure/shoreland) *" at bounding box center [324, 126] width 125 height 28
select select "9"
select select "2025"
click at [364, 200] on div "5" at bounding box center [364, 199] width 22 height 22
type input "[DATE]"
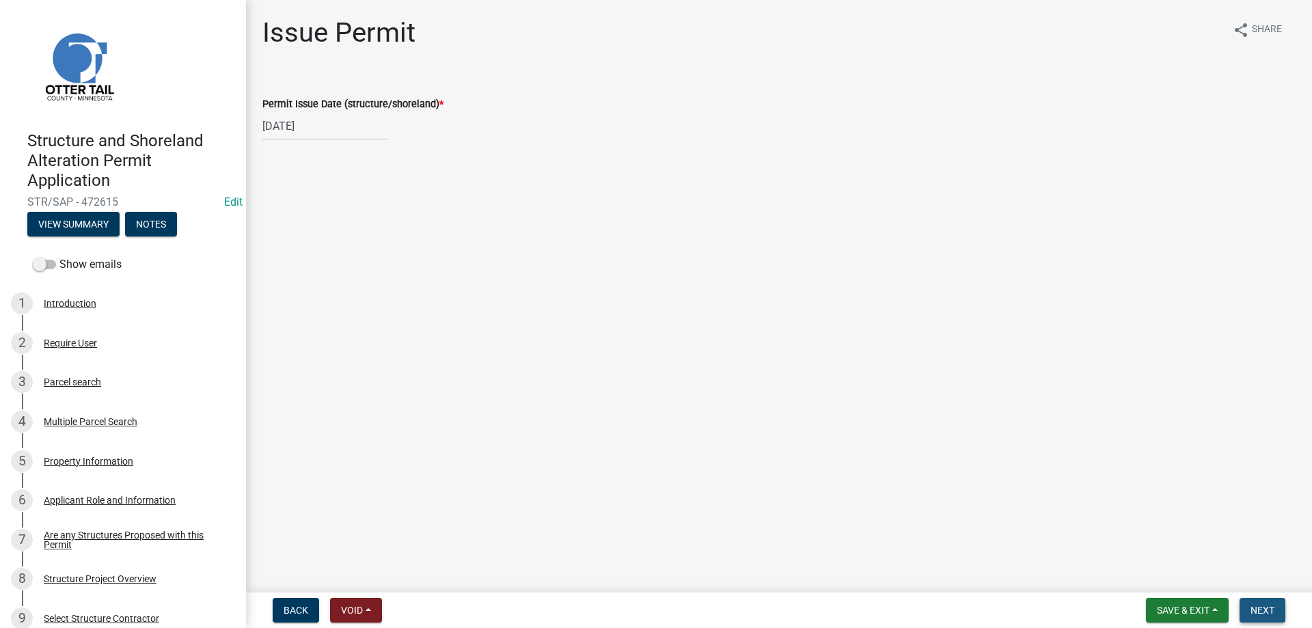
click at [1260, 610] on span "Next" at bounding box center [1263, 610] width 24 height 11
click at [1277, 612] on button "Next" at bounding box center [1263, 610] width 46 height 25
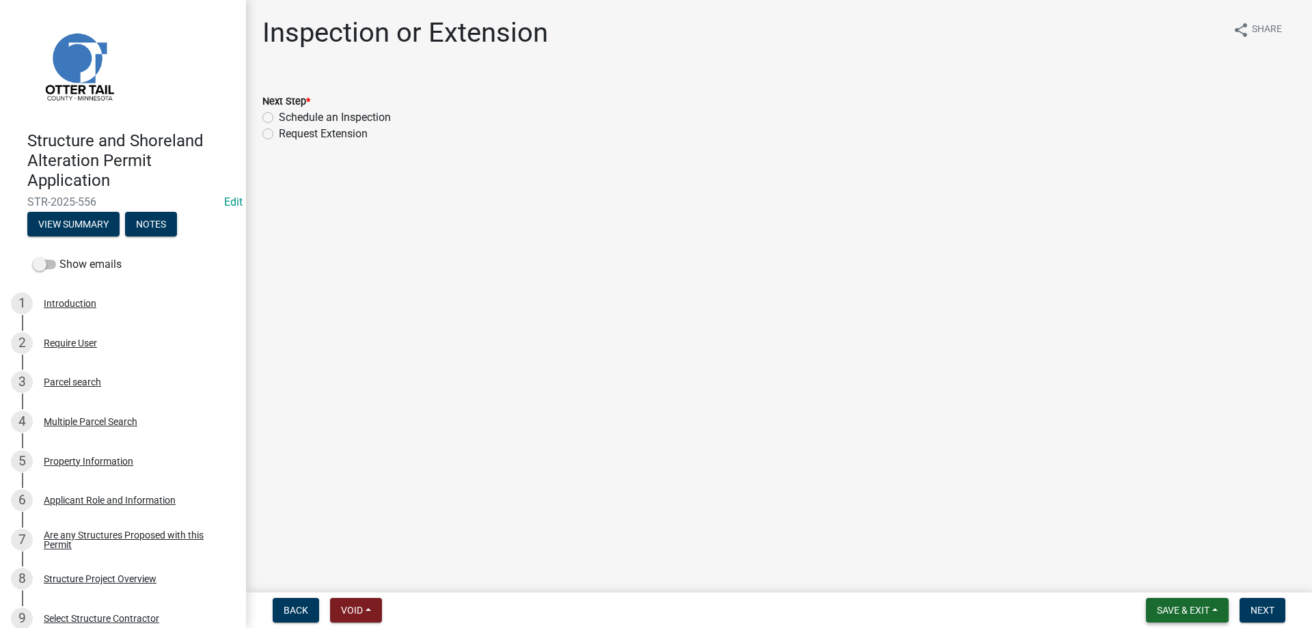
click at [1185, 612] on span "Save & Exit" at bounding box center [1183, 610] width 53 height 11
click at [1160, 579] on button "Save & Exit" at bounding box center [1173, 574] width 109 height 33
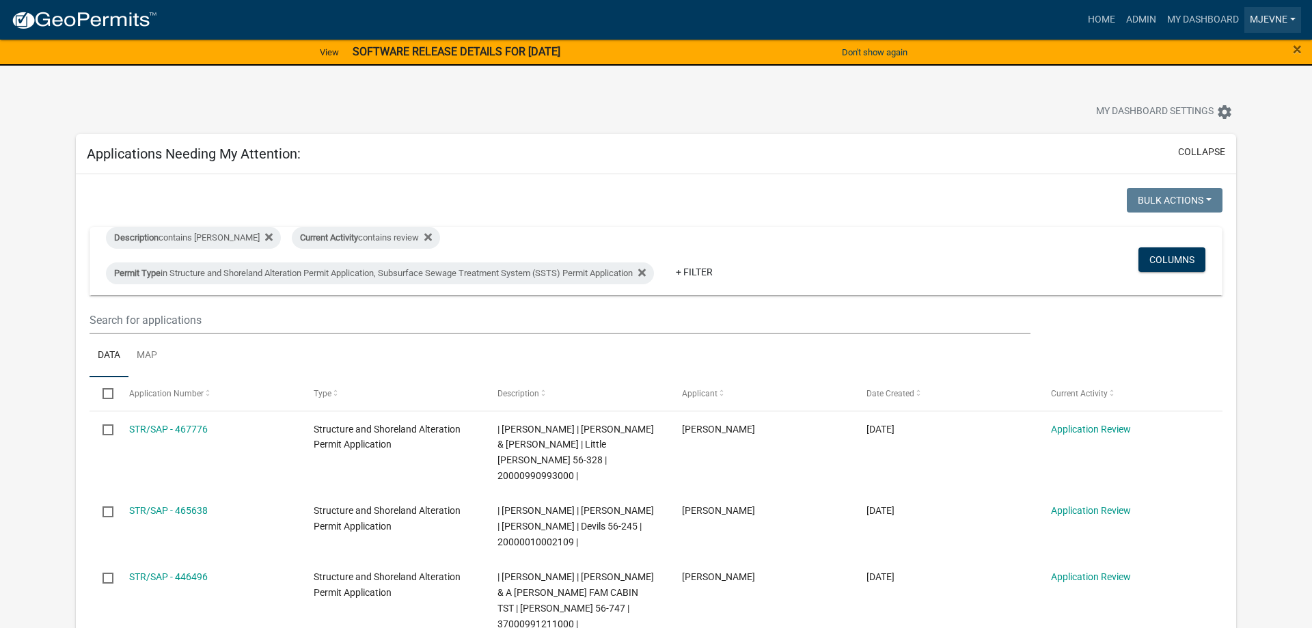
click at [1283, 19] on link "MJevne" at bounding box center [1273, 20] width 57 height 26
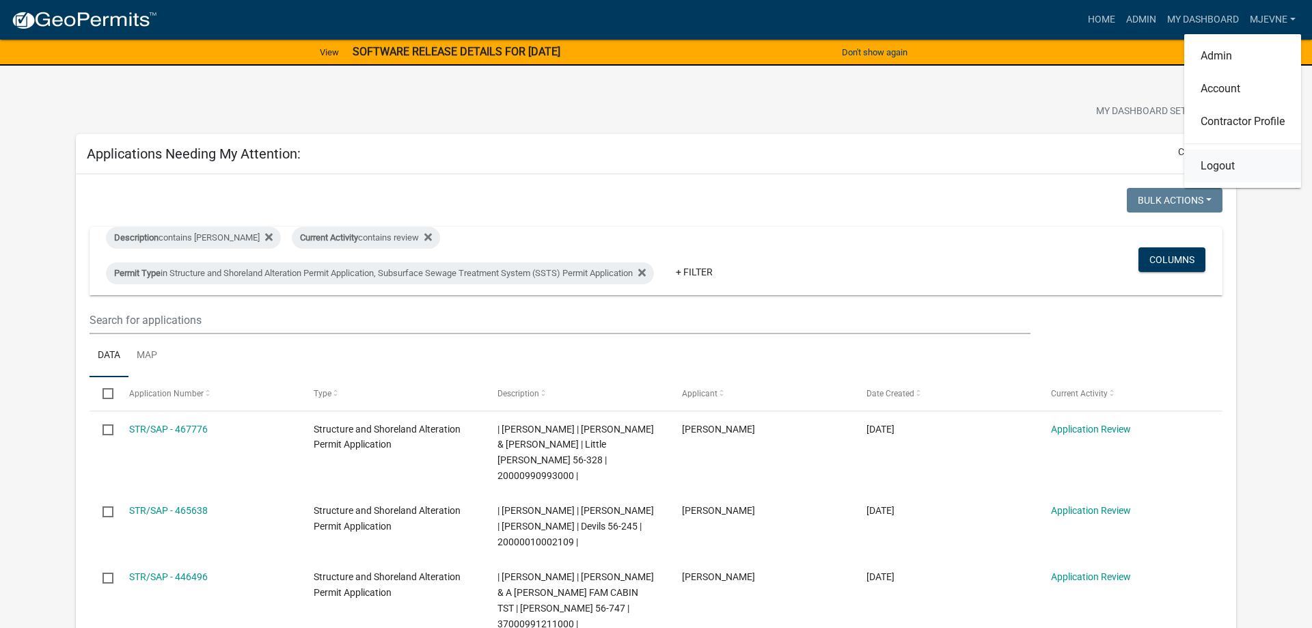
click at [1214, 169] on link "Logout" at bounding box center [1242, 166] width 117 height 33
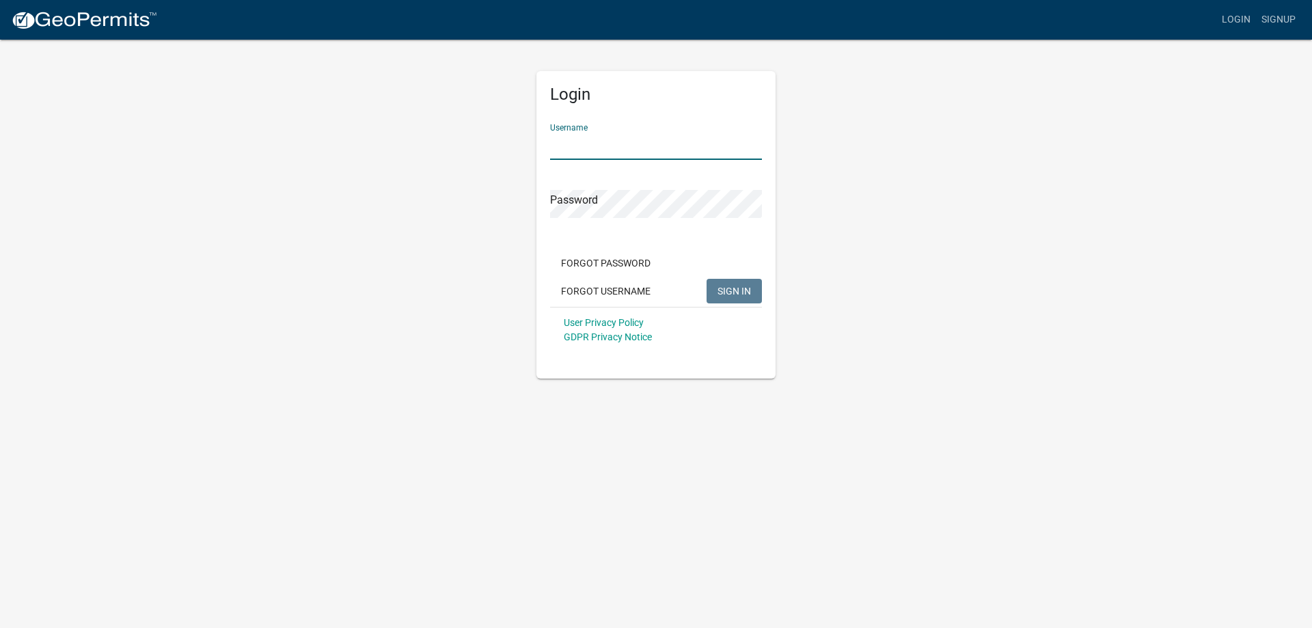
click at [634, 150] on input "Username" at bounding box center [656, 146] width 212 height 28
type input "MJevne"
click at [735, 290] on span "SIGN IN" at bounding box center [734, 290] width 33 height 11
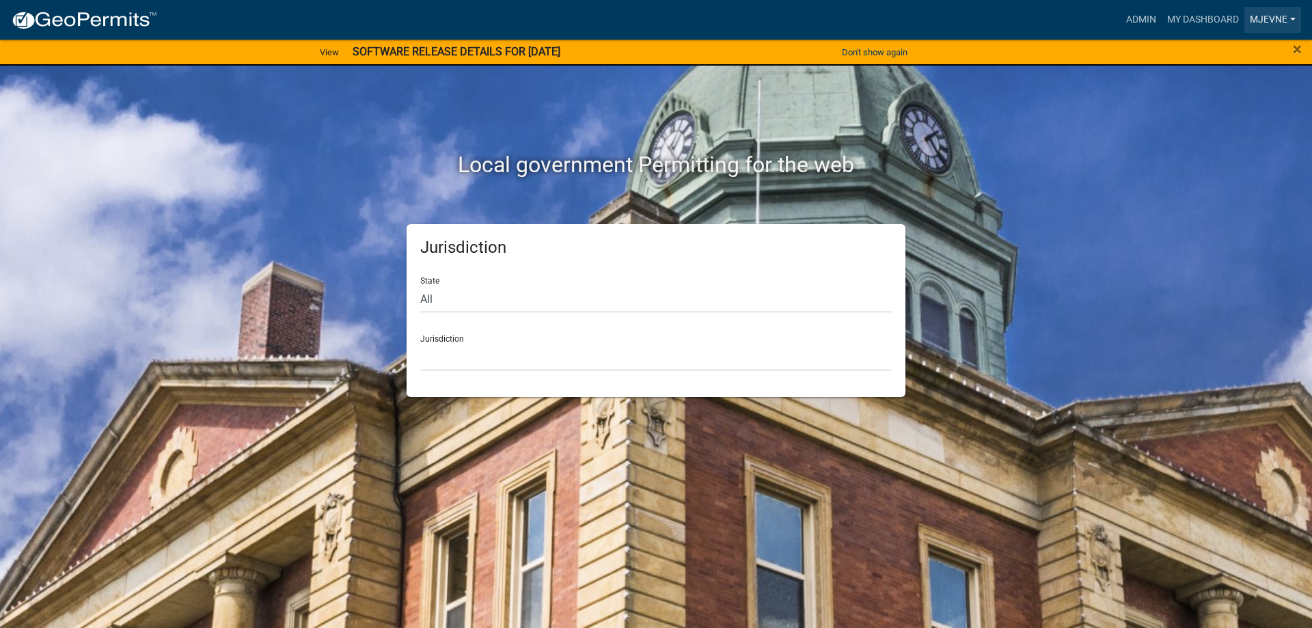
click at [1260, 16] on link "MJevne" at bounding box center [1273, 20] width 57 height 26
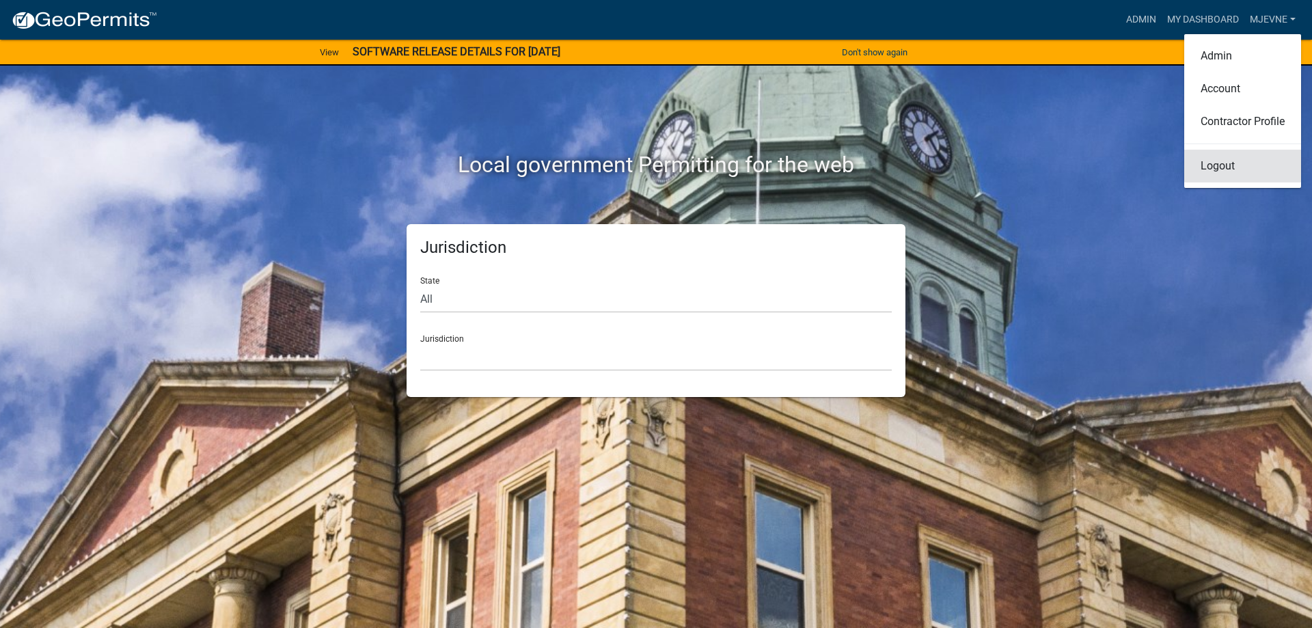
click at [1208, 167] on link "Logout" at bounding box center [1242, 166] width 117 height 33
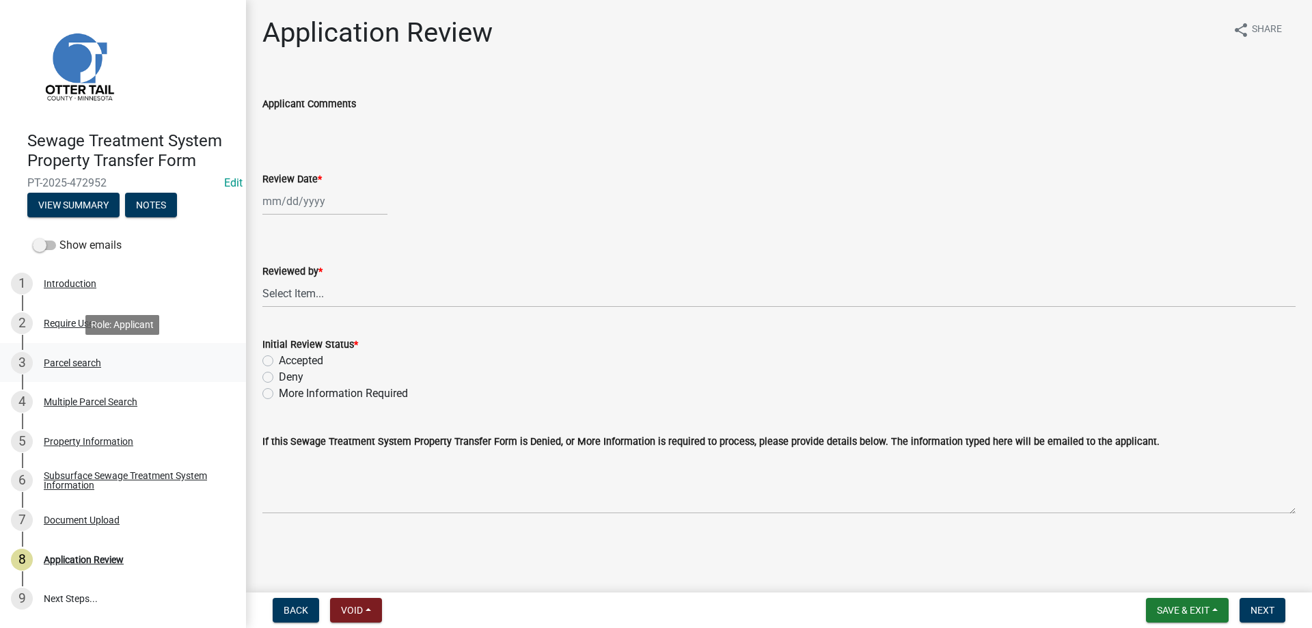
click at [61, 362] on div "Parcel search" at bounding box center [72, 363] width 57 height 10
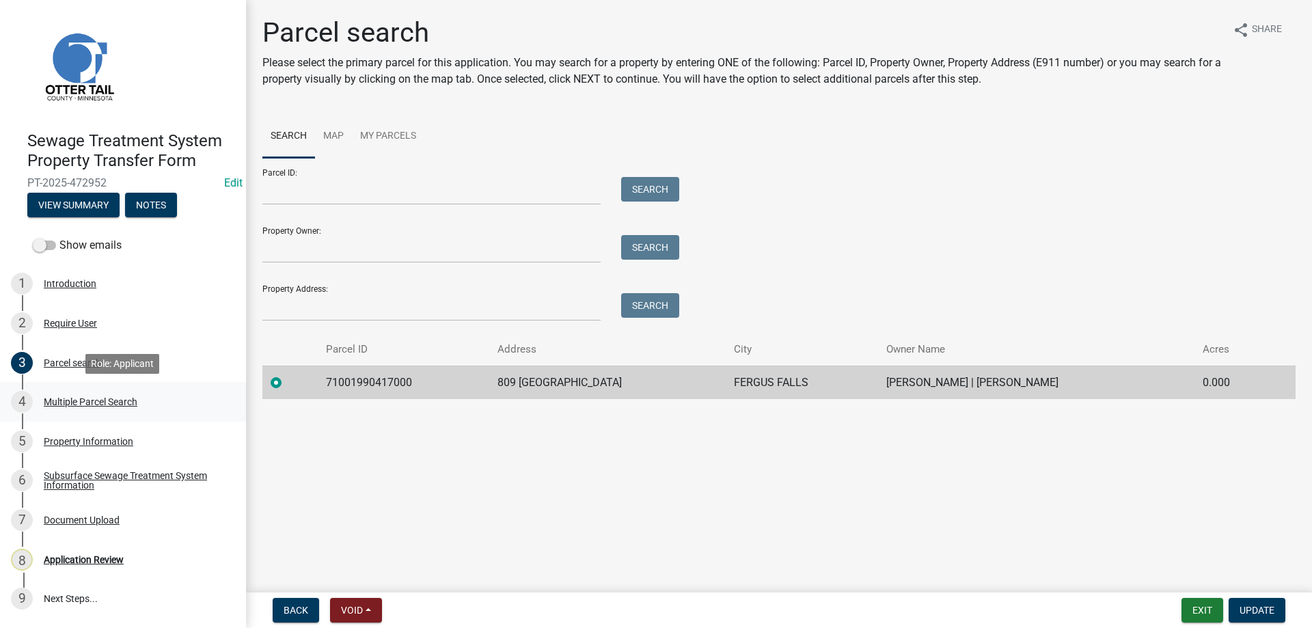
click at [64, 403] on div "Multiple Parcel Search" at bounding box center [91, 402] width 94 height 10
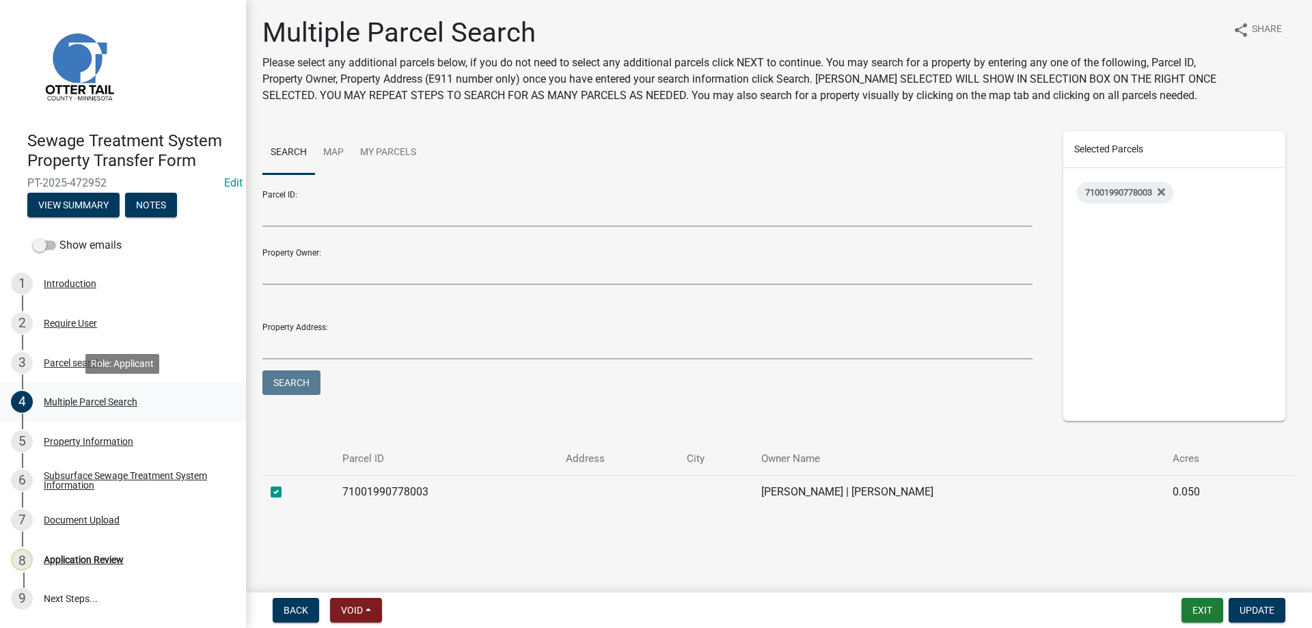
click at [72, 404] on div "Multiple Parcel Search" at bounding box center [91, 402] width 94 height 10
click at [64, 480] on div "Subsurface Sewage Treatment System Information" at bounding box center [134, 480] width 180 height 19
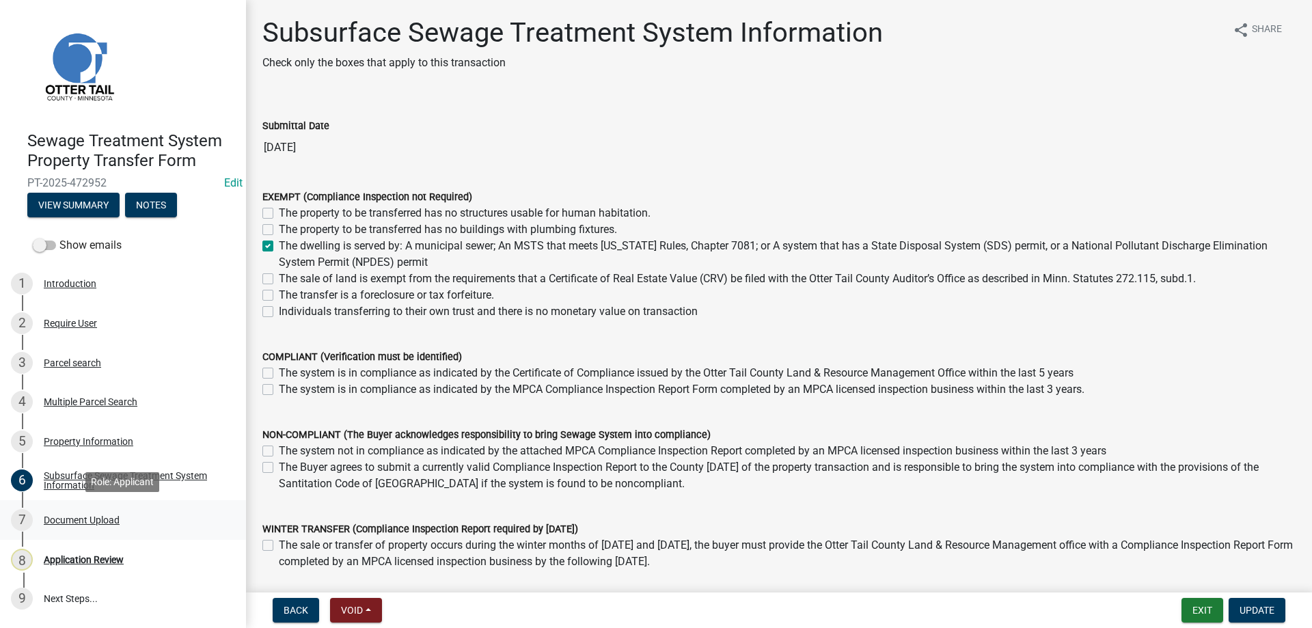
click at [72, 520] on div "Document Upload" at bounding box center [82, 520] width 76 height 10
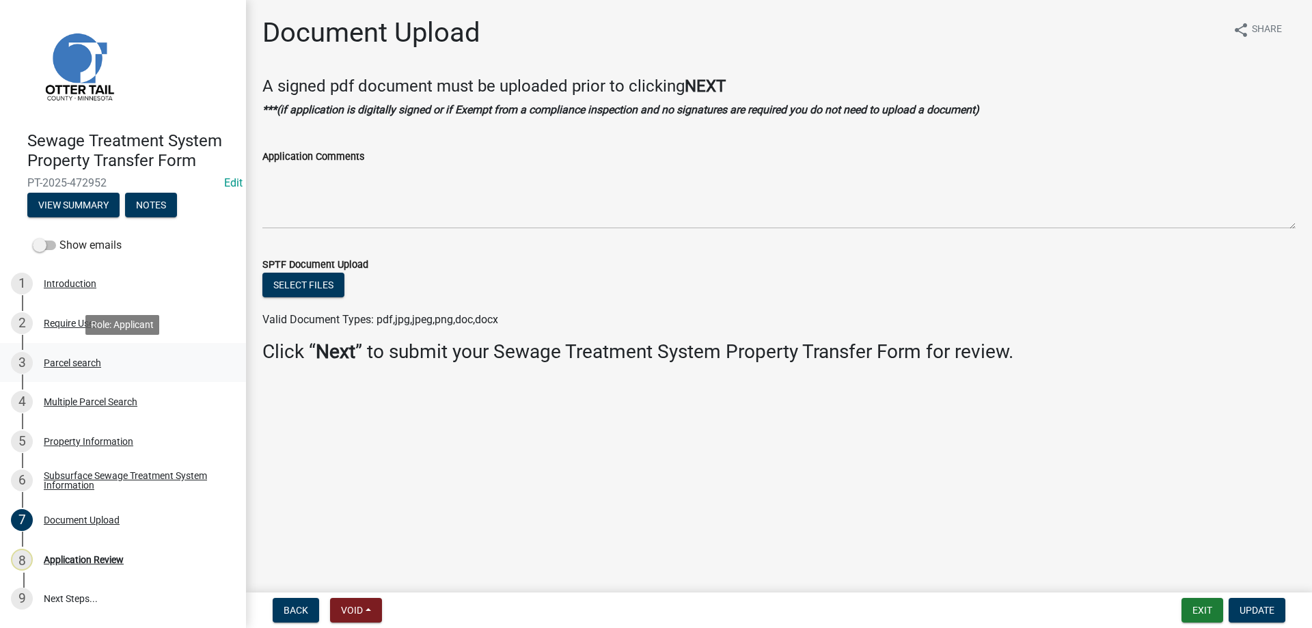
click at [51, 360] on div "Parcel search" at bounding box center [72, 363] width 57 height 10
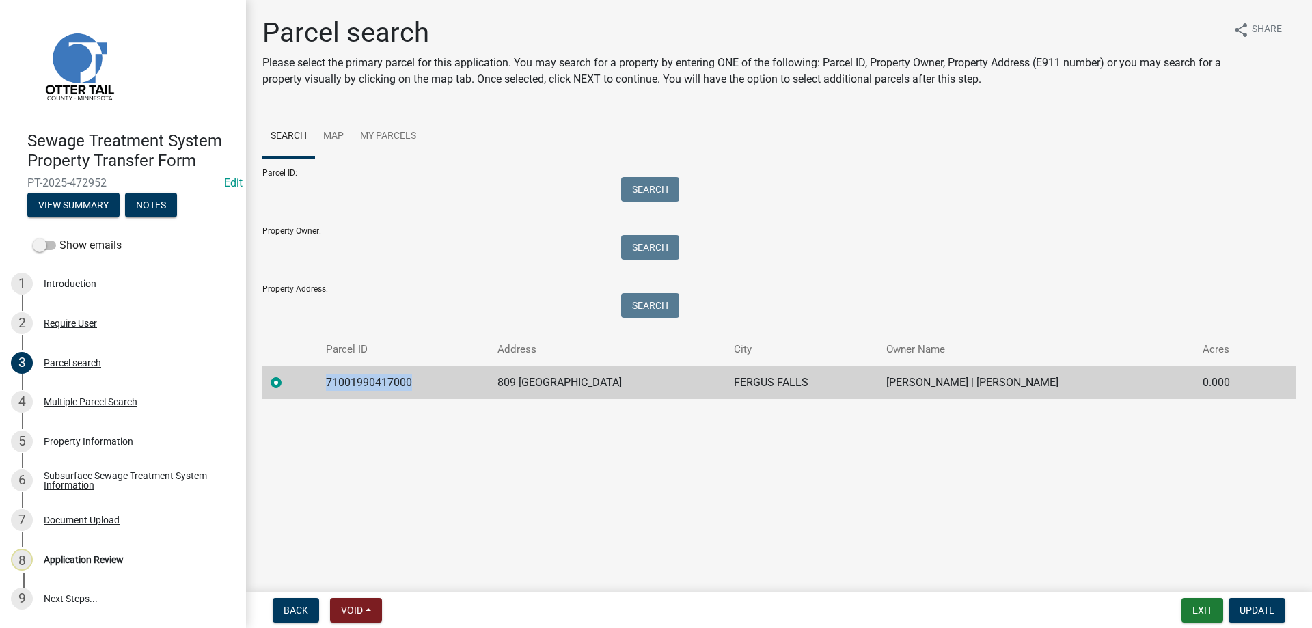
drag, startPoint x: 414, startPoint y: 383, endPoint x: 330, endPoint y: 386, distance: 84.1
click at [330, 386] on td "71001990417000" at bounding box center [404, 382] width 172 height 33
copy td "71001990417000"
click at [68, 560] on div "Application Review" at bounding box center [84, 560] width 80 height 10
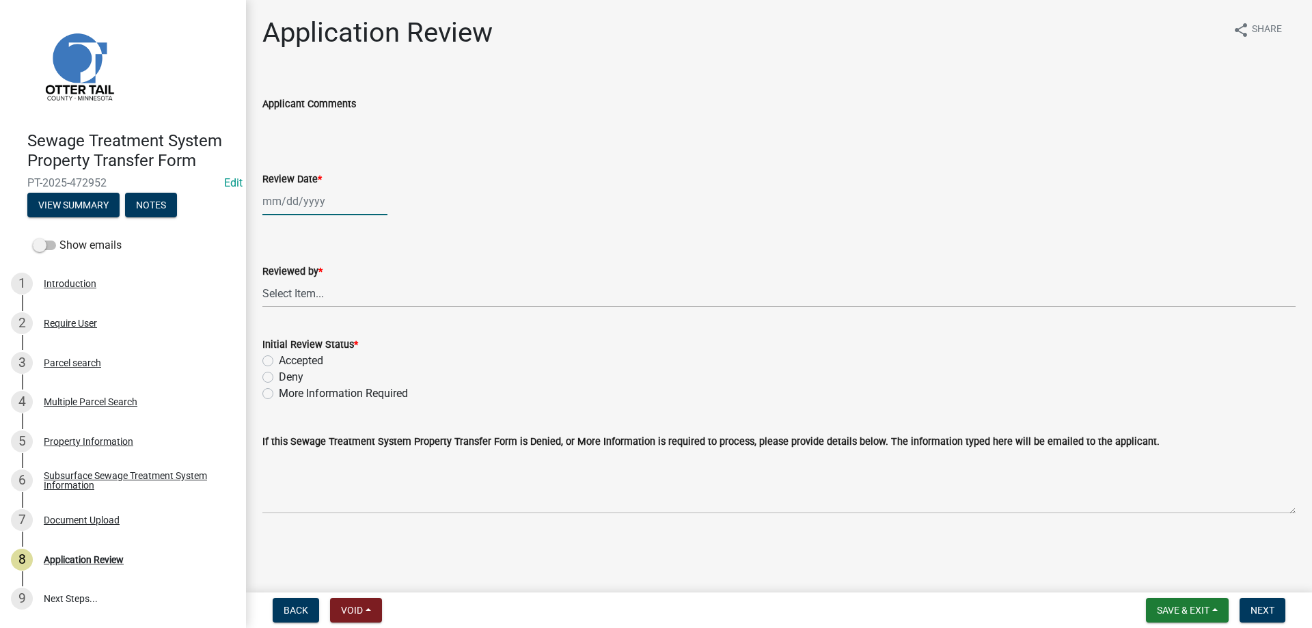
click at [282, 193] on input "Review Date *" at bounding box center [324, 201] width 125 height 28
select select "9"
select select "2025"
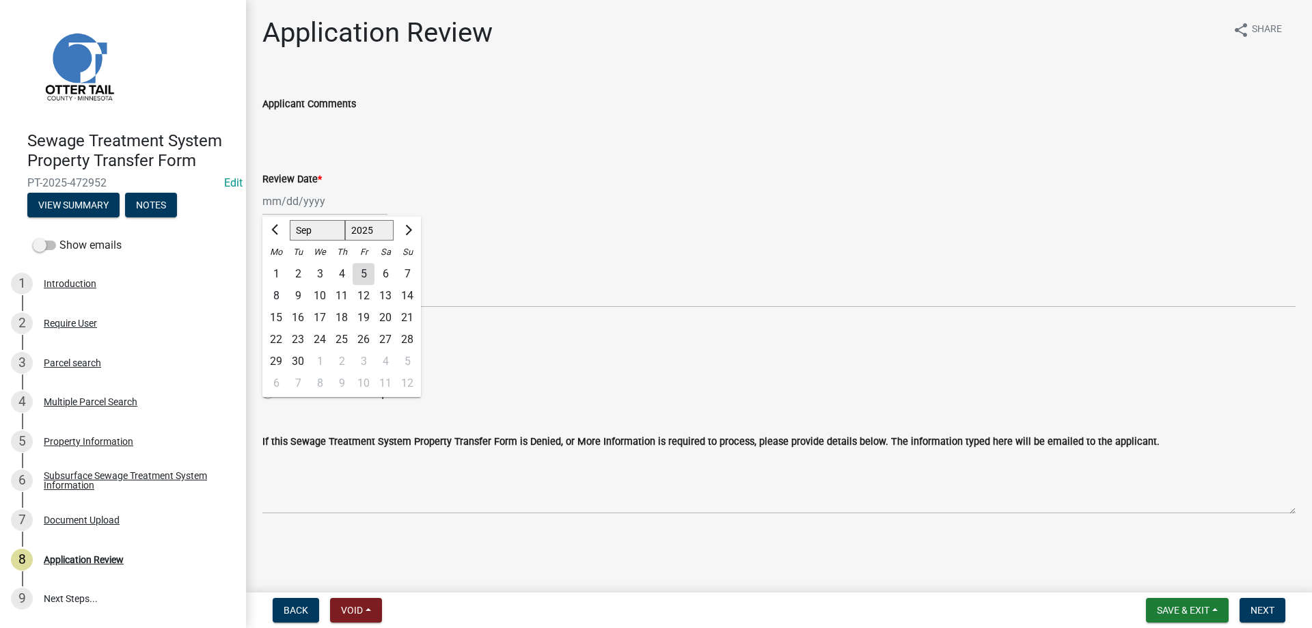
click at [363, 277] on div "5" at bounding box center [364, 274] width 22 height 22
type input "[DATE]"
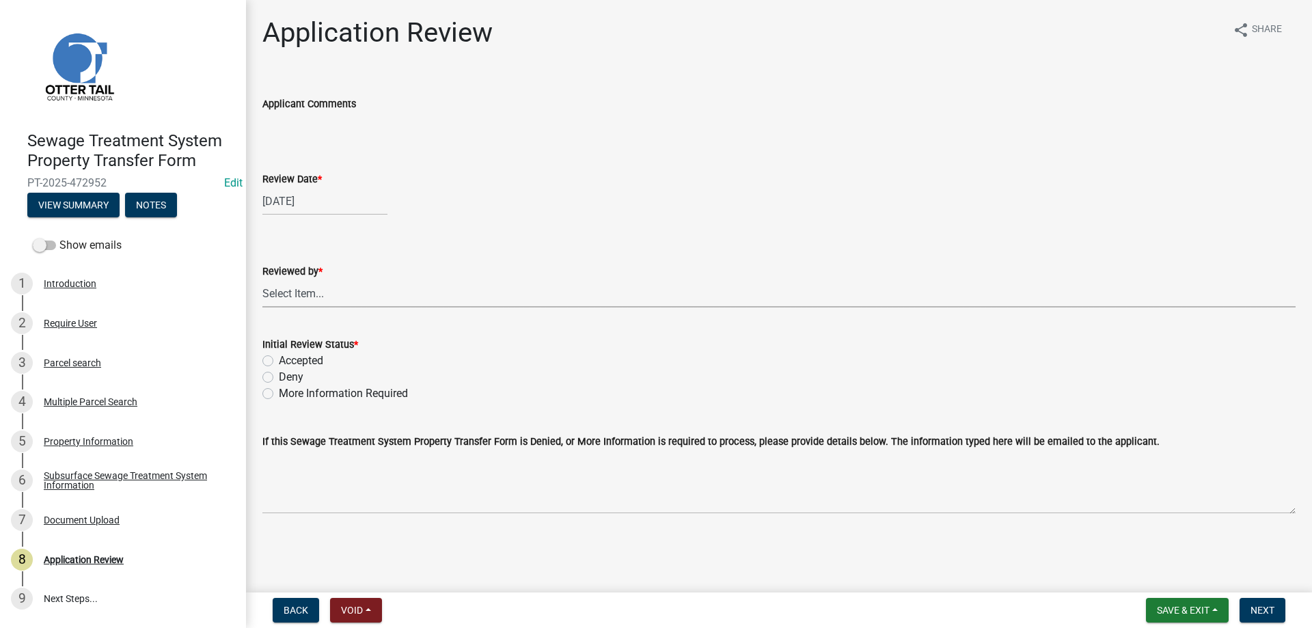
click at [262, 280] on select "Select Item... [PERSON_NAME] [PERSON_NAME] [PERSON_NAME] [PERSON_NAME] [PERSON_…" at bounding box center [778, 294] width 1033 height 28
click option "[PERSON_NAME]" at bounding box center [0, 0] width 0 height 0
select select "b4c12476-3918-4c31-b34d-126d47b866fd"
click at [279, 362] on label "Accepted" at bounding box center [301, 361] width 44 height 16
click at [279, 362] on input "Accepted" at bounding box center [283, 357] width 9 height 9
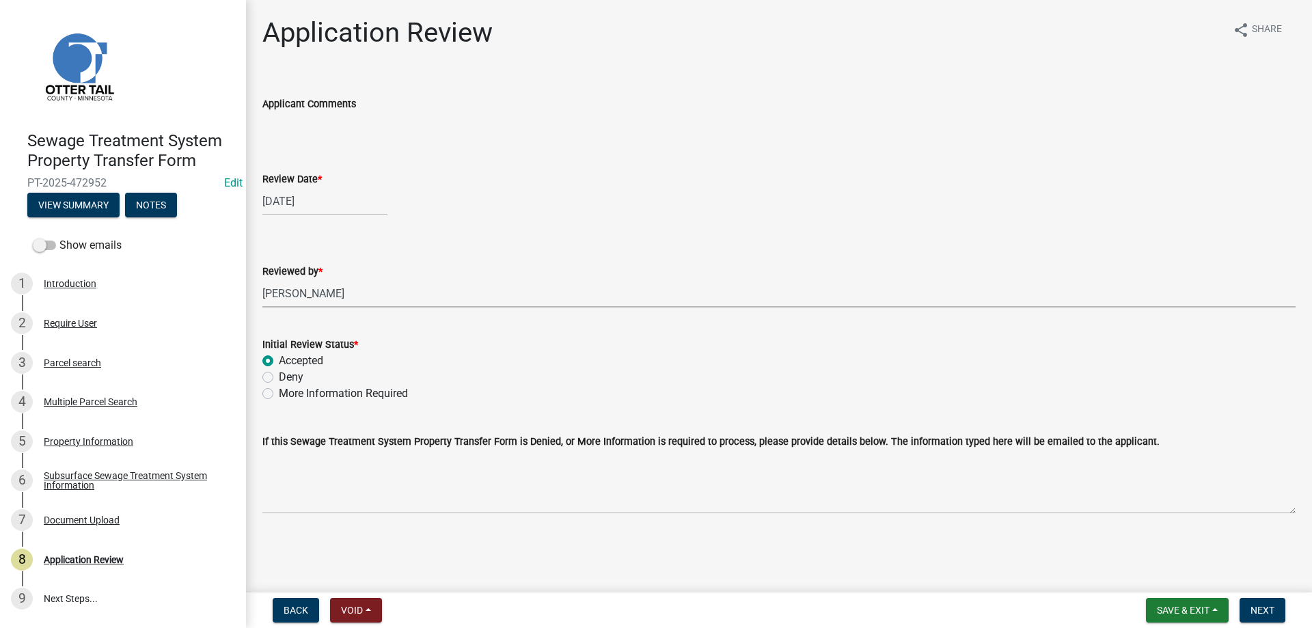
radio input "true"
click at [1265, 608] on span "Next" at bounding box center [1263, 610] width 24 height 11
